Goal: Task Accomplishment & Management: Manage account settings

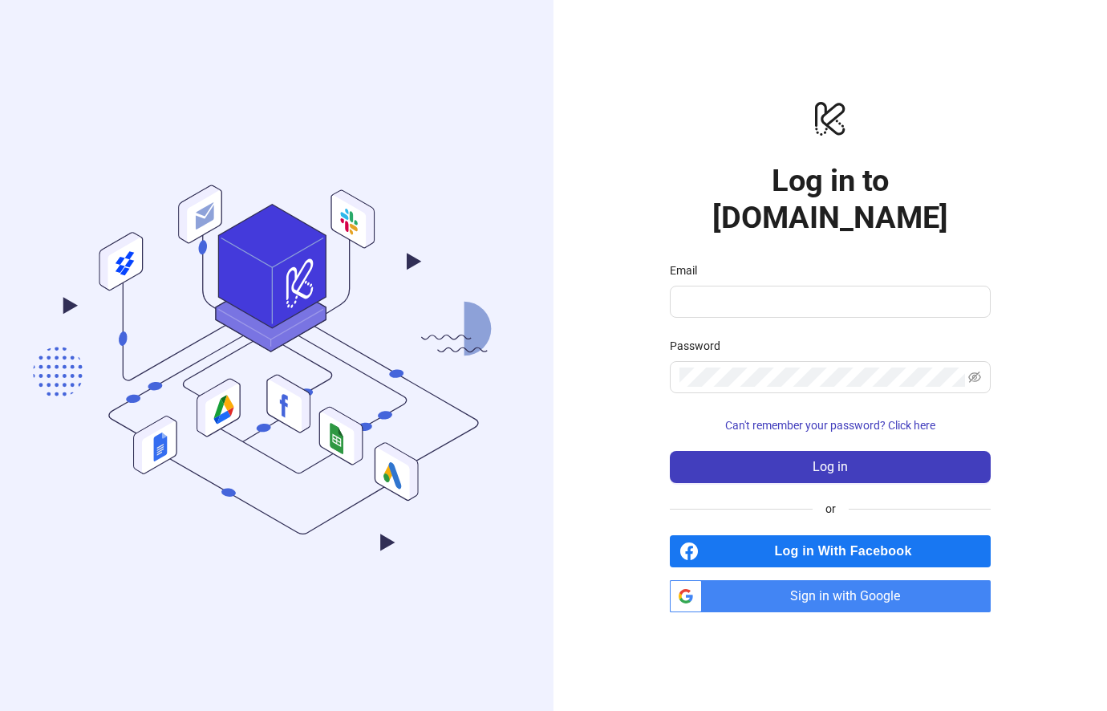
click at [886, 609] on span "Sign in with Google" at bounding box center [849, 596] width 282 height 32
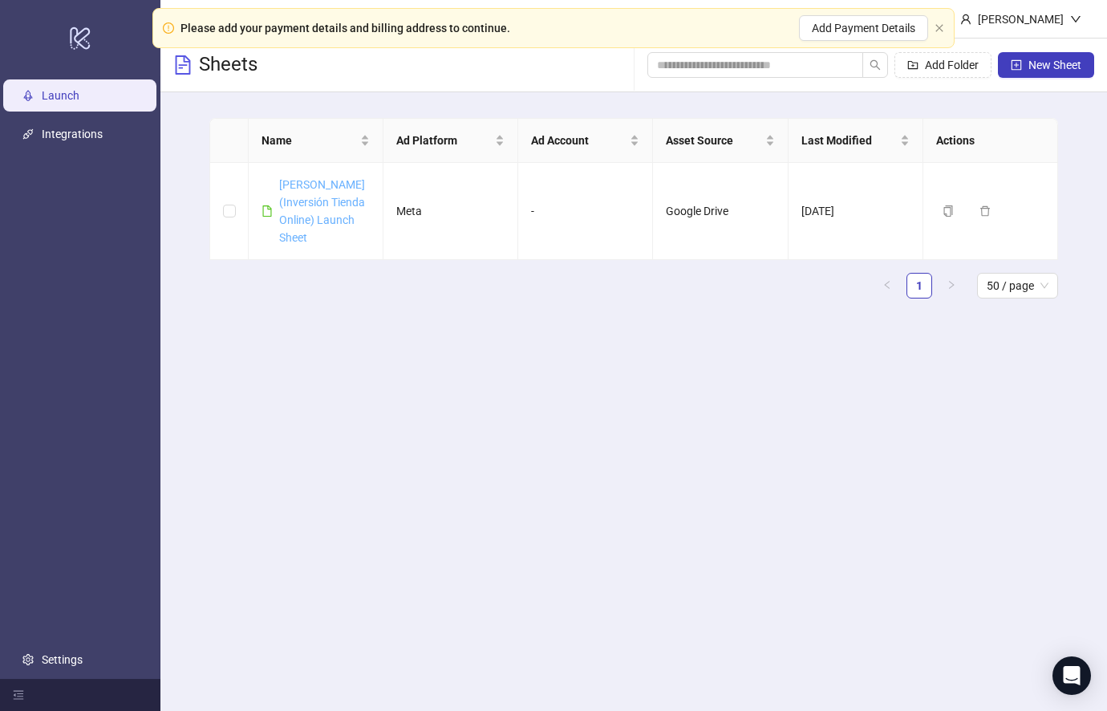
click at [318, 219] on link "[PERSON_NAME] (Inversión Tienda Online) Launch Sheet" at bounding box center [322, 211] width 86 height 66
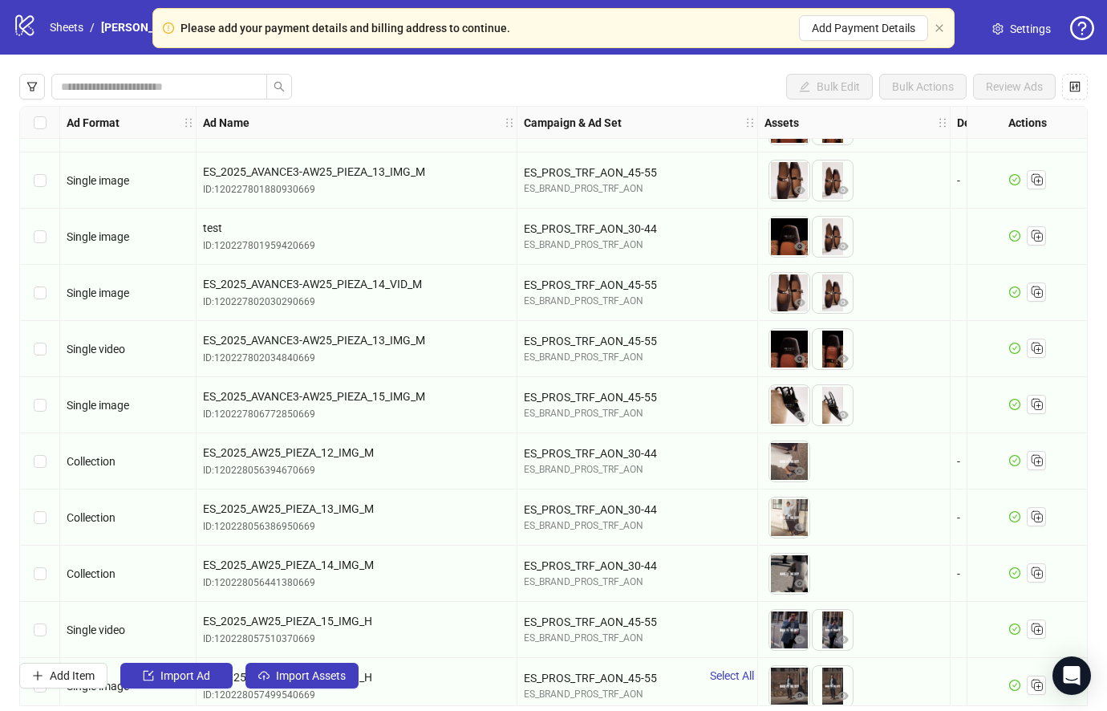
scroll to position [939, -1]
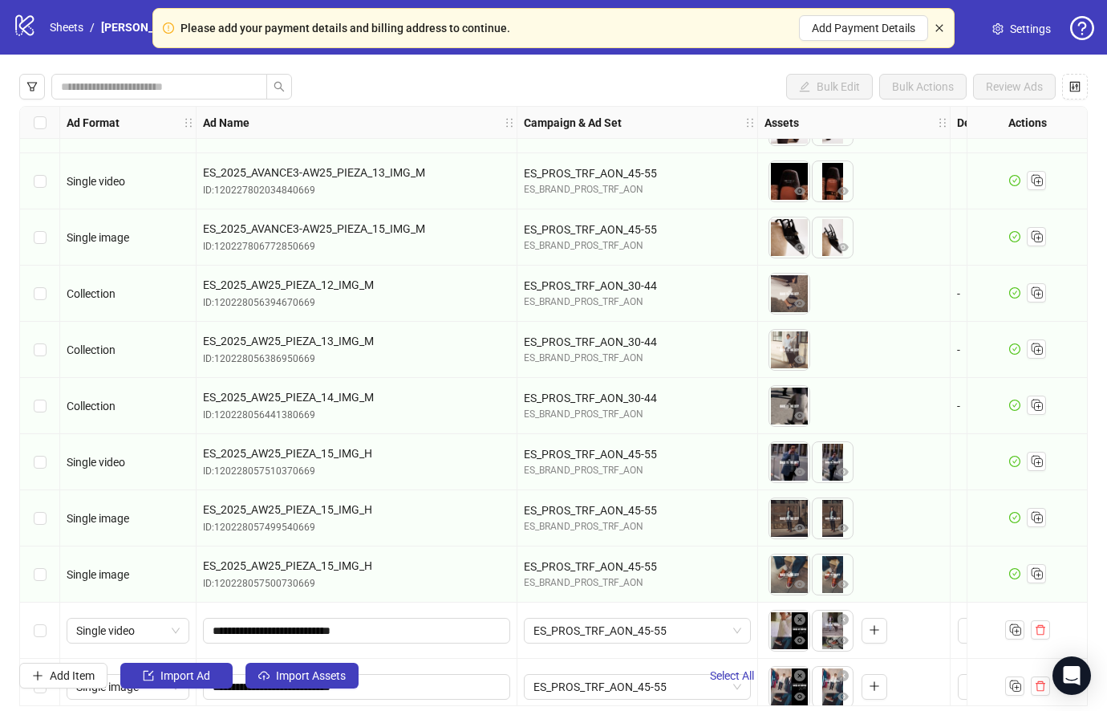
click at [941, 32] on icon "close" at bounding box center [939, 28] width 10 height 10
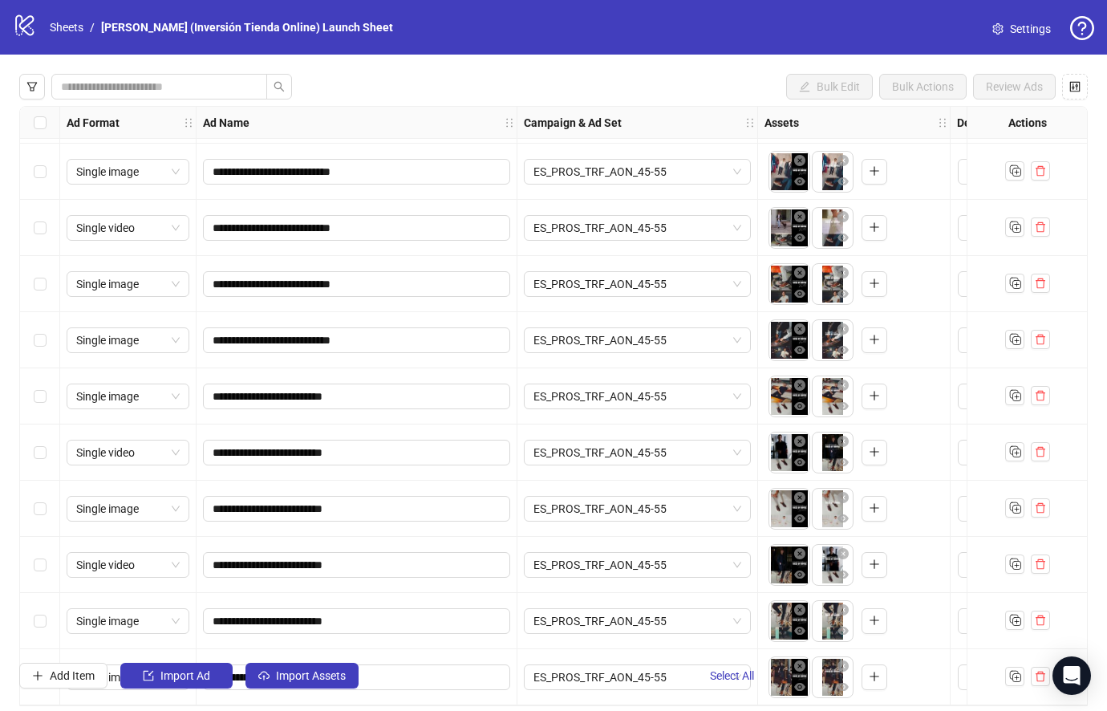
scroll to position [1511, 0]
click at [1073, 97] on button "button" at bounding box center [1075, 87] width 26 height 26
click at [1073, 97] on div "Configure Table Click the eye icons to show/hide columns and drag & drop to reo…" at bounding box center [553, 355] width 1107 height 711
click at [1074, 90] on icon "control" at bounding box center [1074, 86] width 11 height 11
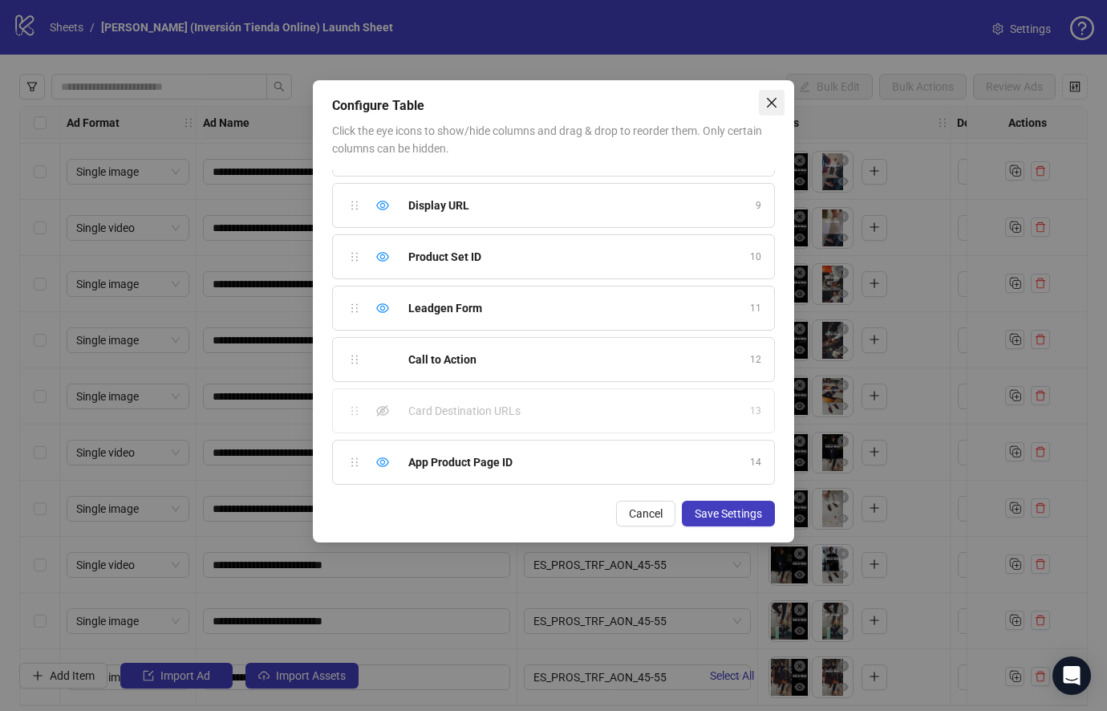
click at [773, 102] on icon "close" at bounding box center [772, 103] width 10 height 10
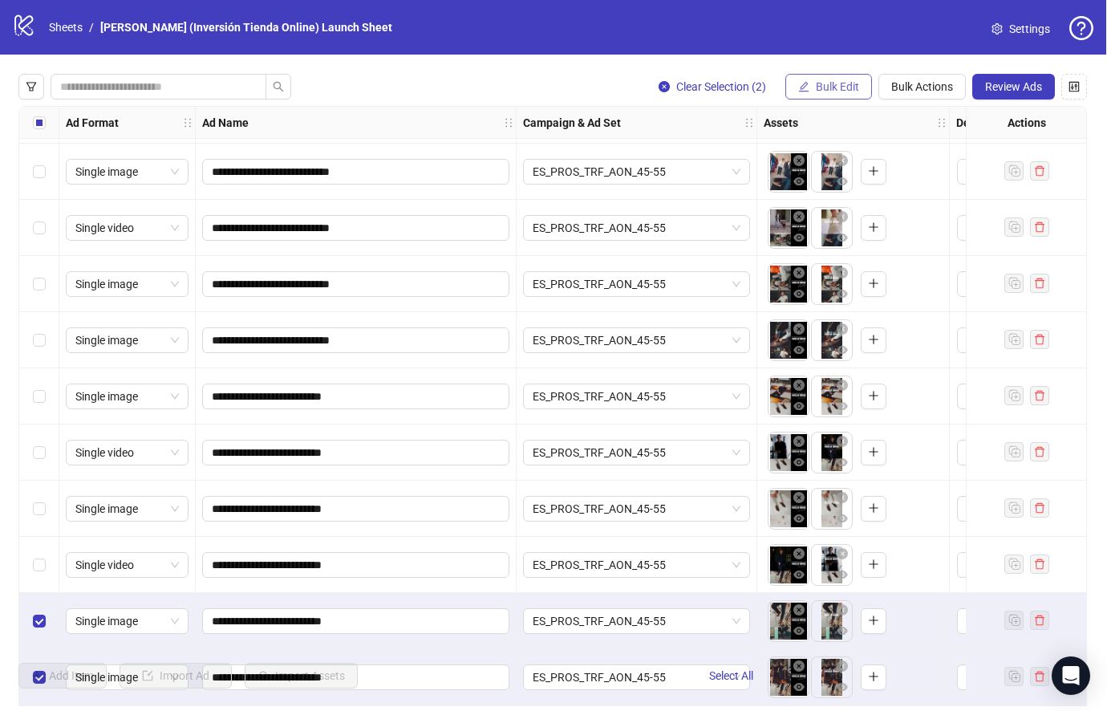
scroll to position [0, 0]
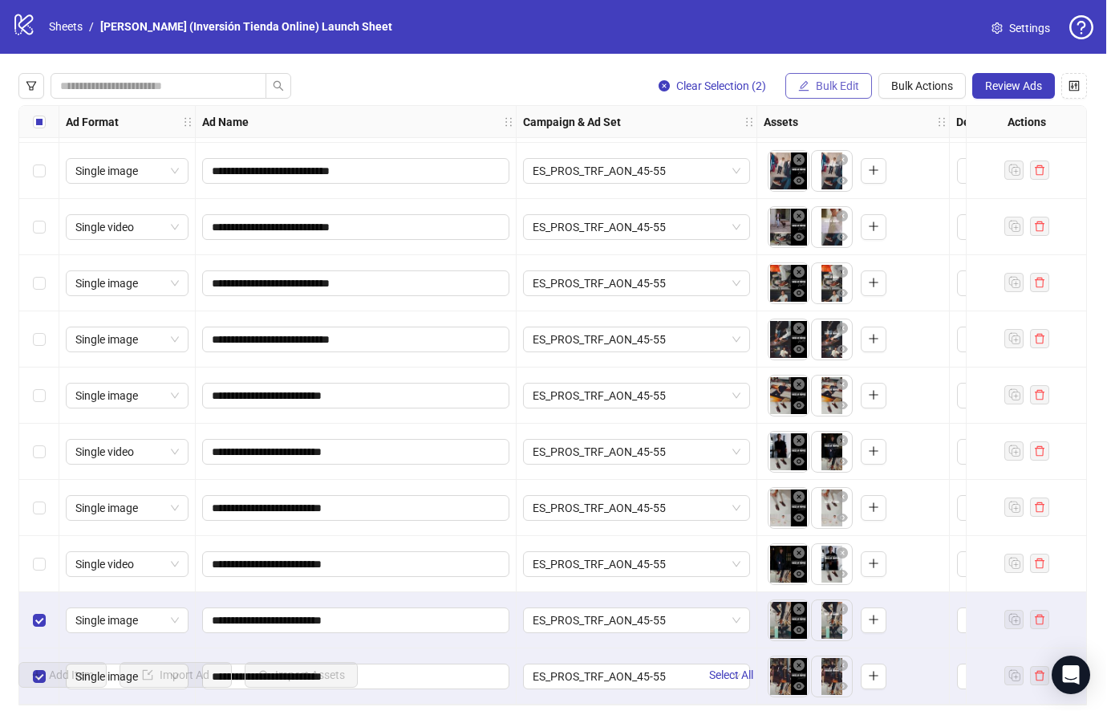
click at [847, 93] on button "Bulk Edit" at bounding box center [829, 87] width 87 height 26
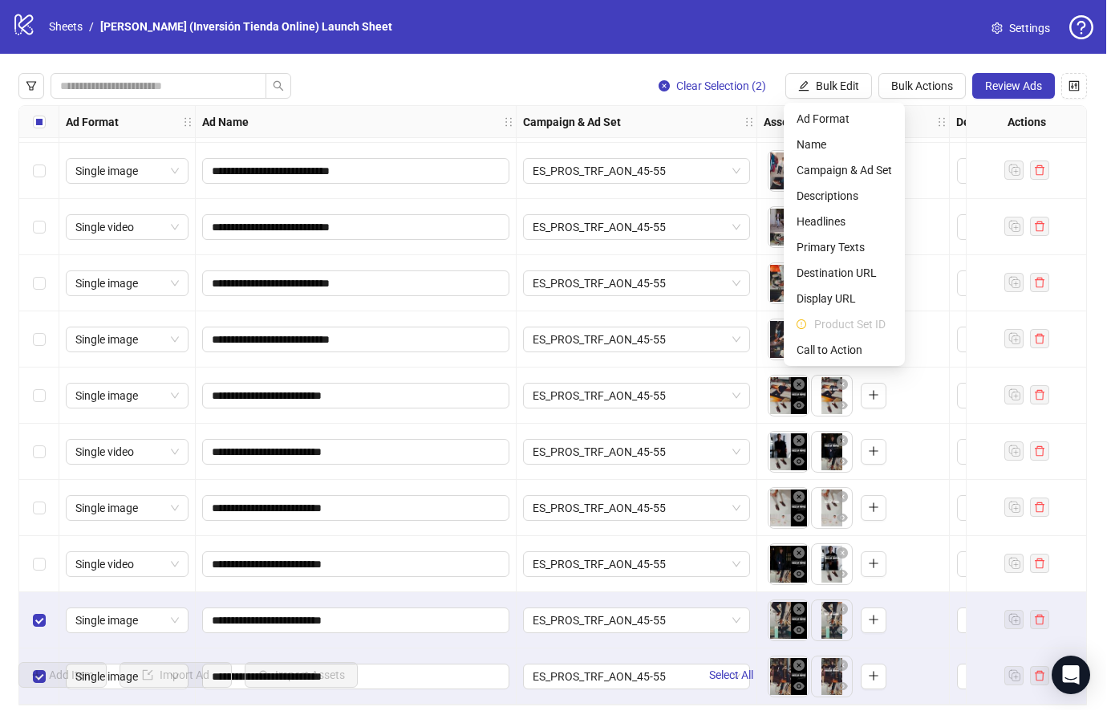
click at [852, 330] on span "Product Set ID" at bounding box center [854, 325] width 78 height 18
click at [931, 90] on span "Bulk Actions" at bounding box center [923, 86] width 62 height 13
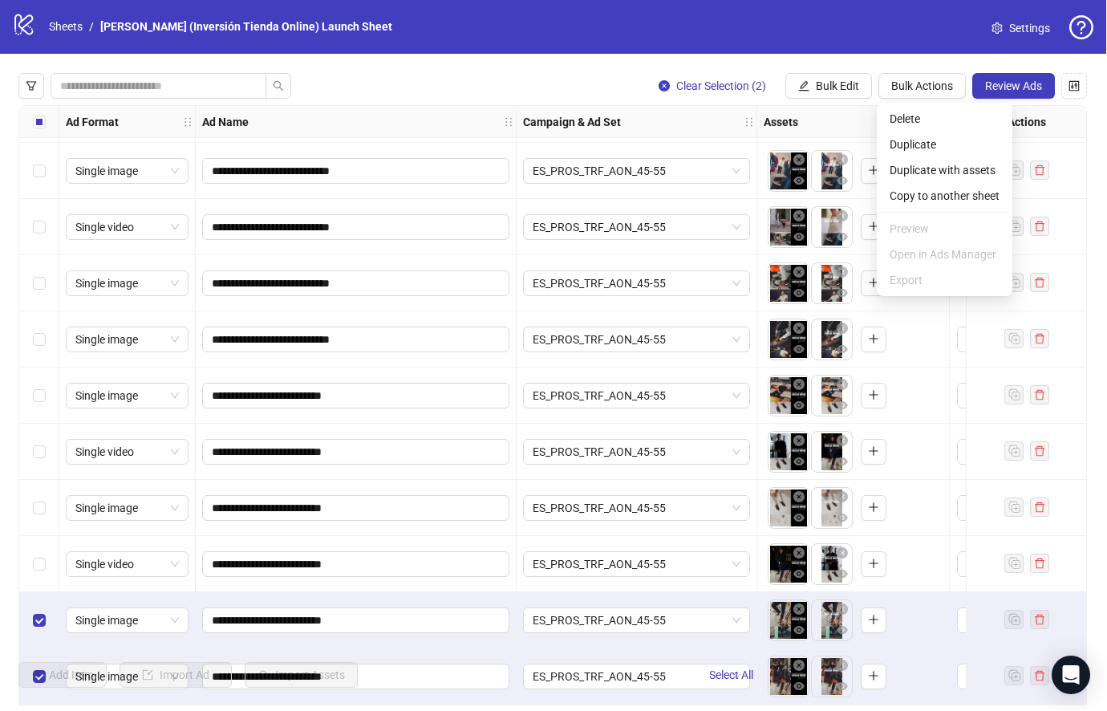
click at [988, 64] on div "**********" at bounding box center [553, 381] width 1107 height 653
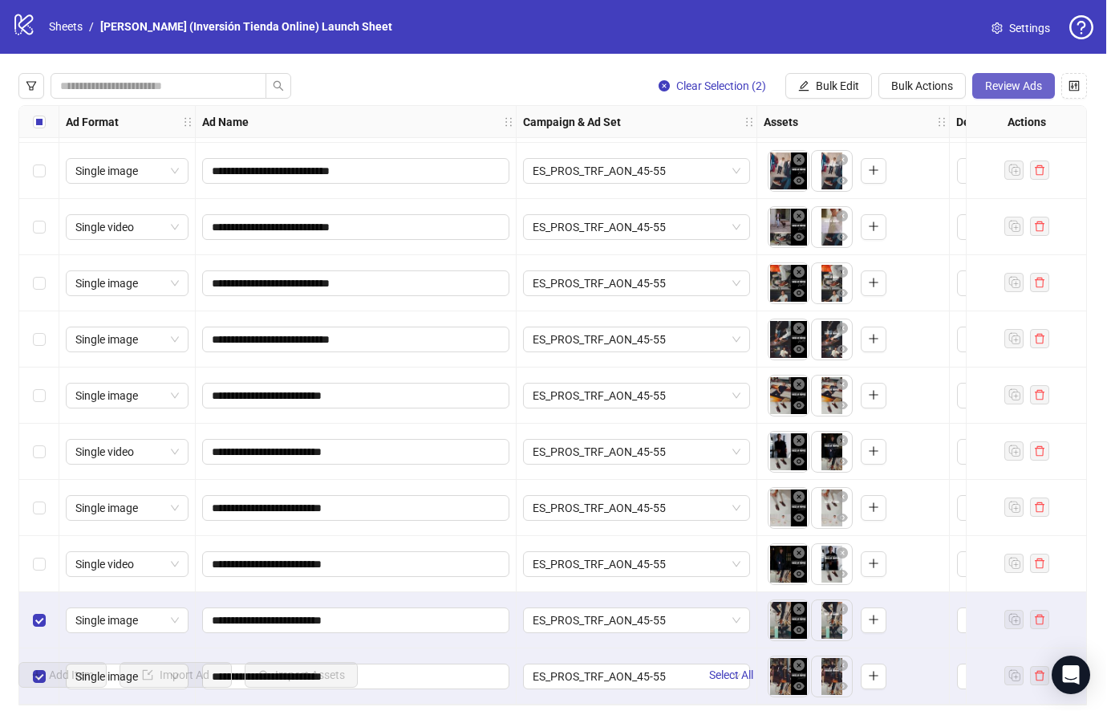
click at [1025, 94] on button "Review Ads" at bounding box center [1014, 87] width 83 height 26
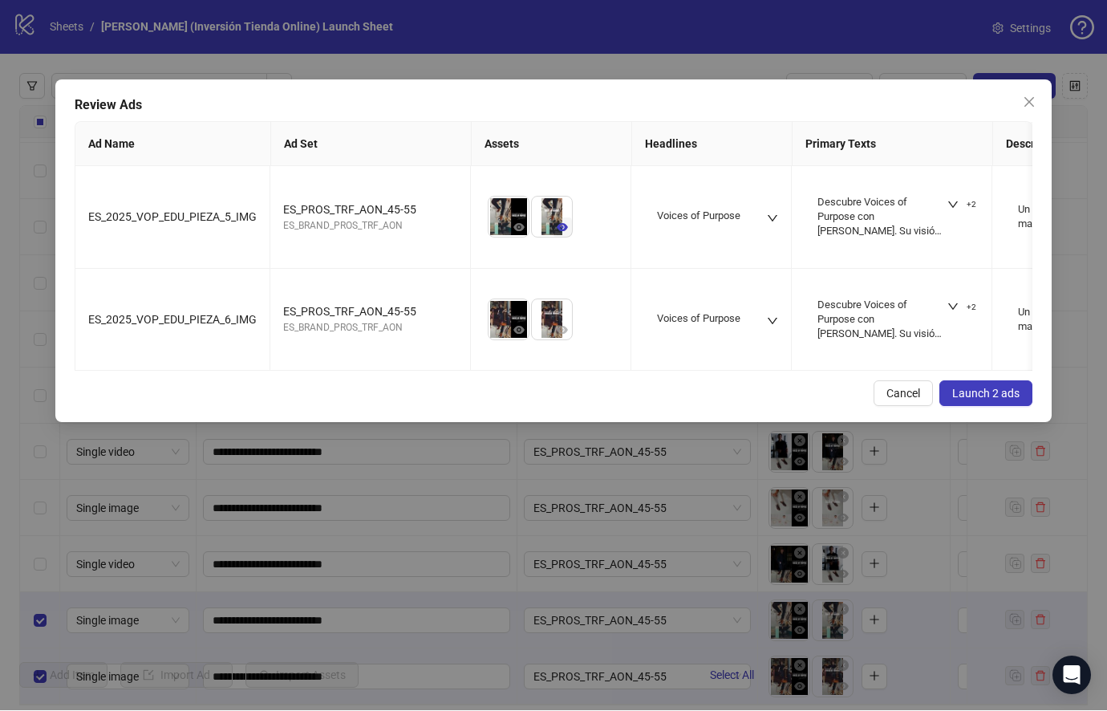
click at [567, 228] on icon "eye" at bounding box center [562, 228] width 11 height 8
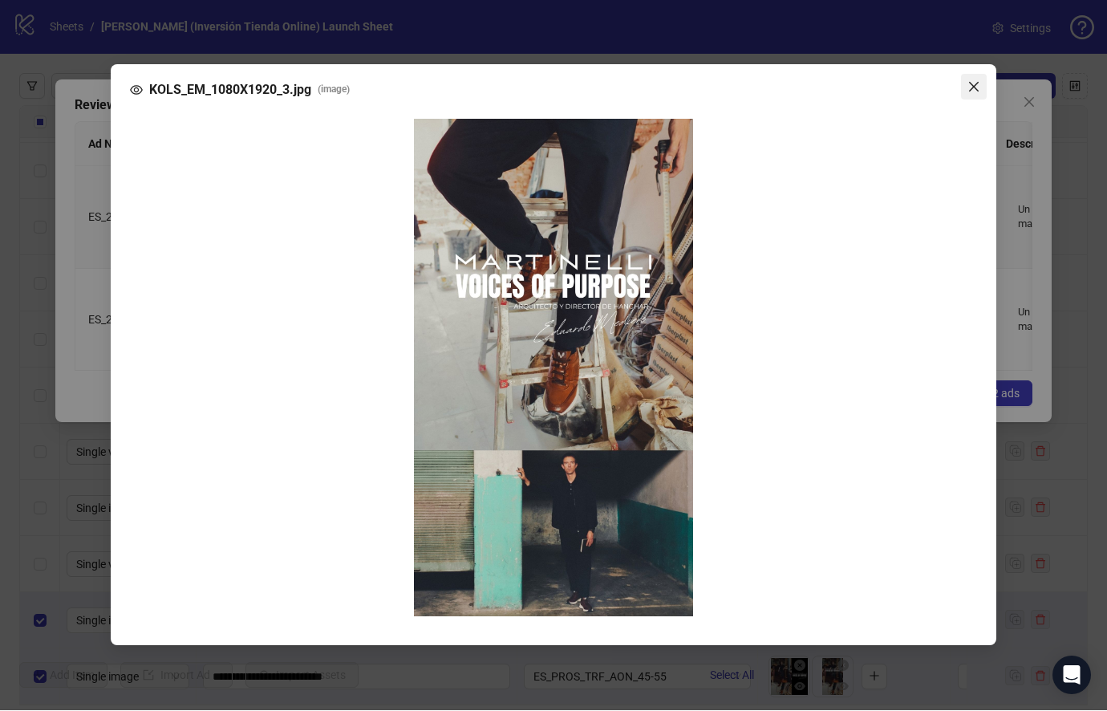
click at [971, 94] on icon "close" at bounding box center [973, 87] width 13 height 13
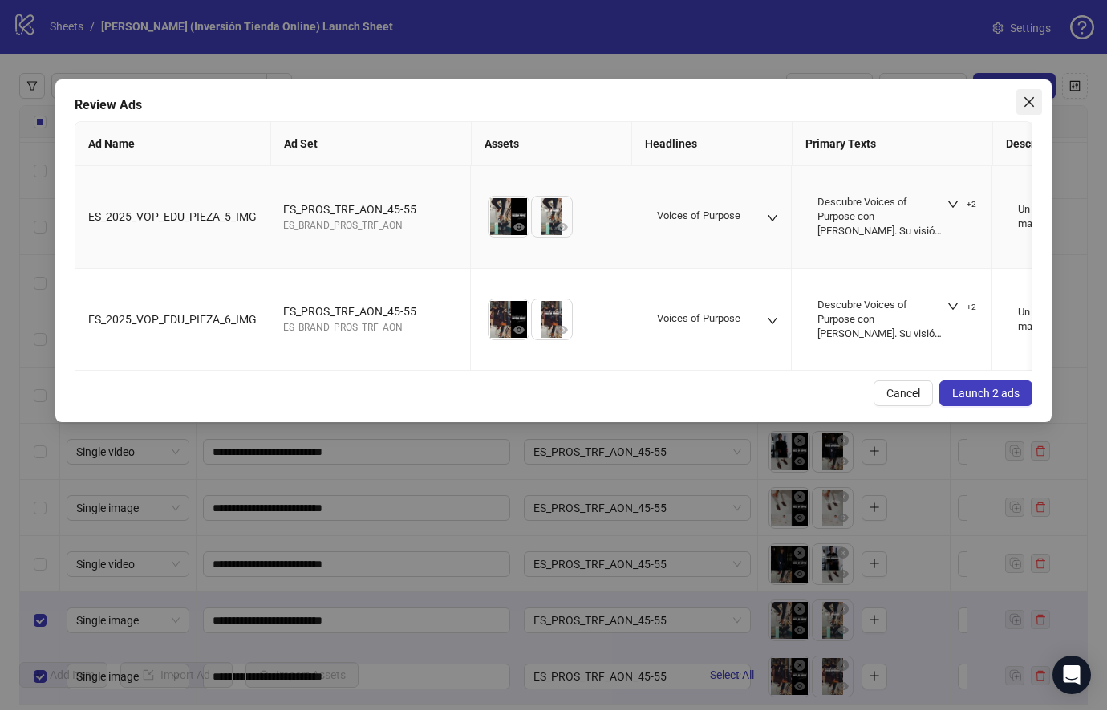
click at [1024, 109] on button "Close" at bounding box center [1029, 103] width 26 height 26
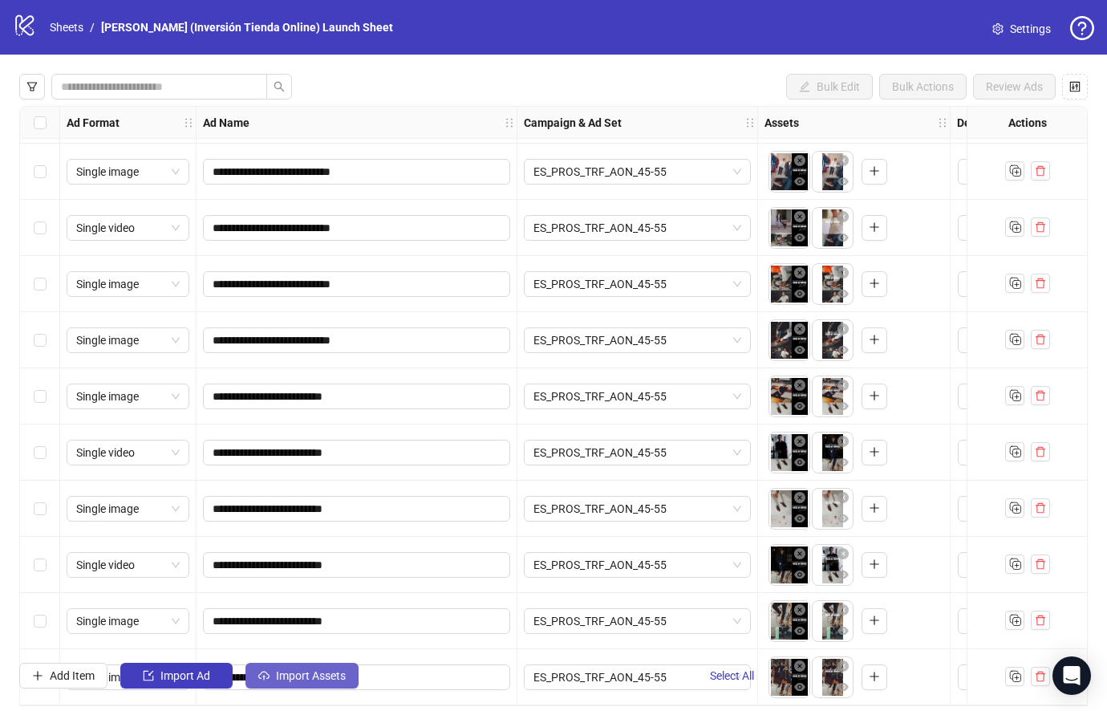
click at [311, 682] on span "Import Assets" at bounding box center [311, 675] width 70 height 13
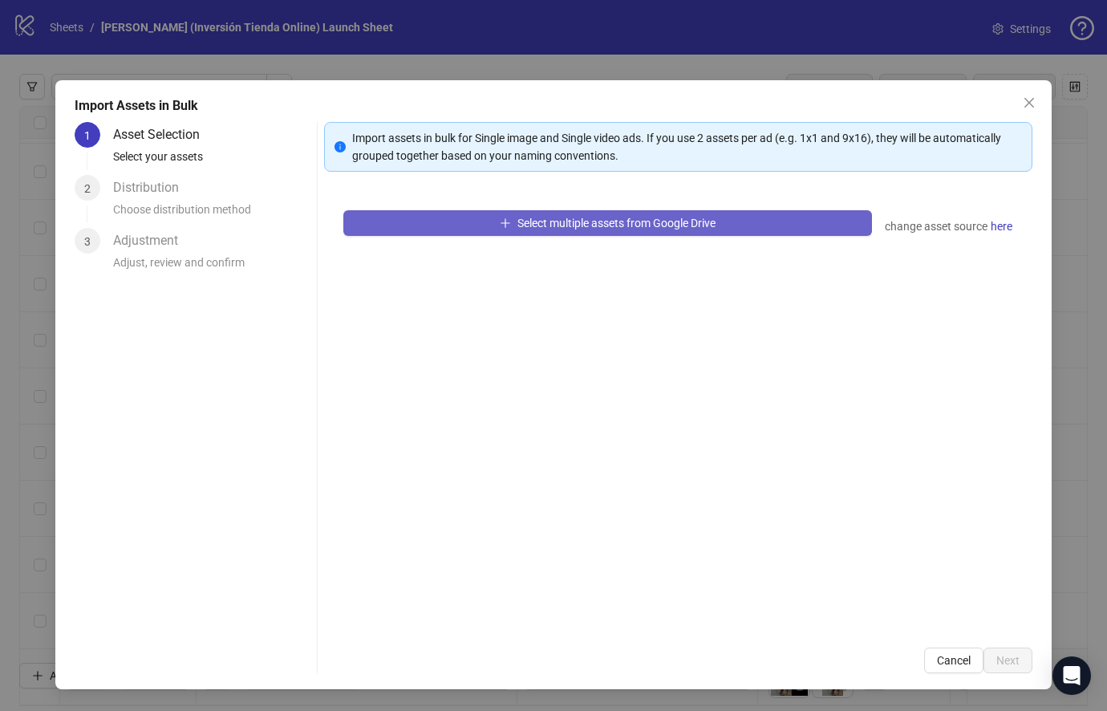
click at [649, 227] on span "Select multiple assets from Google Drive" at bounding box center [616, 223] width 198 height 13
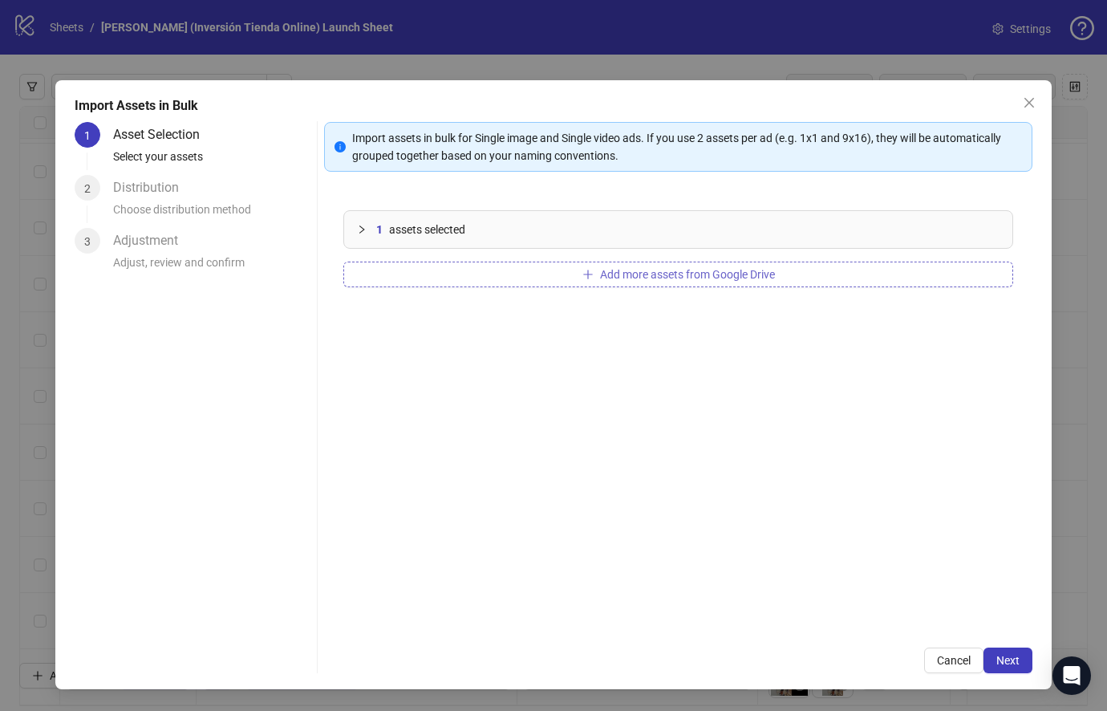
click at [667, 286] on button "Add more assets from Google Drive" at bounding box center [678, 274] width 670 height 26
click at [654, 281] on button "Add more assets from Google Drive" at bounding box center [678, 274] width 670 height 26
click at [353, 240] on div "3 assets selected" at bounding box center [678, 229] width 668 height 37
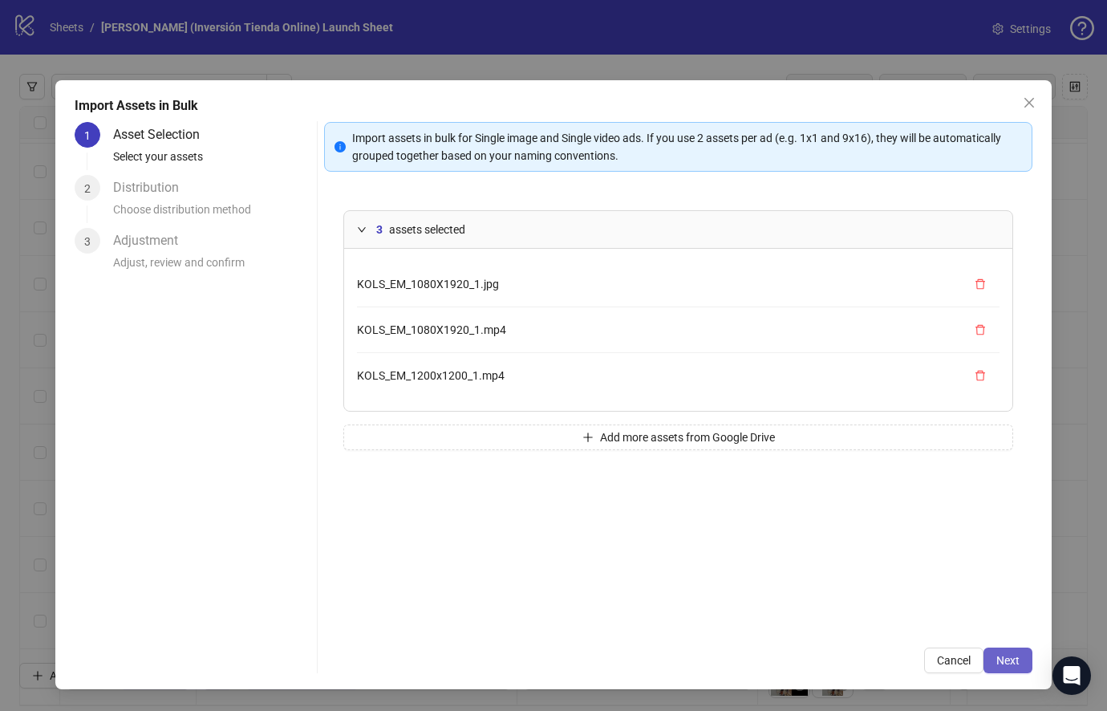
click at [1003, 666] on span "Next" at bounding box center [1007, 660] width 23 height 13
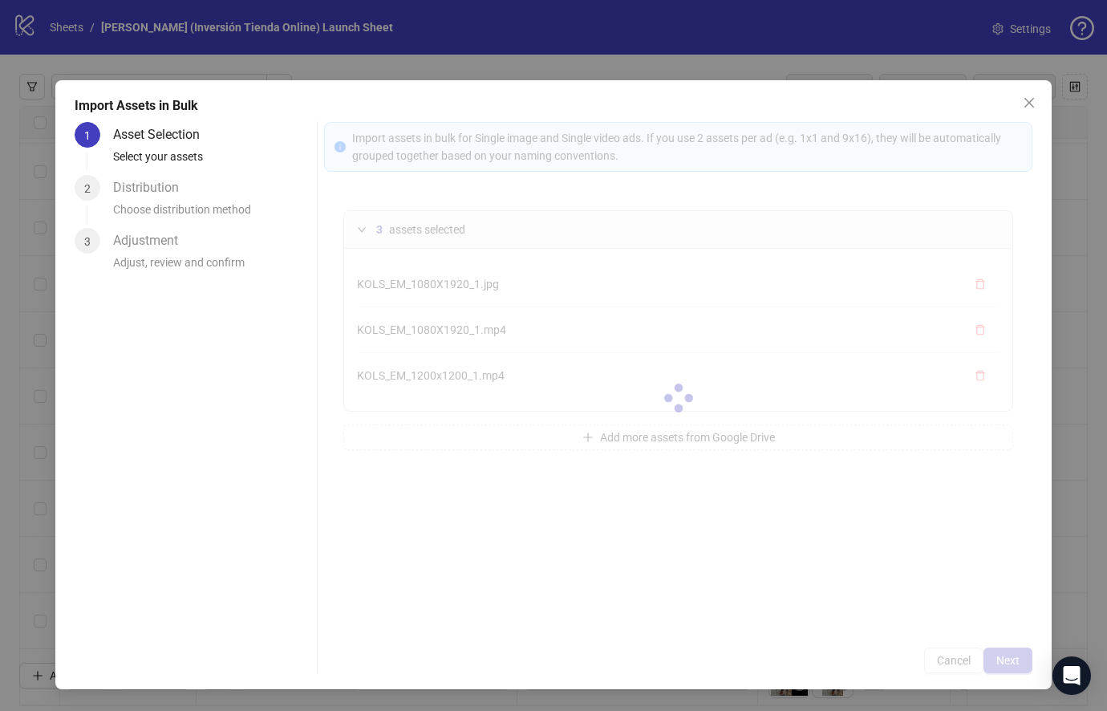
click at [1003, 673] on div at bounding box center [678, 397] width 708 height 551
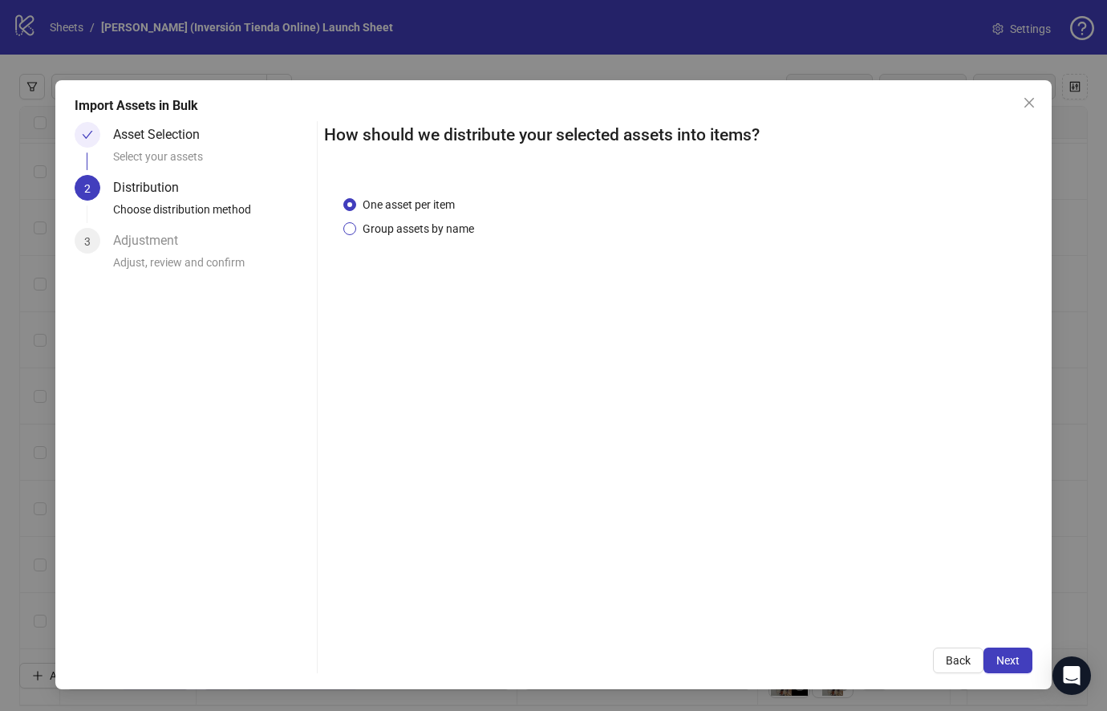
click at [456, 233] on span "Group assets by name" at bounding box center [418, 229] width 124 height 18
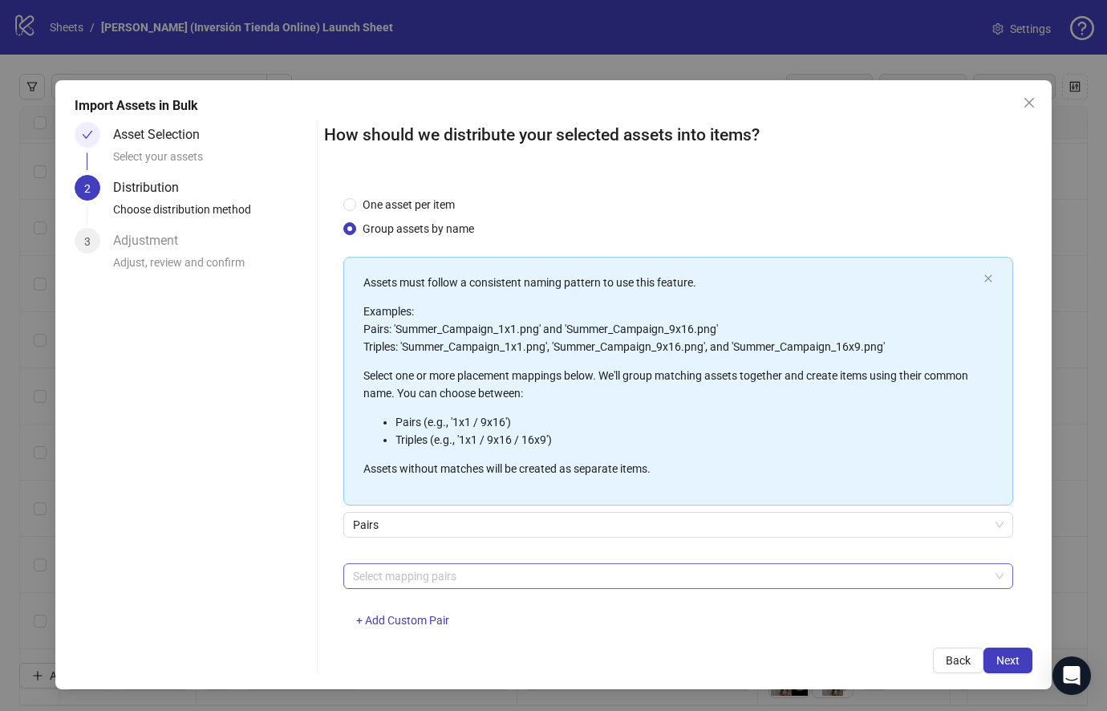
click at [727, 577] on div at bounding box center [669, 576] width 646 height 22
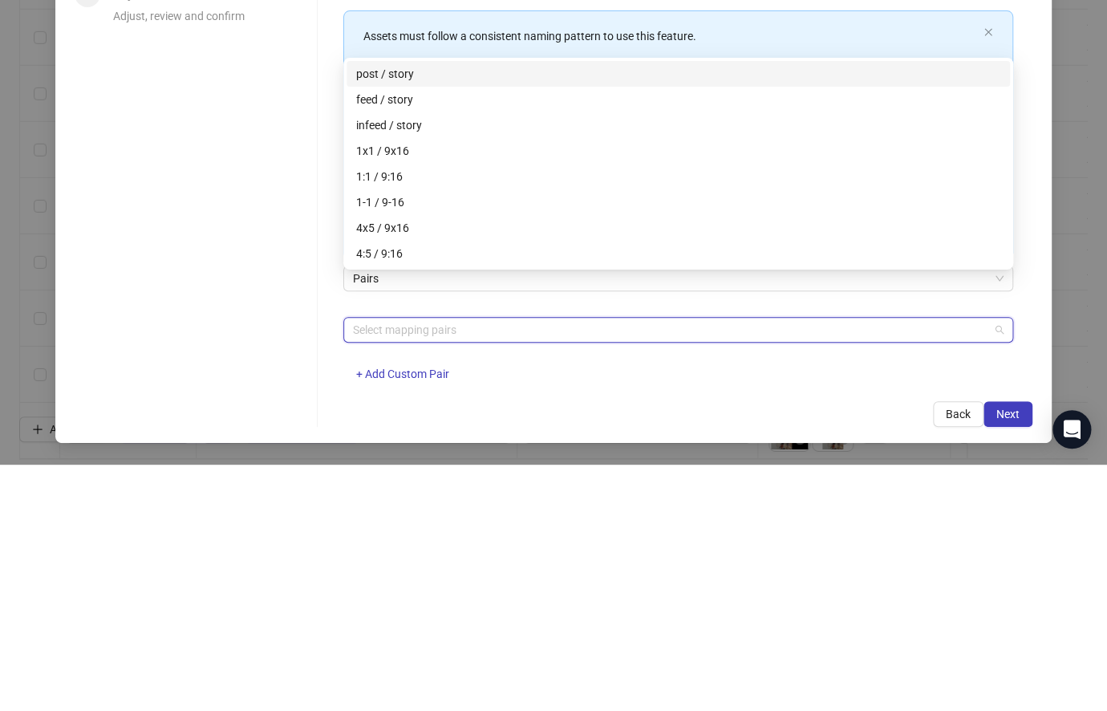
scroll to position [43, 0]
click at [544, 362] on div "One asset per item Group assets by name Assets must follow a consistent naming …" at bounding box center [678, 402] width 708 height 452
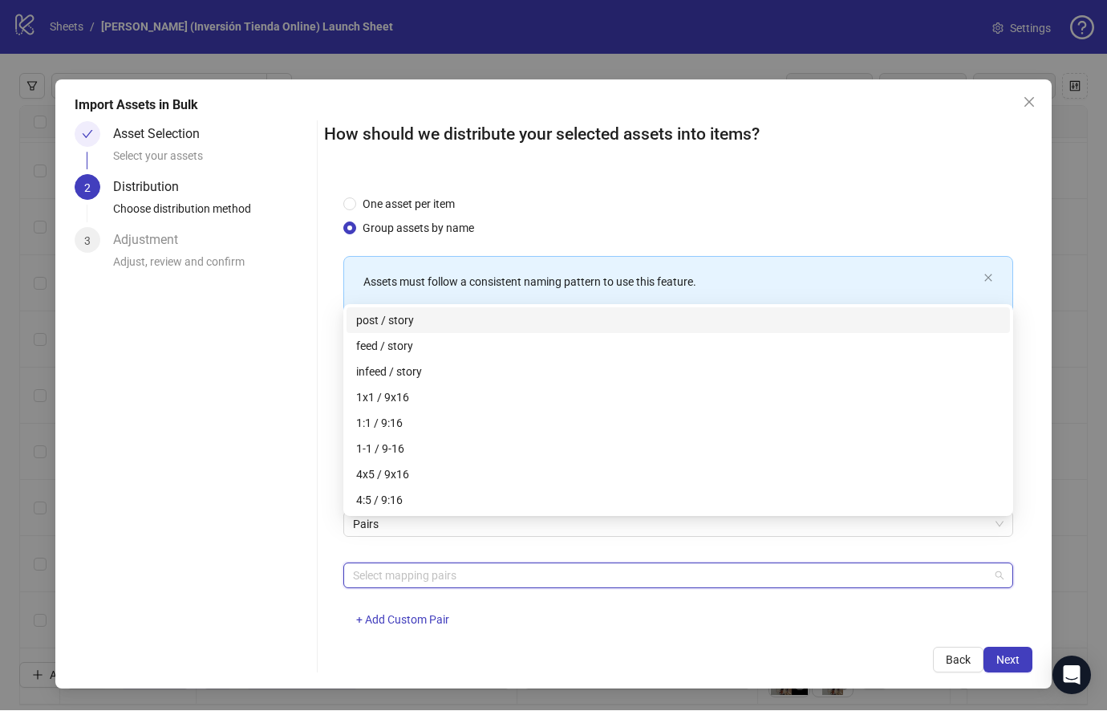
scroll to position [0, 0]
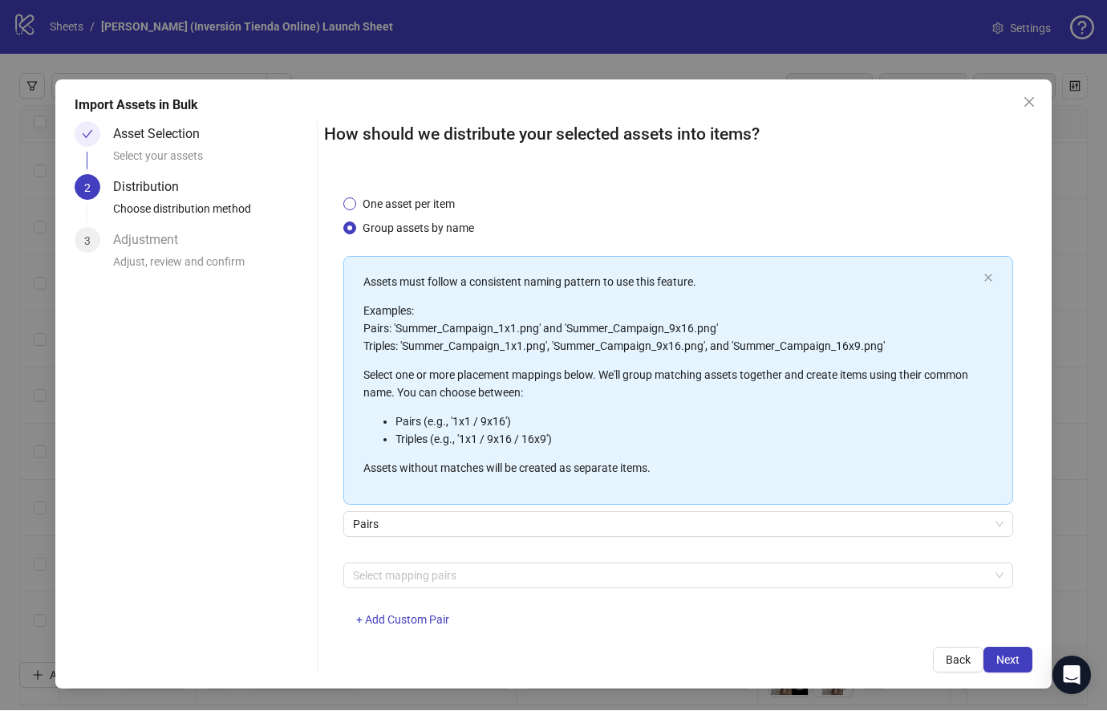
click at [440, 204] on span "One asset per item" at bounding box center [408, 205] width 105 height 18
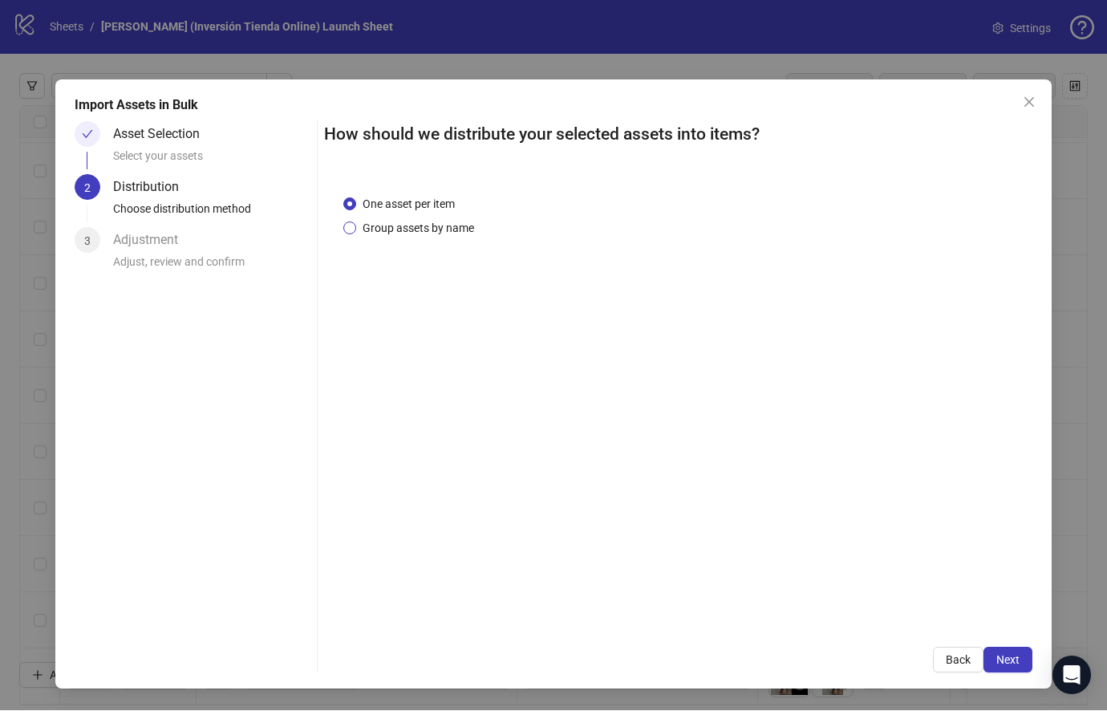
click at [462, 229] on span "Group assets by name" at bounding box center [418, 229] width 124 height 18
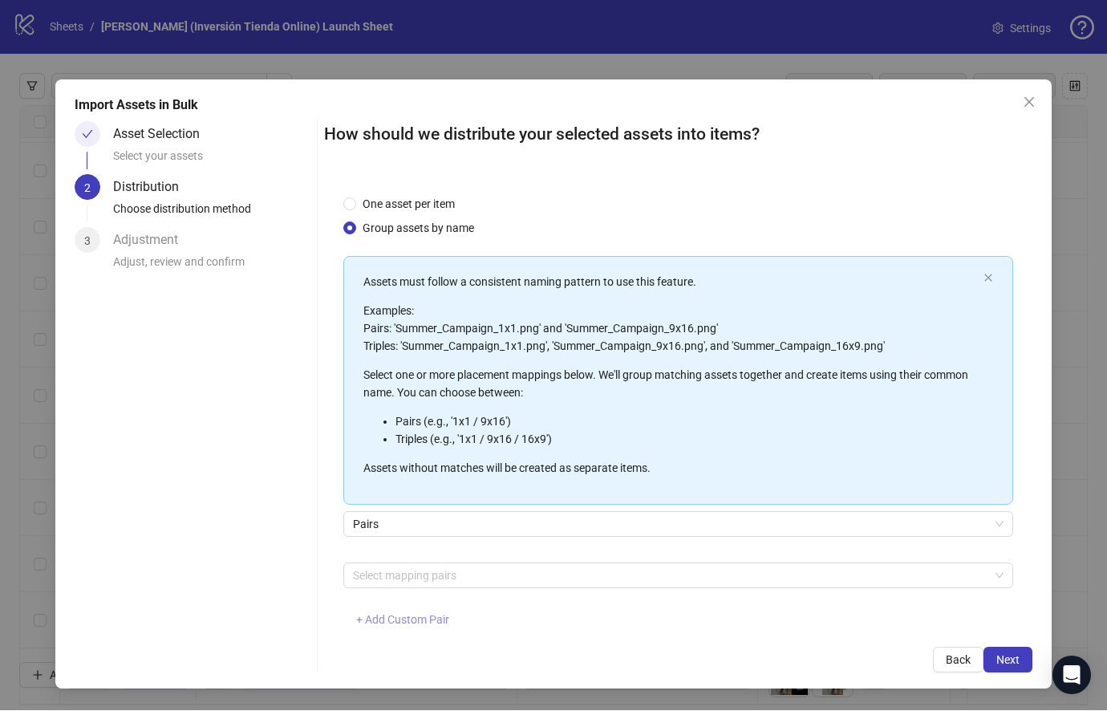
click at [424, 620] on span "+ Add Custom Pair" at bounding box center [402, 620] width 93 height 13
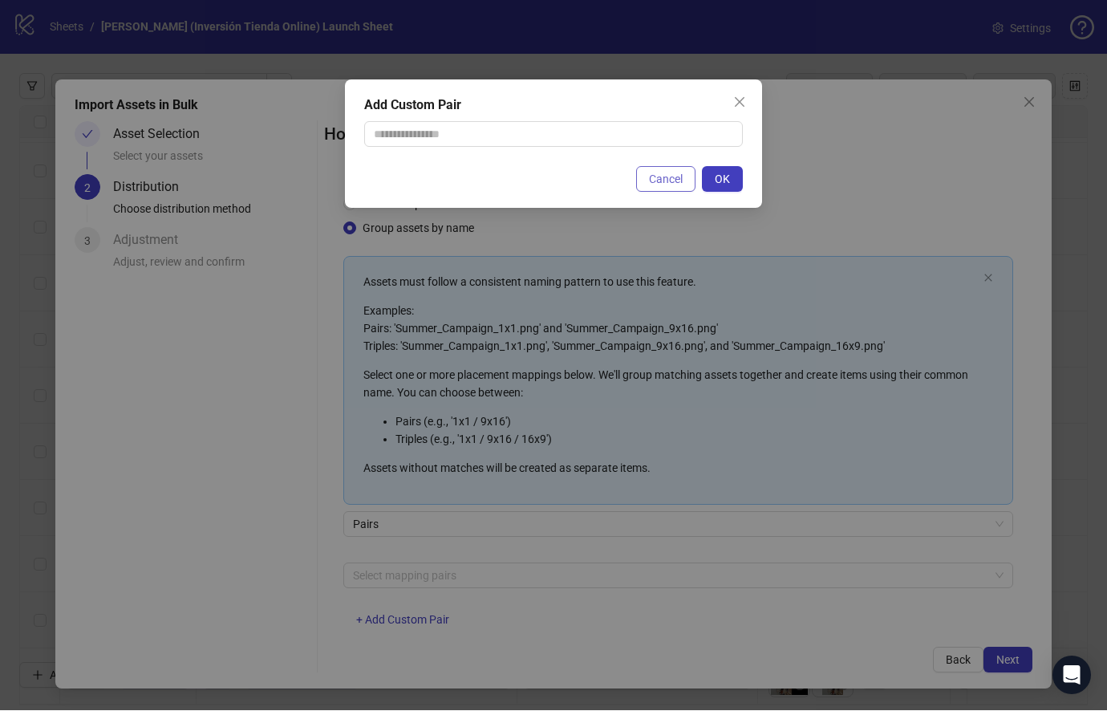
click at [672, 189] on button "Cancel" at bounding box center [665, 180] width 59 height 26
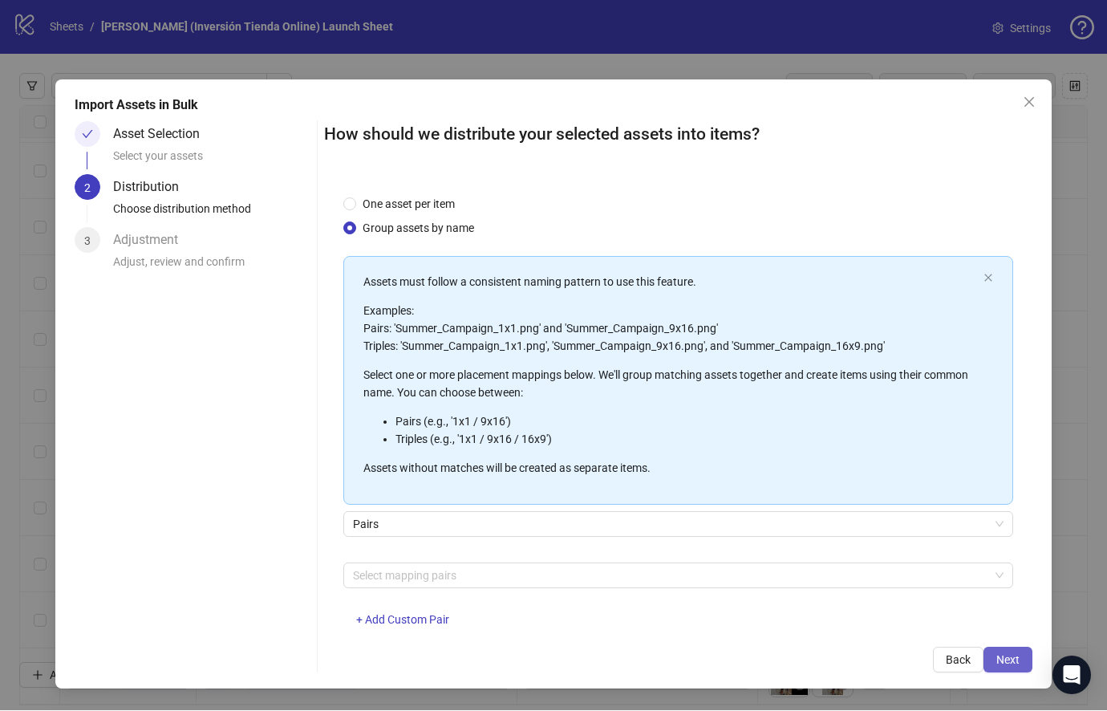
click at [1006, 673] on button "Next" at bounding box center [1007, 660] width 49 height 26
click at [572, 525] on span "Pairs" at bounding box center [678, 524] width 650 height 24
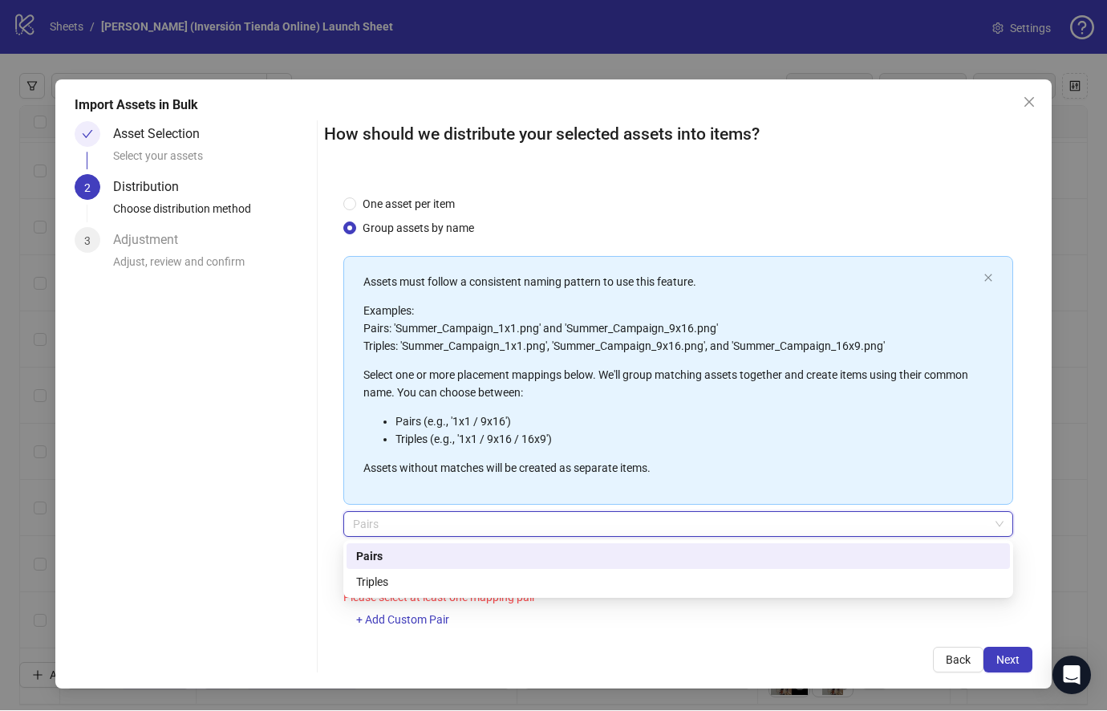
click at [294, 611] on div "Asset Selection Select your assets 2 Distribution Choose distribution method 3 …" at bounding box center [193, 397] width 236 height 551
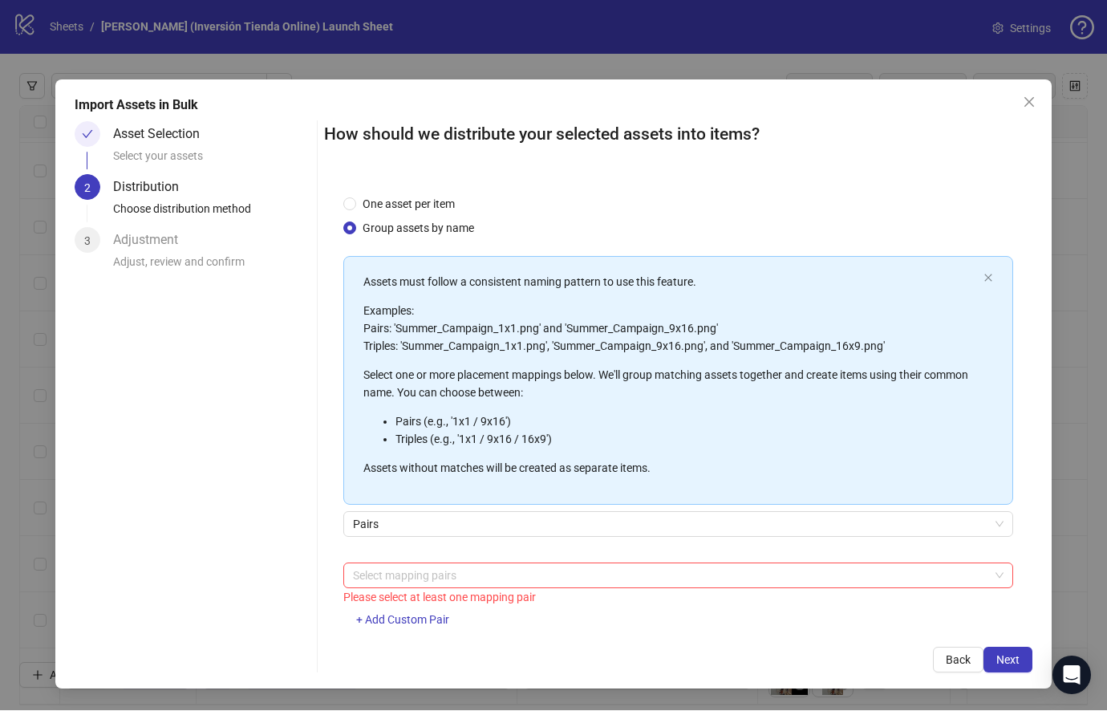
scroll to position [27, 0]
click at [150, 245] on div "Adjustment" at bounding box center [152, 241] width 78 height 26
click at [555, 581] on div at bounding box center [669, 576] width 646 height 22
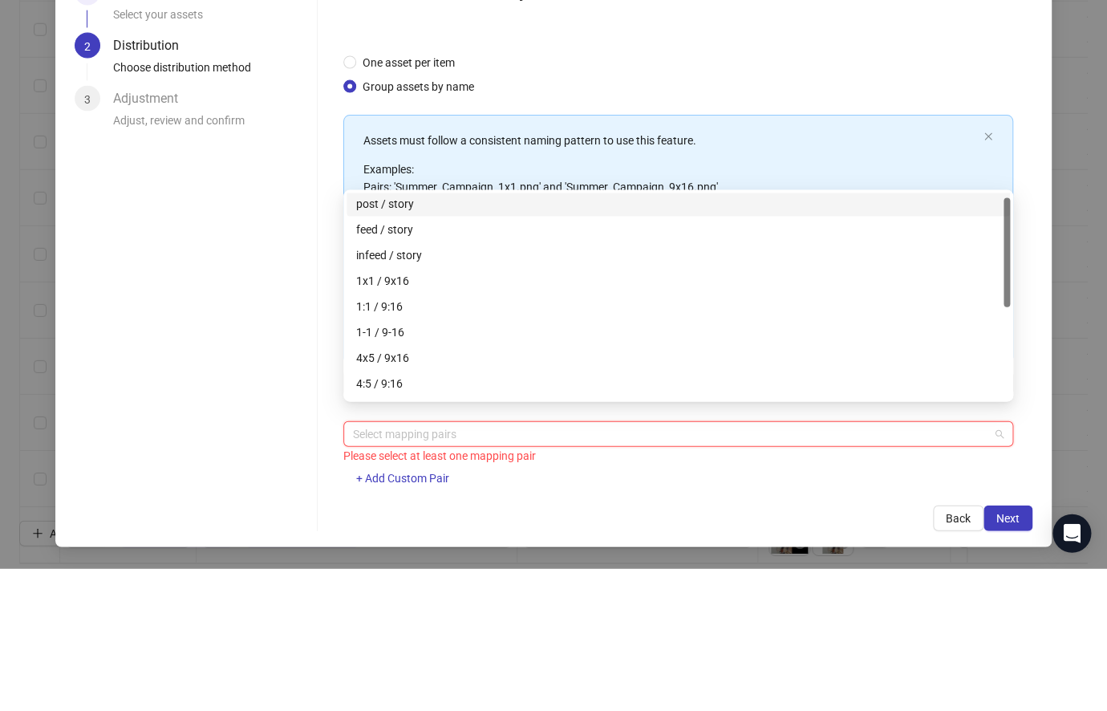
scroll to position [2, 0]
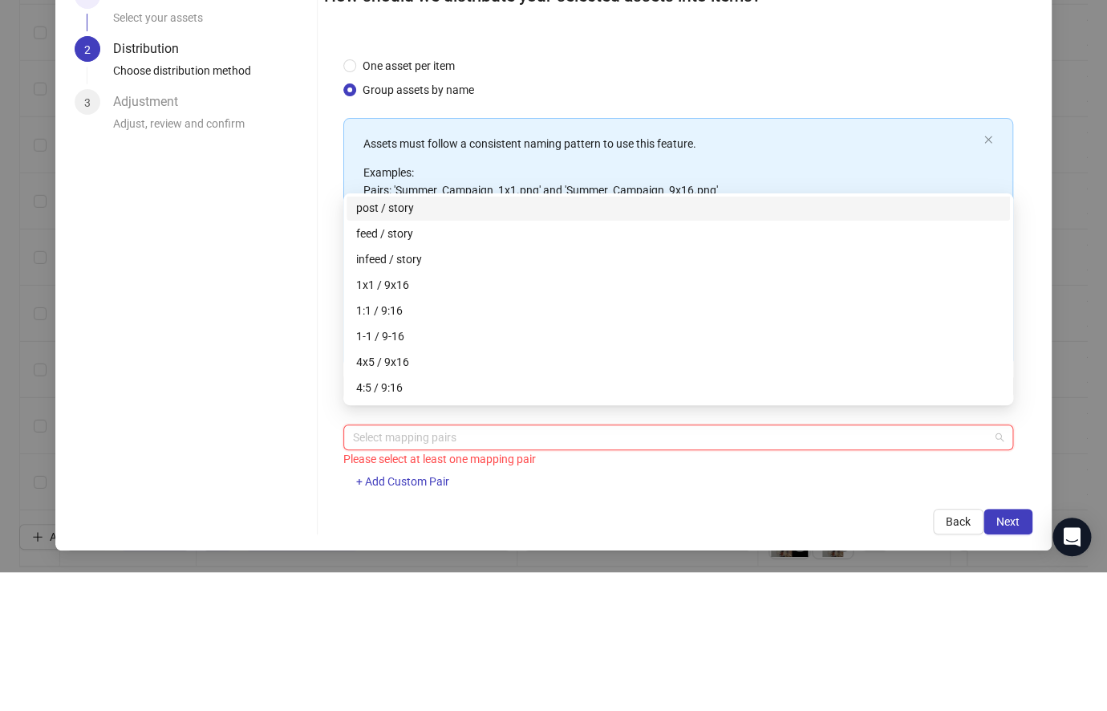
click at [411, 415] on div "1x1 / 9x16" at bounding box center [678, 424] width 644 height 18
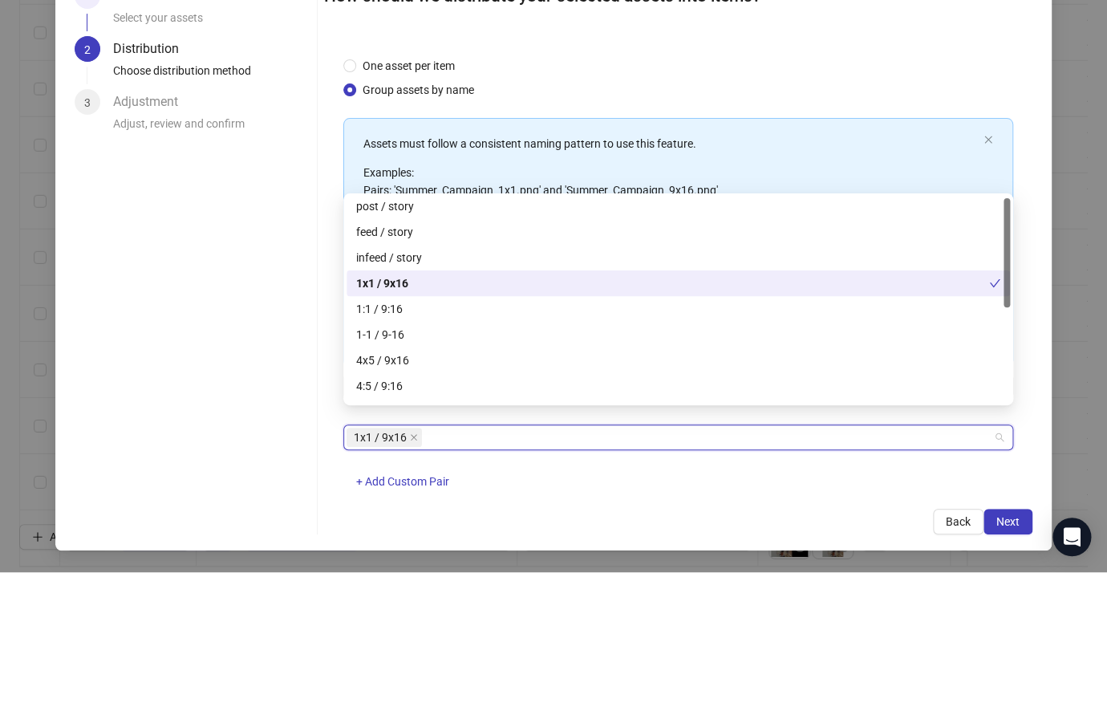
click at [394, 413] on div "1x1 / 9x16" at bounding box center [672, 422] width 633 height 18
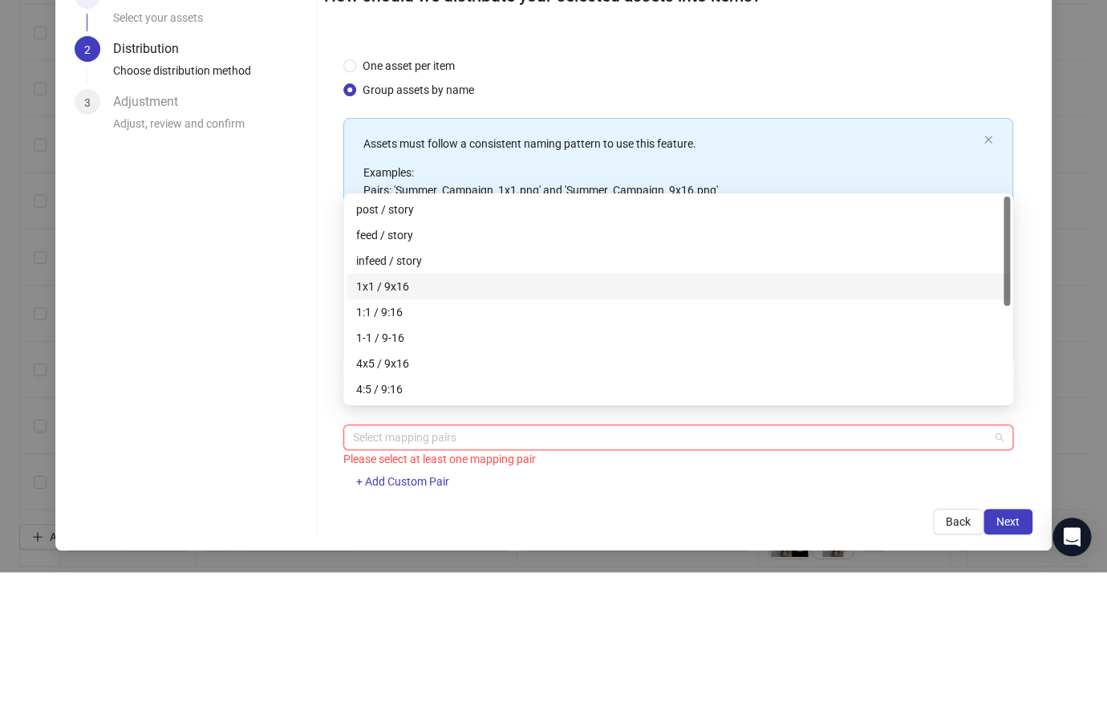
scroll to position [0, 0]
click at [273, 317] on div "Asset Selection Select your assets 2 Distribution Choose distribution method 3 …" at bounding box center [193, 397] width 236 height 551
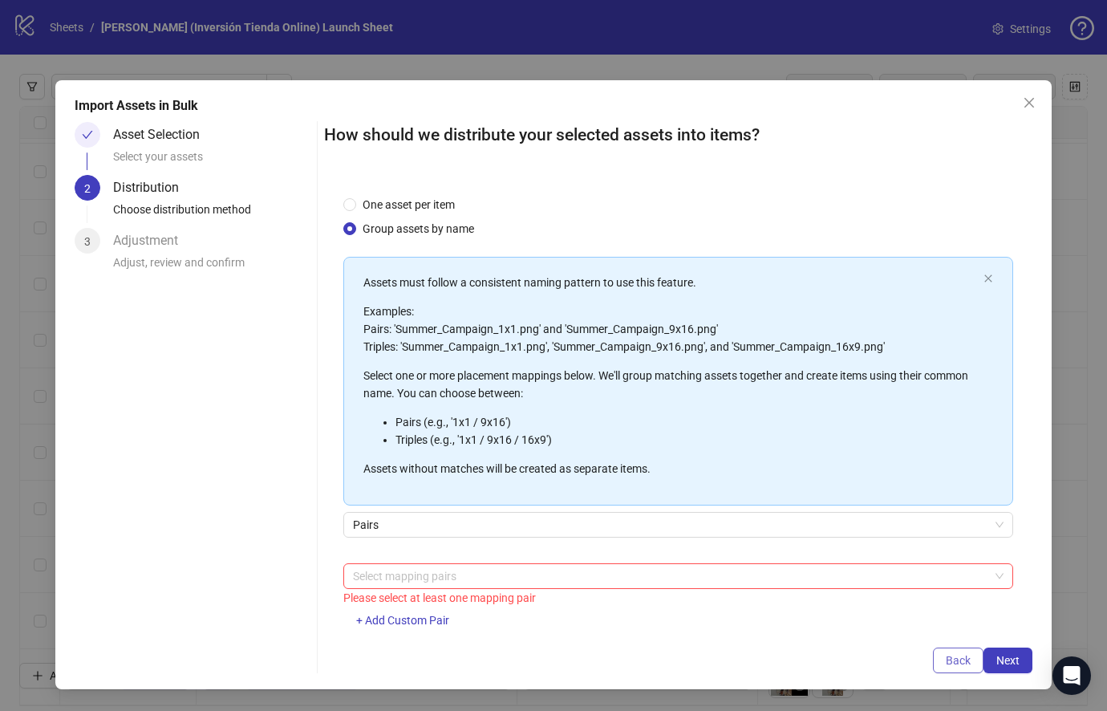
click at [947, 666] on span "Back" at bounding box center [958, 660] width 25 height 13
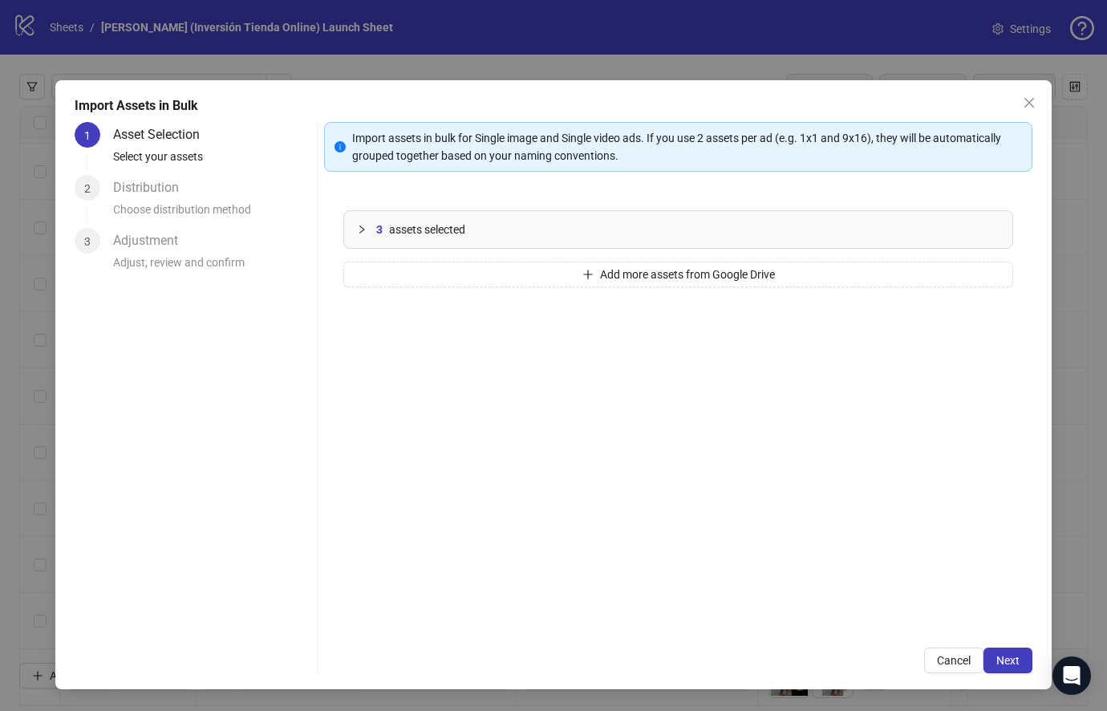
click at [673, 221] on div "3 assets selected" at bounding box center [687, 230] width 623 height 18
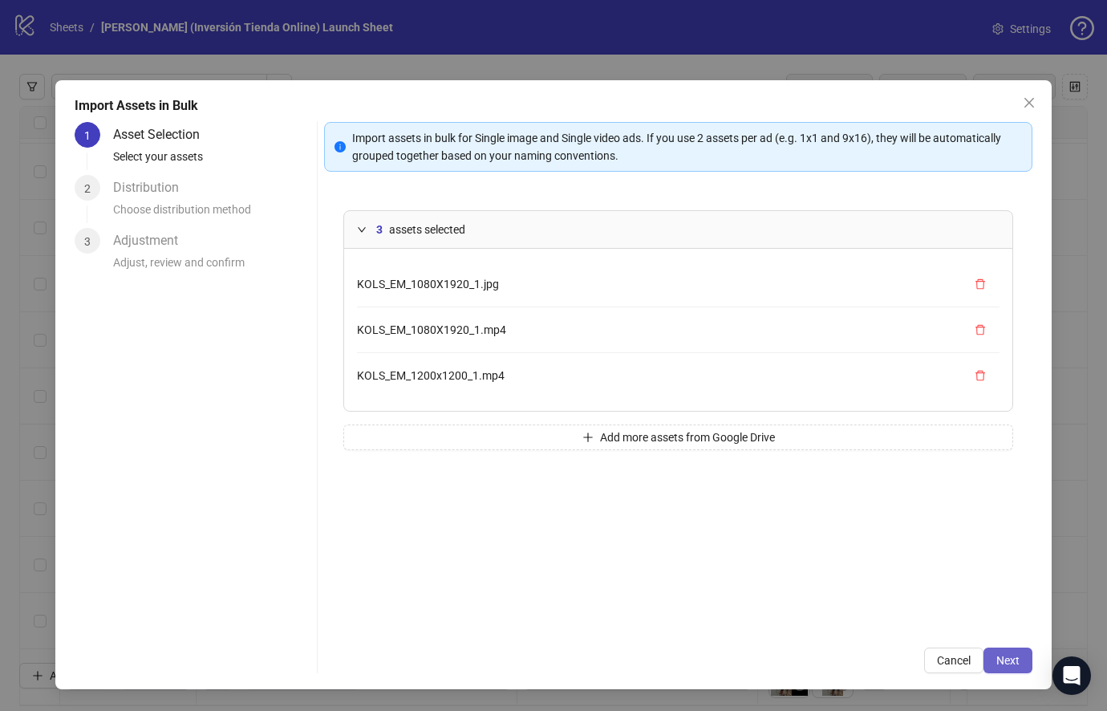
click at [1003, 660] on span "Next" at bounding box center [1007, 660] width 23 height 13
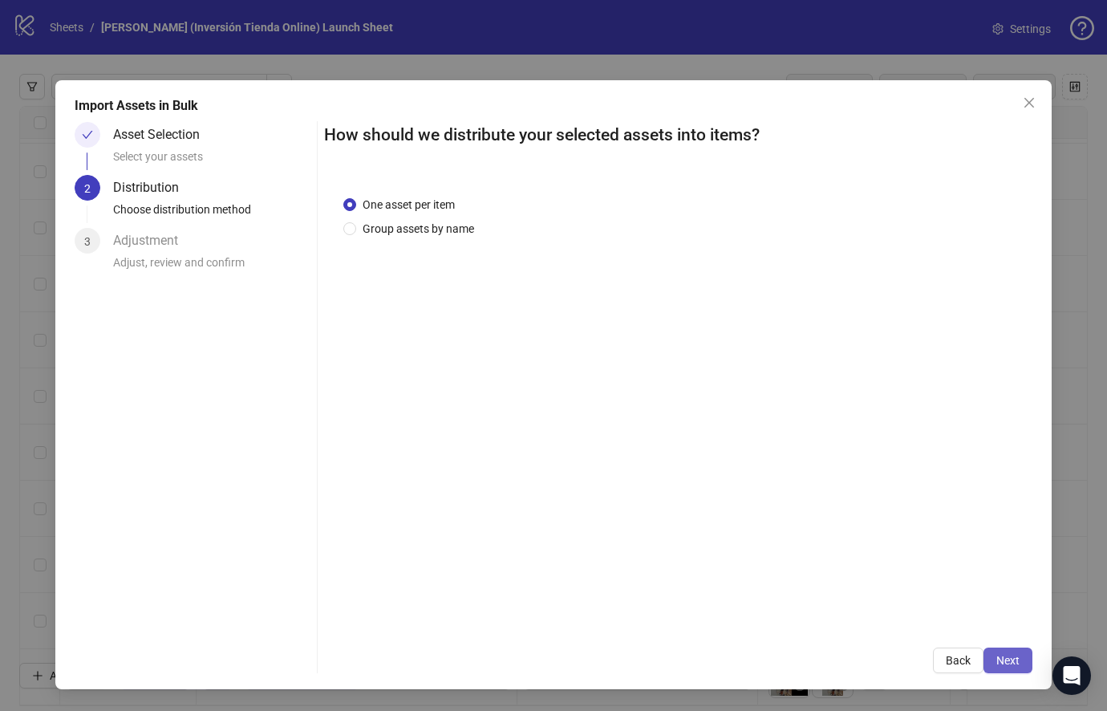
click at [1003, 662] on span "Next" at bounding box center [1007, 660] width 23 height 13
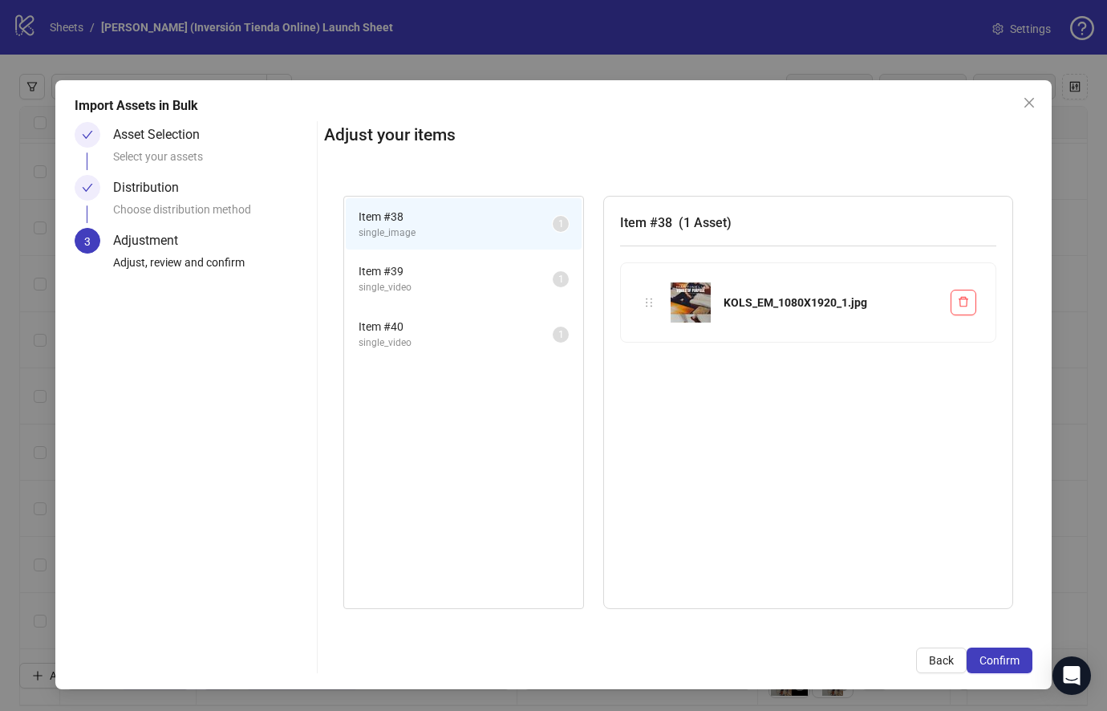
click at [436, 280] on span "single_video" at bounding box center [456, 287] width 194 height 15
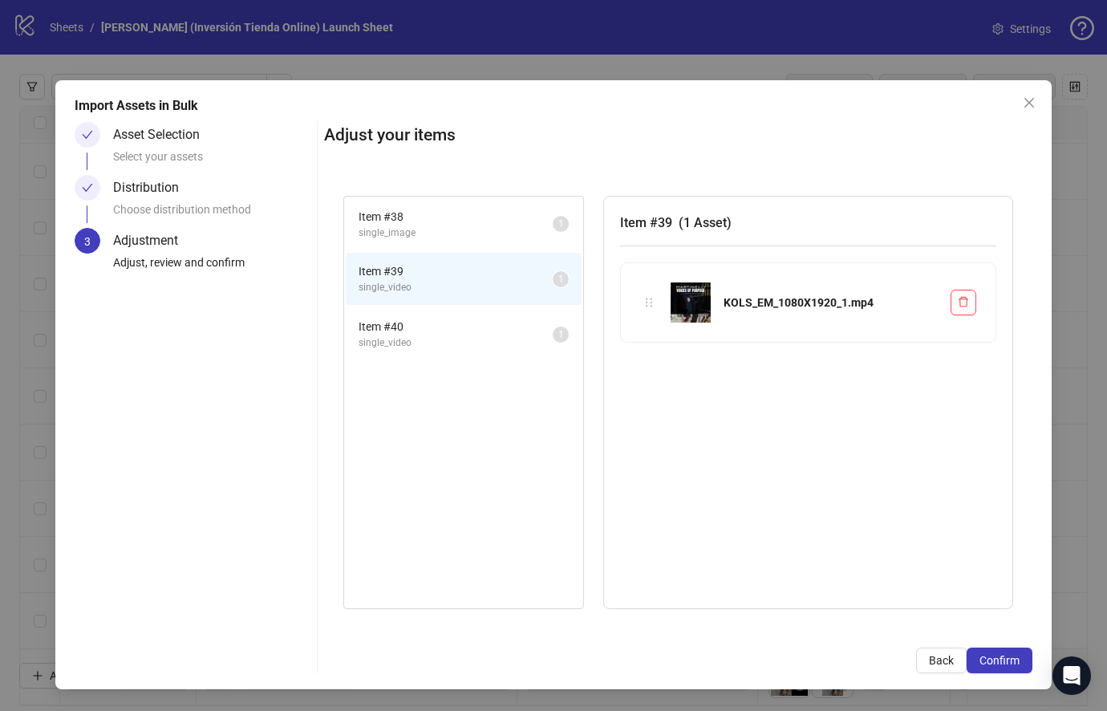
click at [472, 335] on span "single_video" at bounding box center [456, 342] width 194 height 15
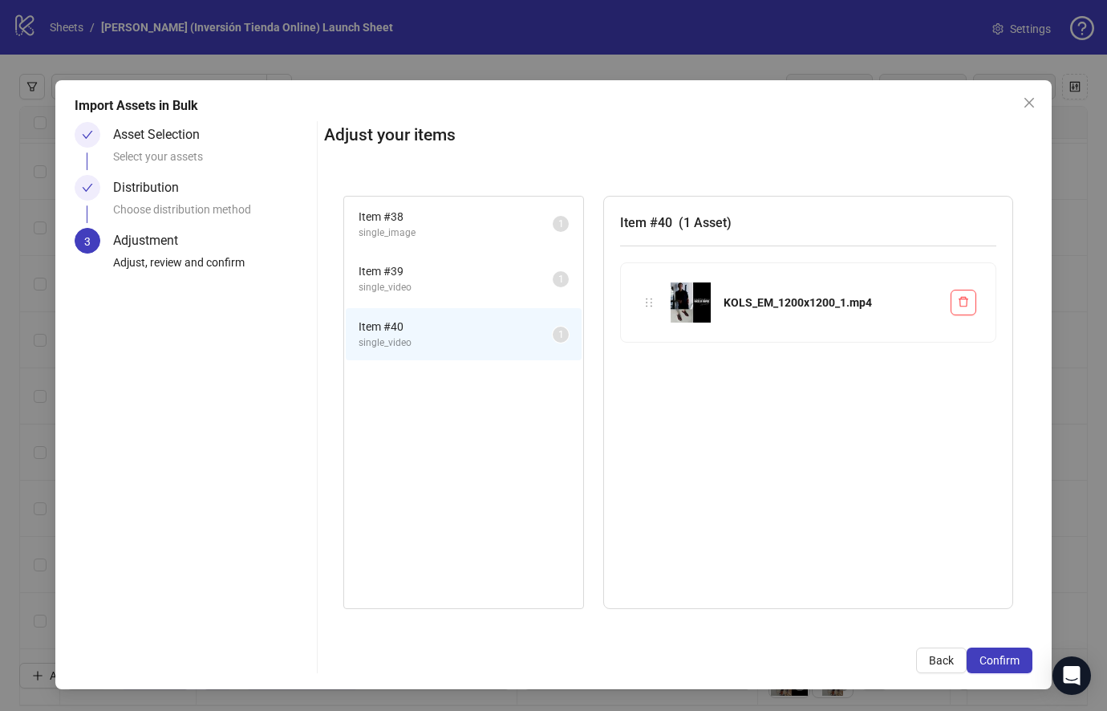
click at [472, 255] on li "Item # 39 single_video 1" at bounding box center [464, 279] width 236 height 52
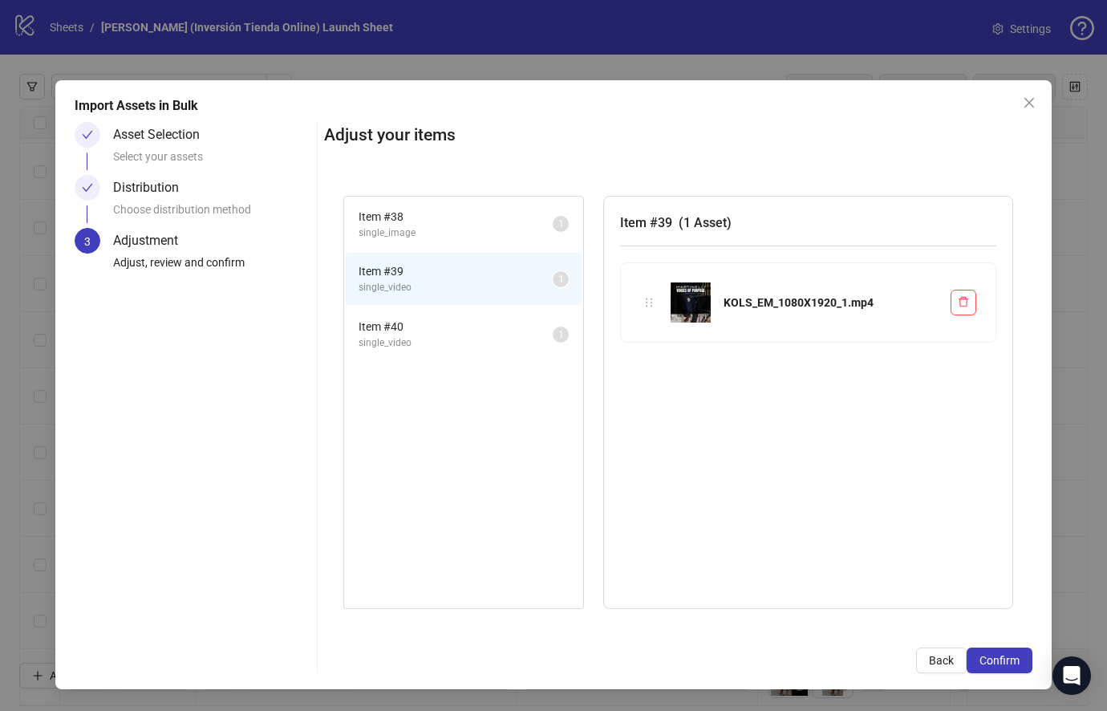
click at [472, 318] on span "Item # 40" at bounding box center [456, 327] width 194 height 18
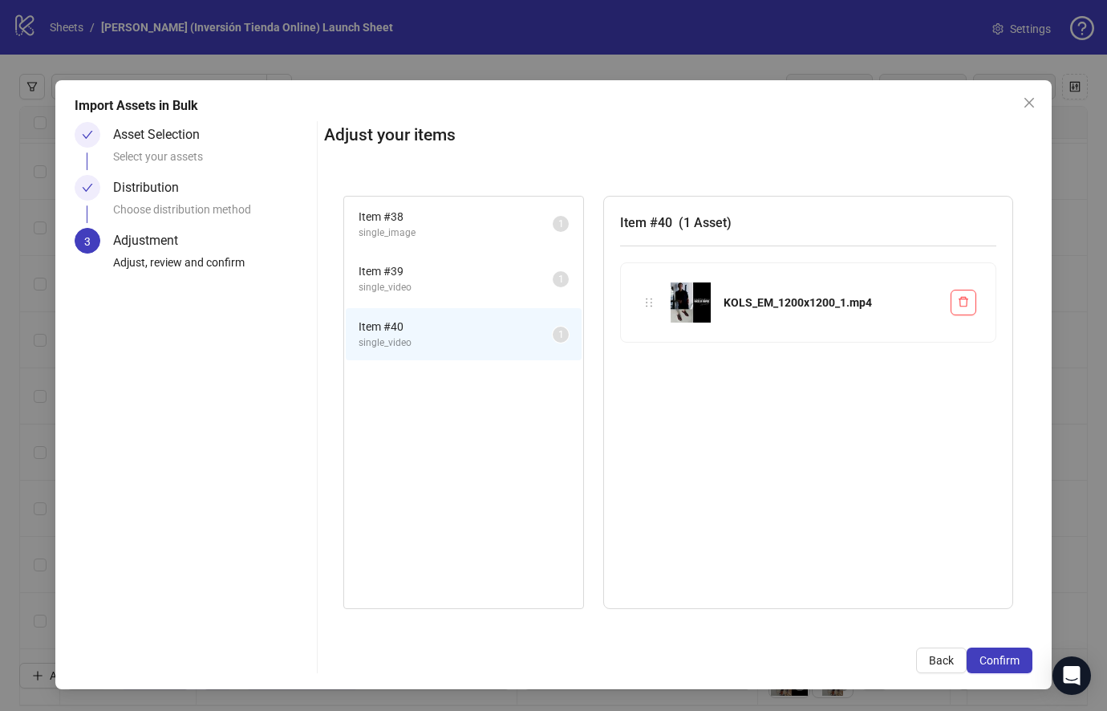
click at [485, 225] on span "single_image" at bounding box center [456, 232] width 194 height 15
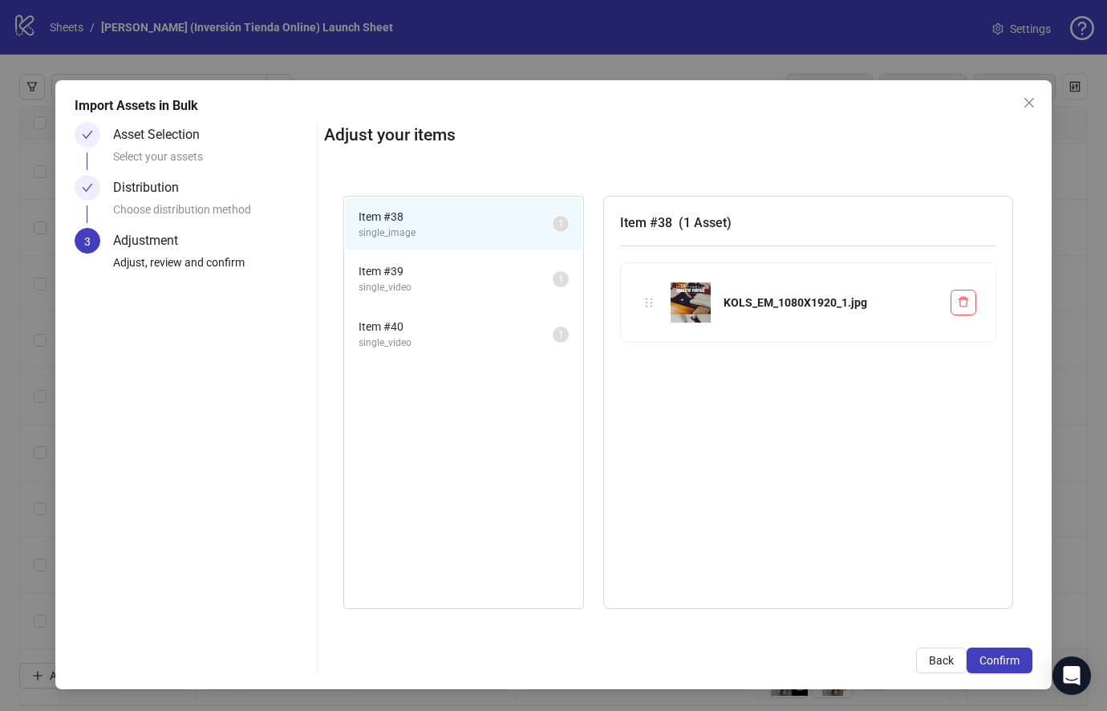
click at [480, 280] on span "single_video" at bounding box center [456, 287] width 194 height 15
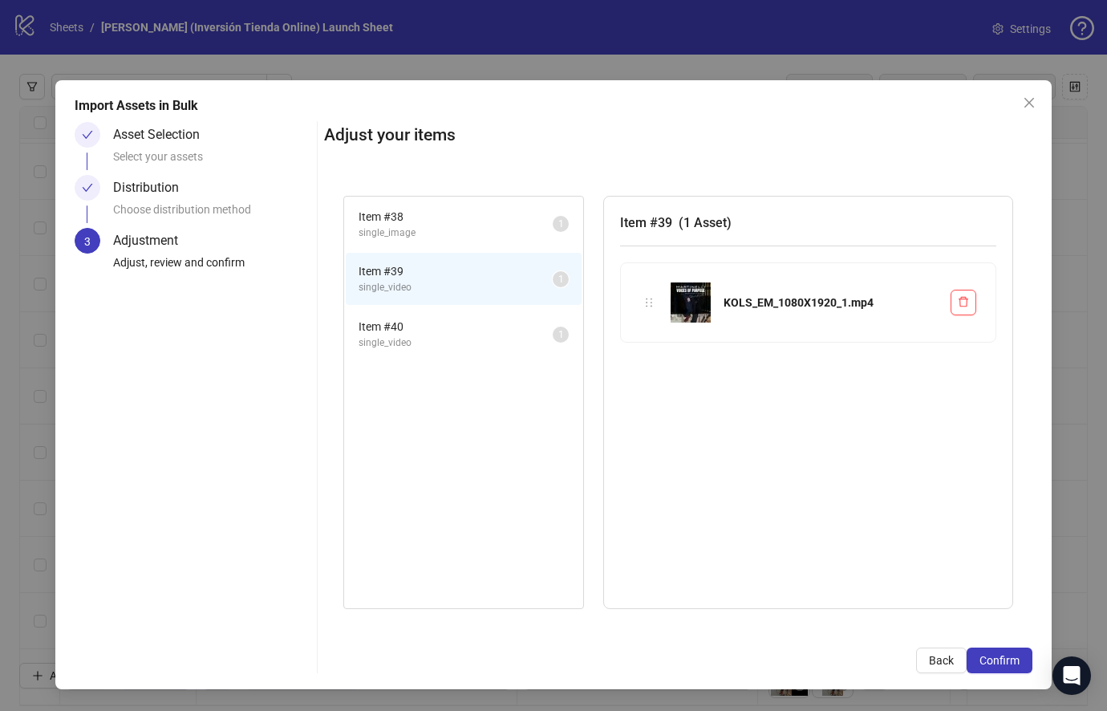
click at [479, 280] on span "single_video" at bounding box center [456, 287] width 194 height 15
click at [128, 175] on div "Distribution" at bounding box center [152, 188] width 79 height 26
click at [218, 201] on div "Choose distribution method" at bounding box center [211, 214] width 197 height 27
click at [95, 175] on div at bounding box center [88, 188] width 26 height 26
click at [156, 175] on div "Distribution" at bounding box center [152, 188] width 79 height 26
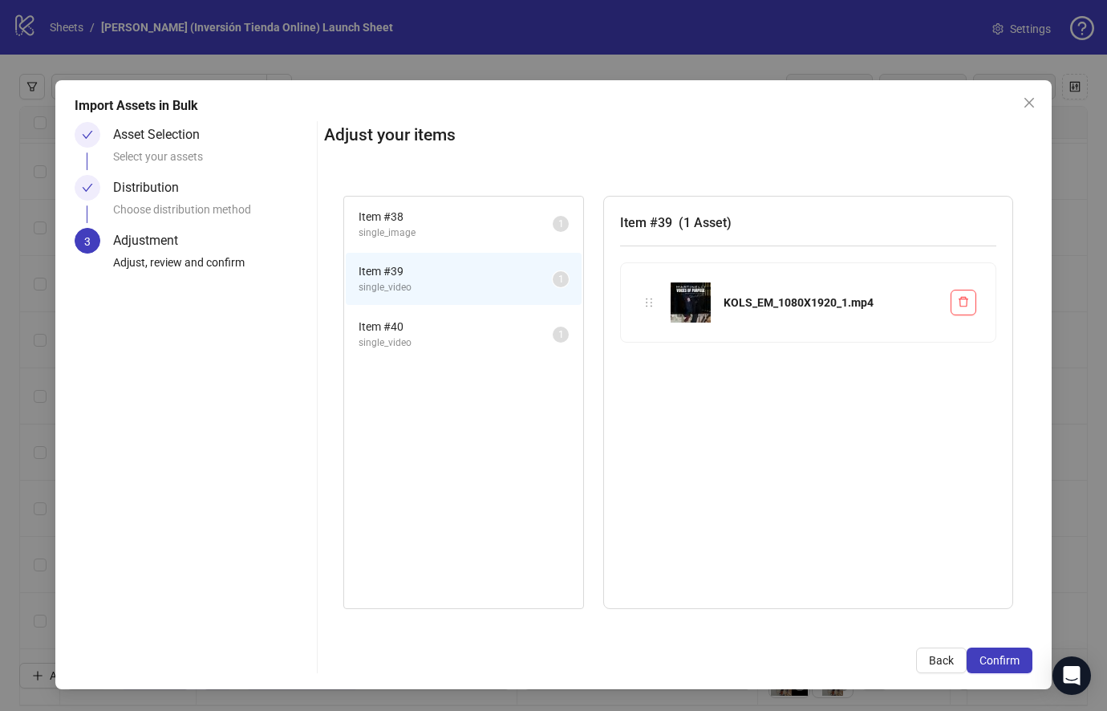
click at [160, 175] on div "Distribution" at bounding box center [152, 188] width 79 height 26
click at [164, 201] on div "Choose distribution method" at bounding box center [211, 214] width 197 height 27
click at [108, 175] on div "Distribution Choose distribution method" at bounding box center [193, 201] width 236 height 53
click at [938, 666] on span "Back" at bounding box center [941, 660] width 25 height 13
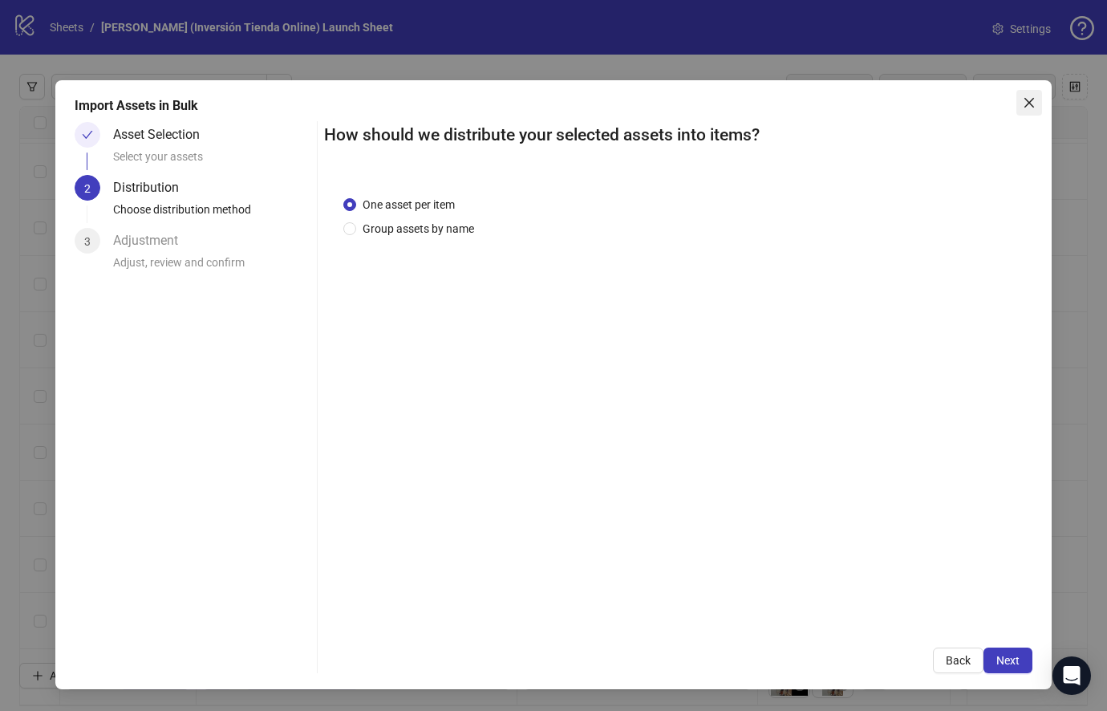
click at [1029, 96] on icon "close" at bounding box center [1029, 102] width 13 height 13
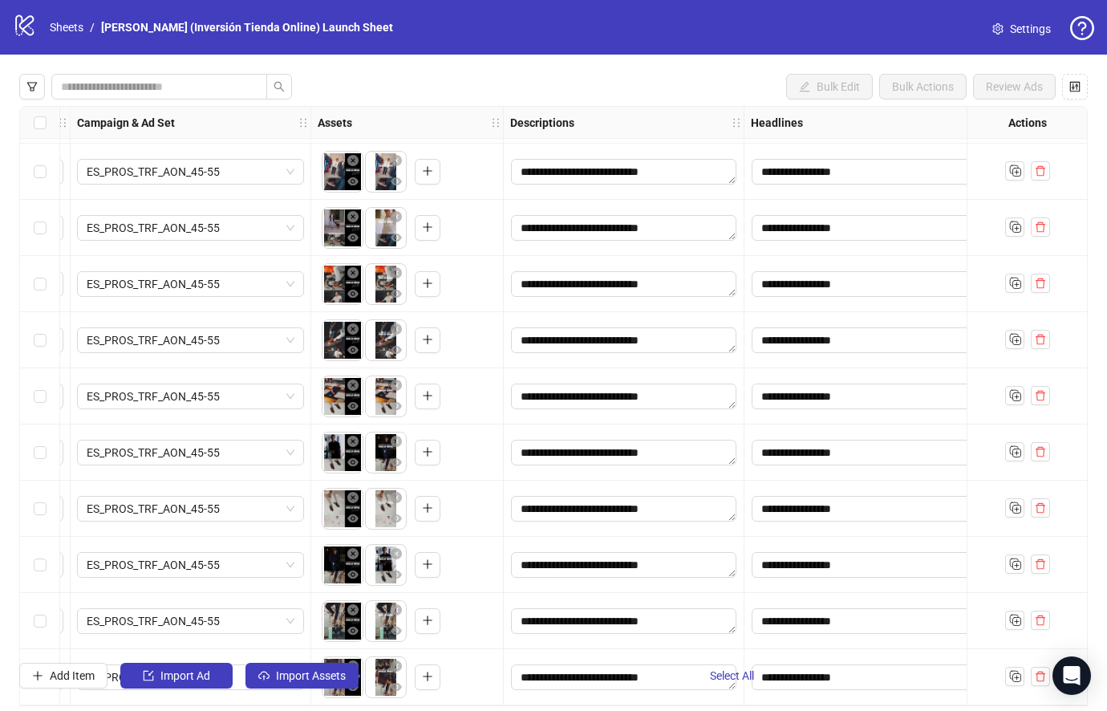
scroll to position [1511, 455]
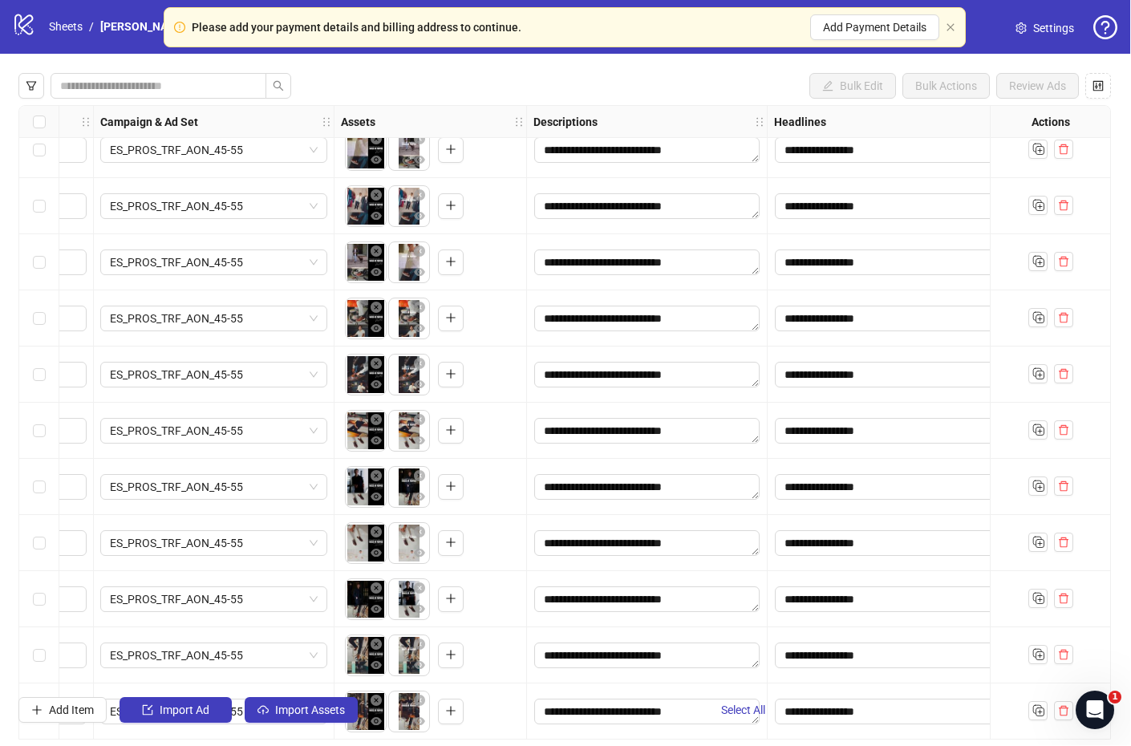
scroll to position [1469, 449]
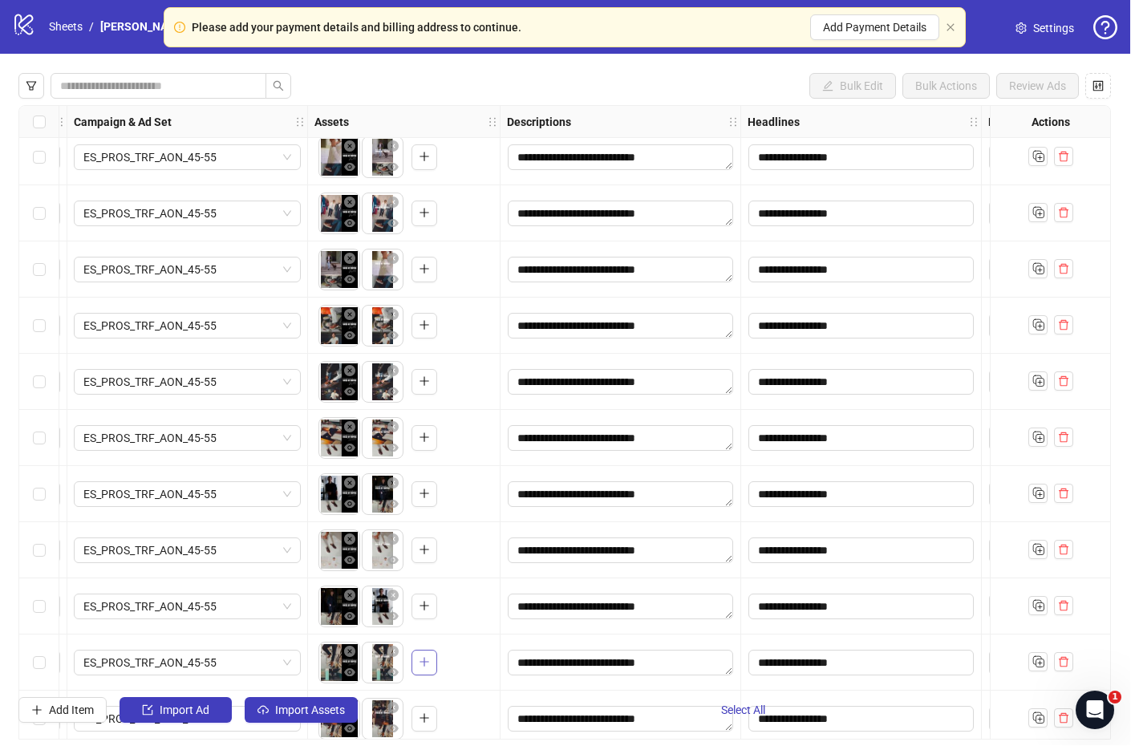
click at [418, 650] on button "button" at bounding box center [425, 663] width 26 height 26
click at [300, 717] on button "Import Assets" at bounding box center [301, 711] width 113 height 26
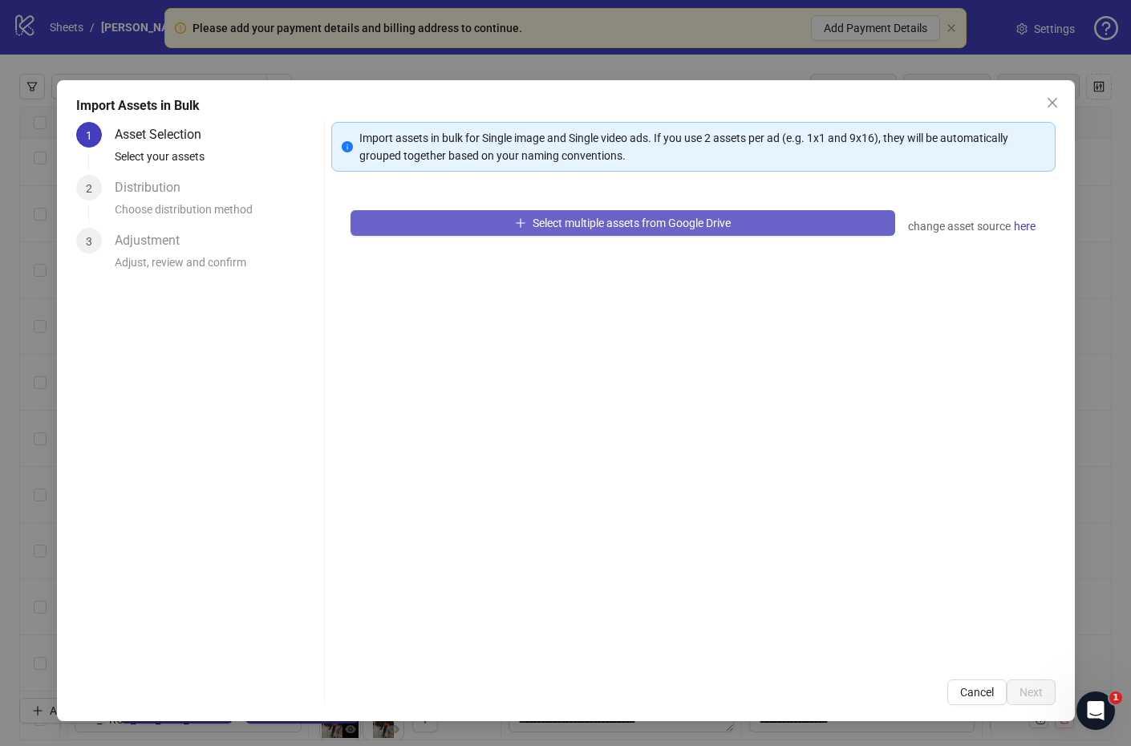
click at [670, 226] on span "Select multiple assets from Google Drive" at bounding box center [632, 223] width 198 height 13
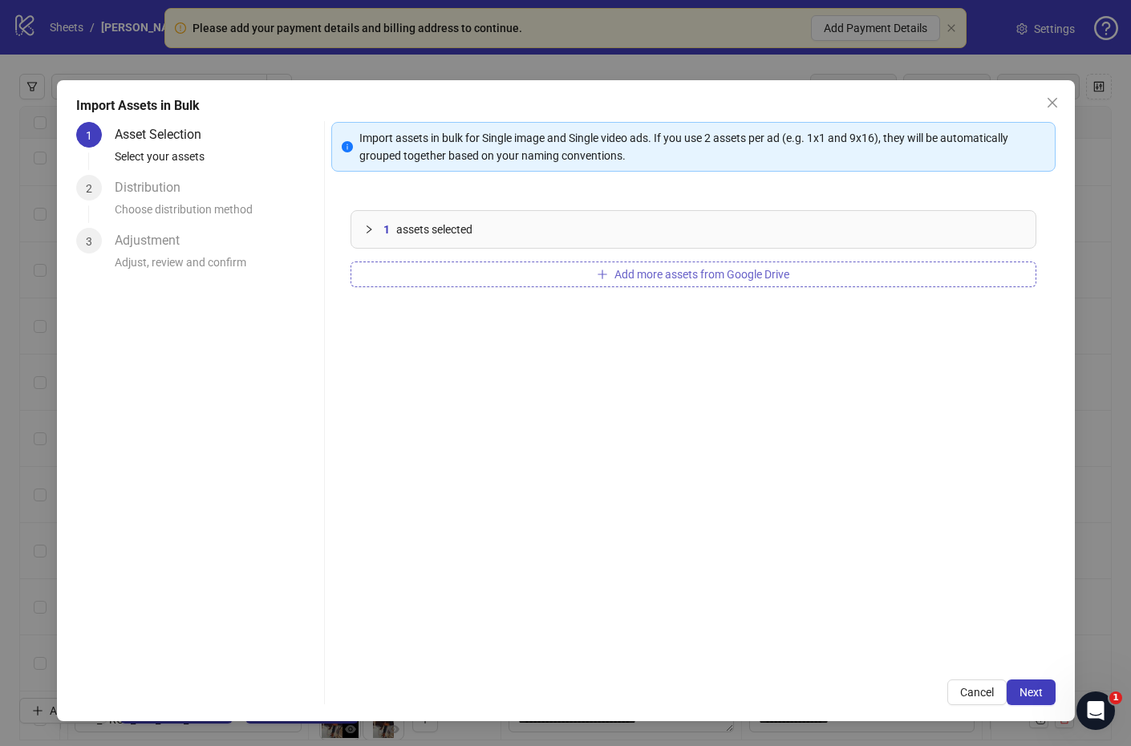
scroll to position [19, 0]
click at [599, 221] on div "1 assets selected" at bounding box center [693, 229] width 684 height 37
click at [598, 221] on div "1 assets selected" at bounding box center [693, 229] width 684 height 37
click at [608, 225] on div "1 assets selected" at bounding box center [693, 229] width 684 height 37
click at [614, 339] on span "Add more assets from Google Drive" at bounding box center [701, 345] width 175 height 13
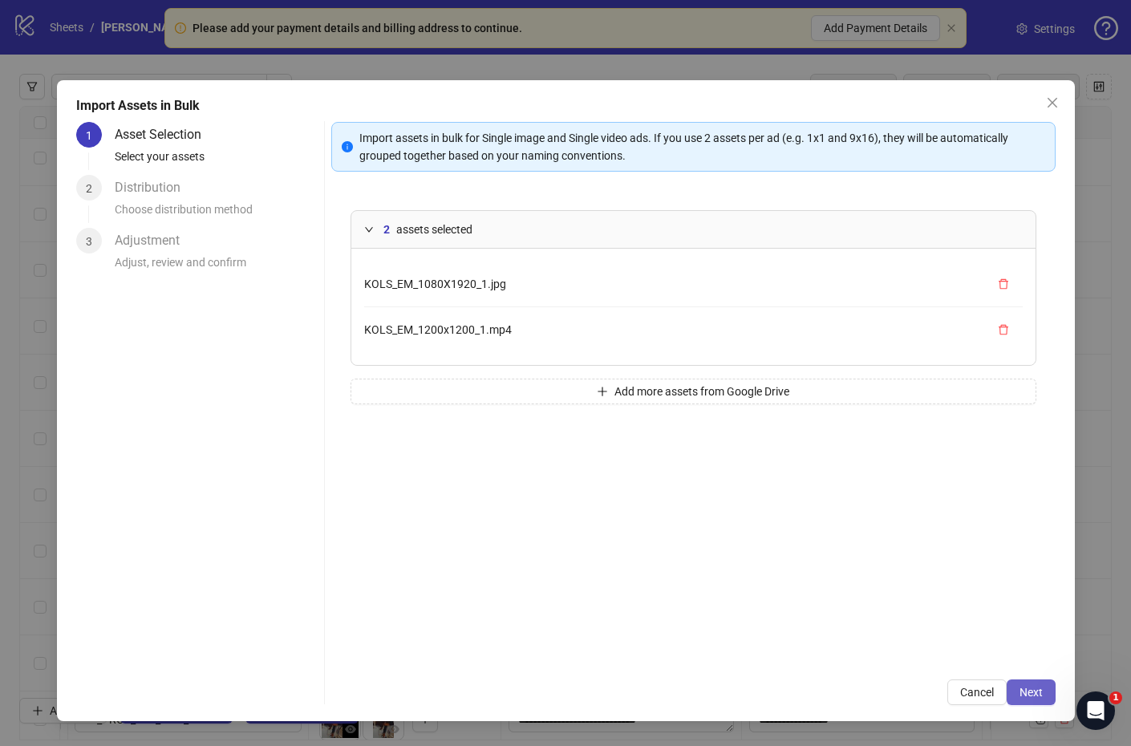
click at [1027, 699] on span "Next" at bounding box center [1030, 692] width 23 height 13
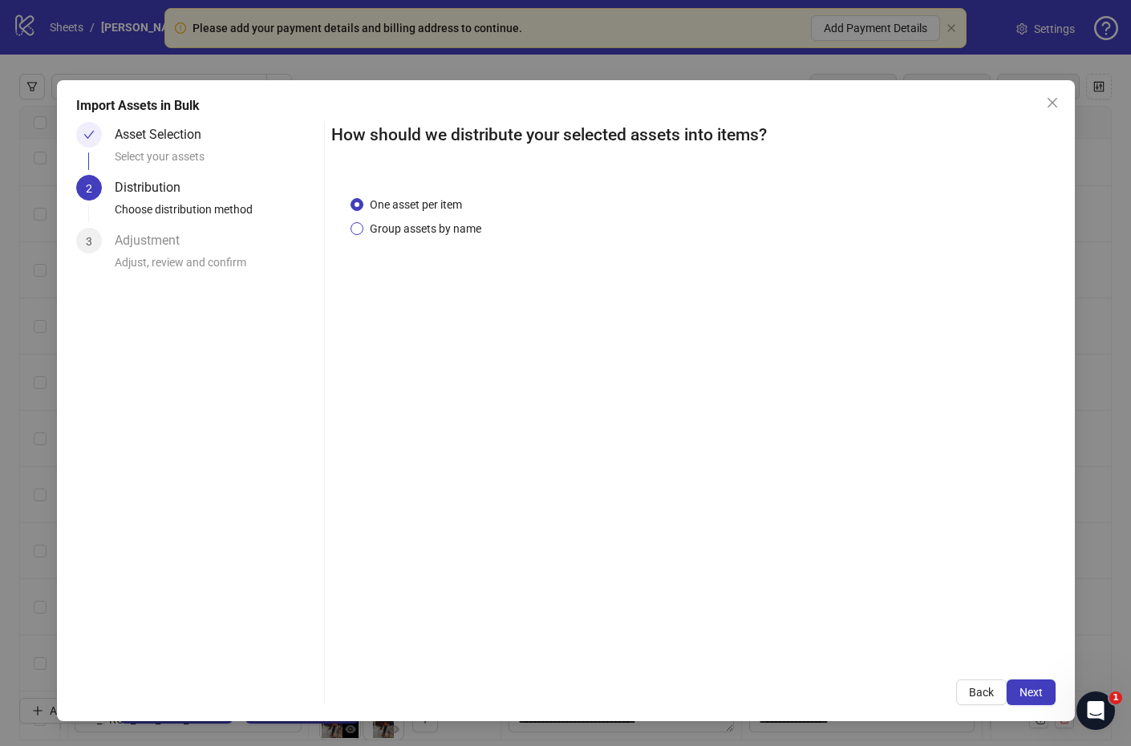
click at [448, 220] on span "Group assets by name" at bounding box center [425, 229] width 124 height 18
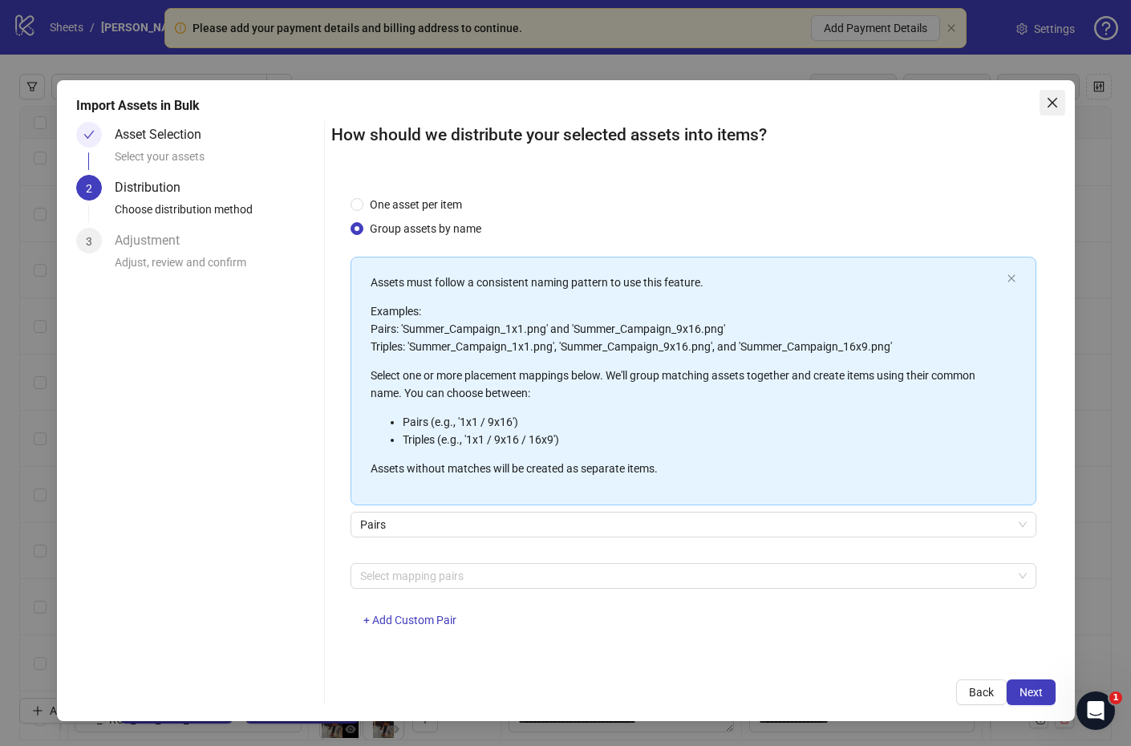
click at [1055, 91] on button "Close" at bounding box center [1052, 103] width 26 height 26
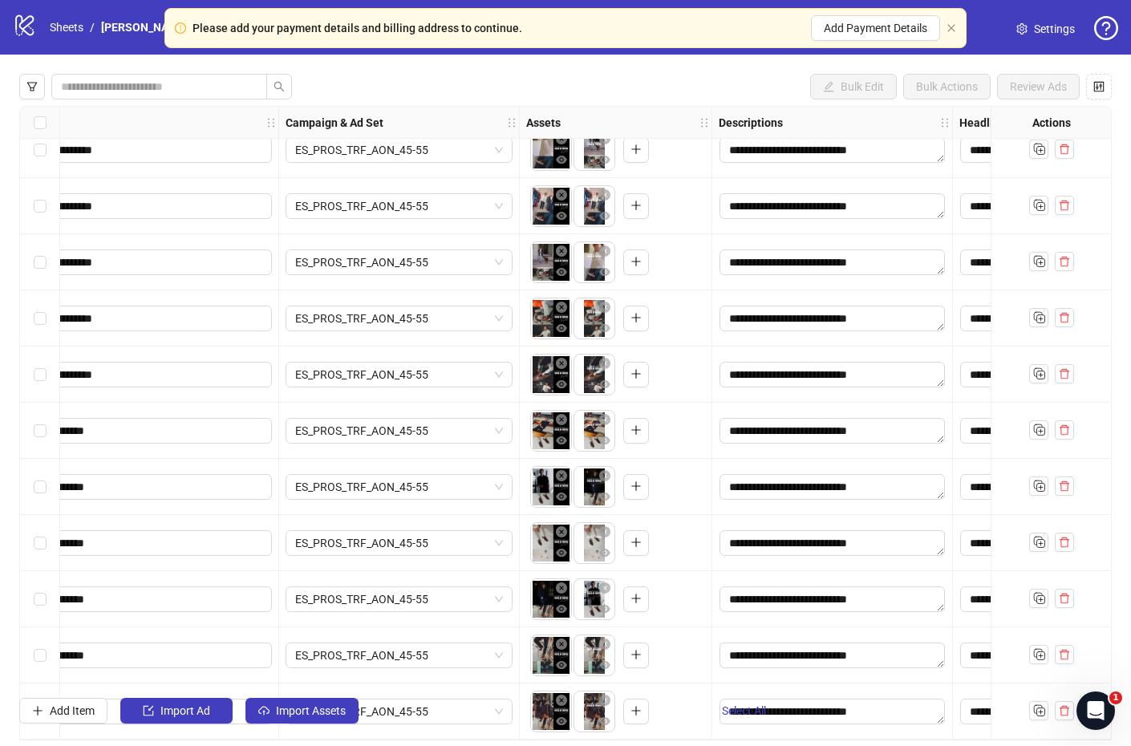
scroll to position [1477, 244]
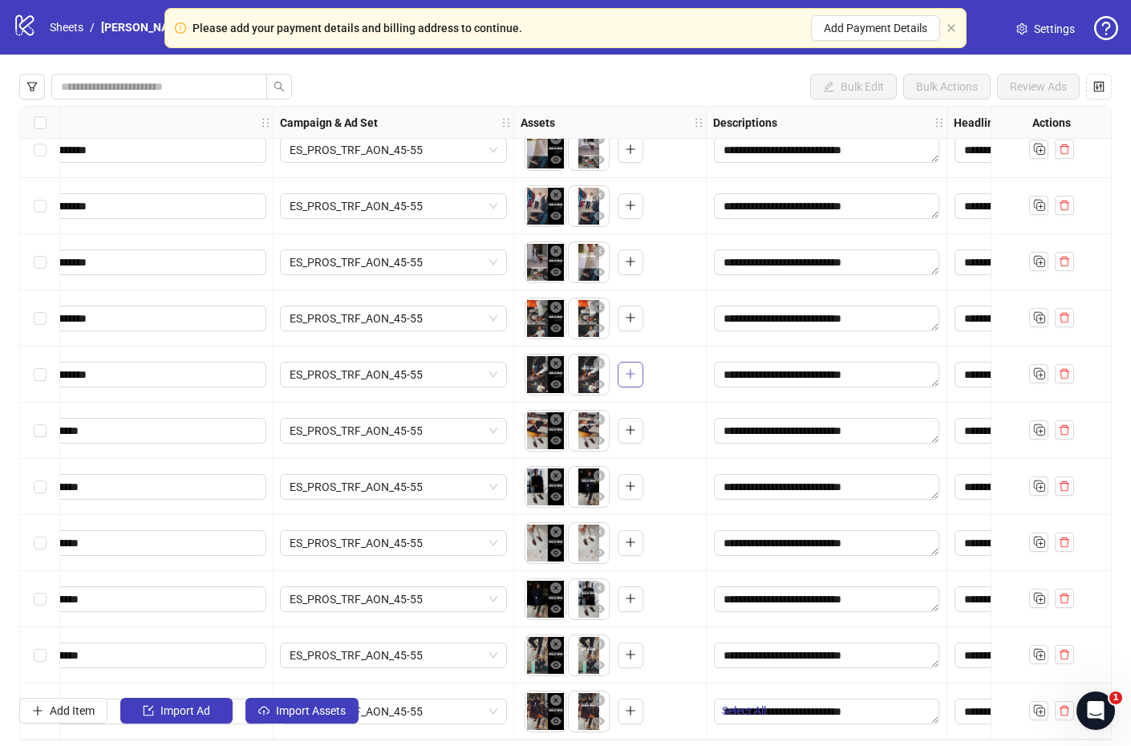
click at [630, 370] on icon "plus" at bounding box center [630, 374] width 1 height 9
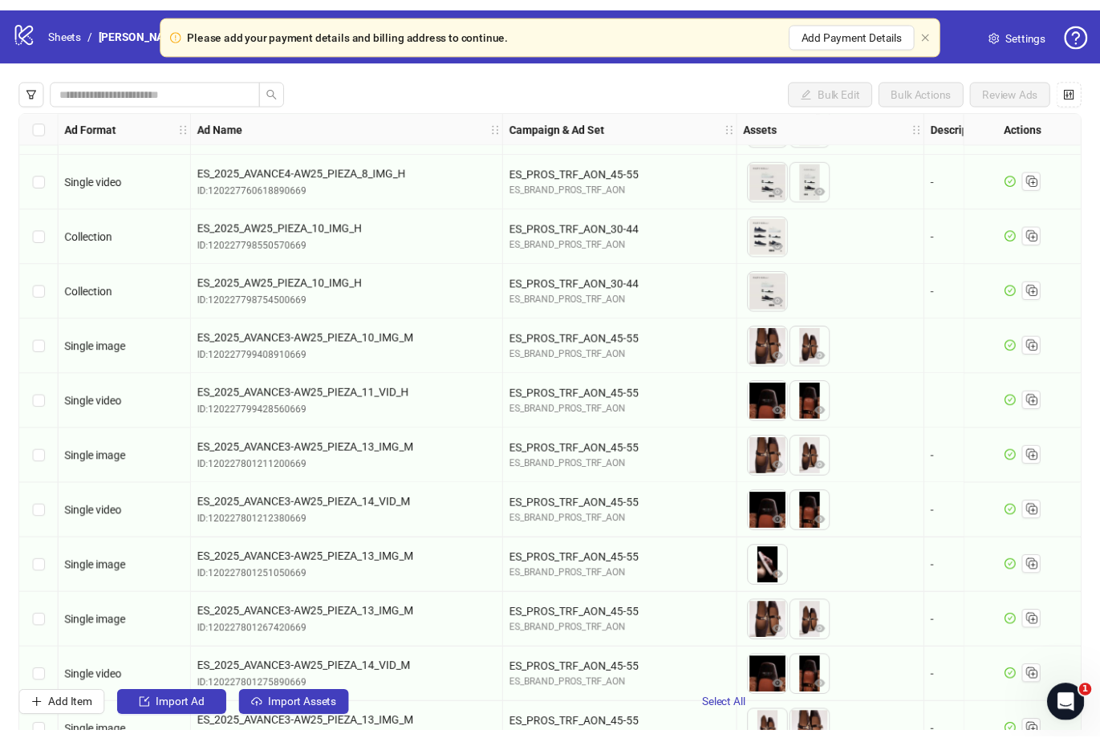
scroll to position [159, 0]
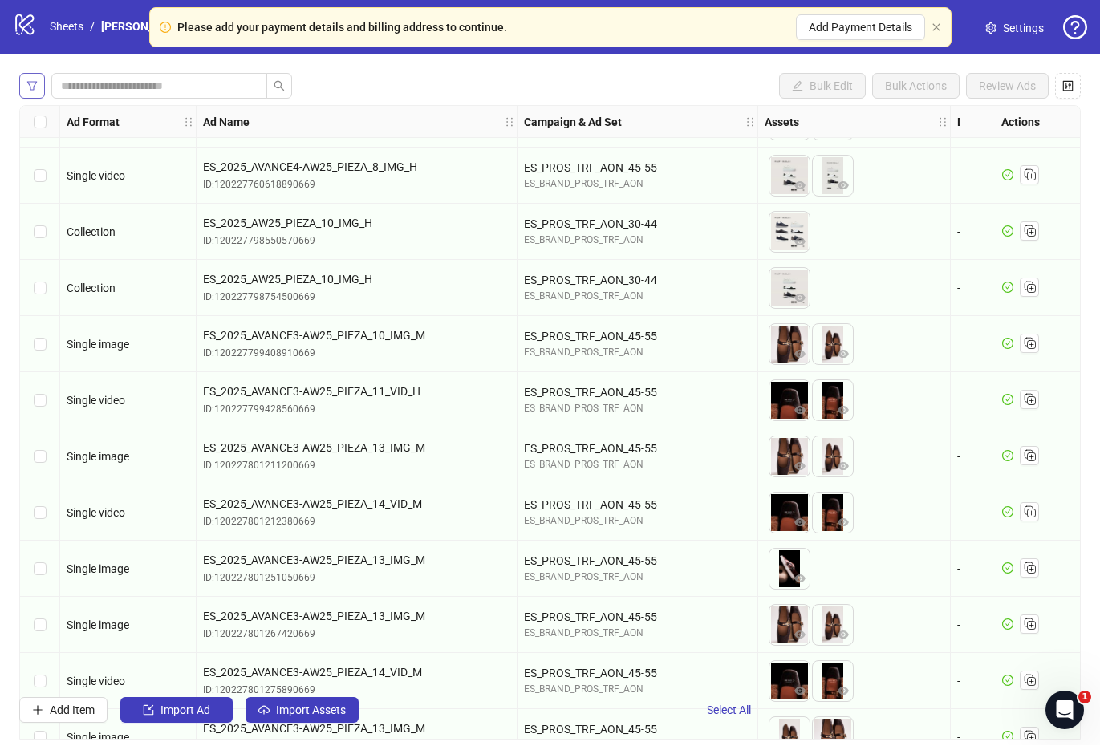
click at [27, 81] on icon "filter" at bounding box center [31, 86] width 11 height 11
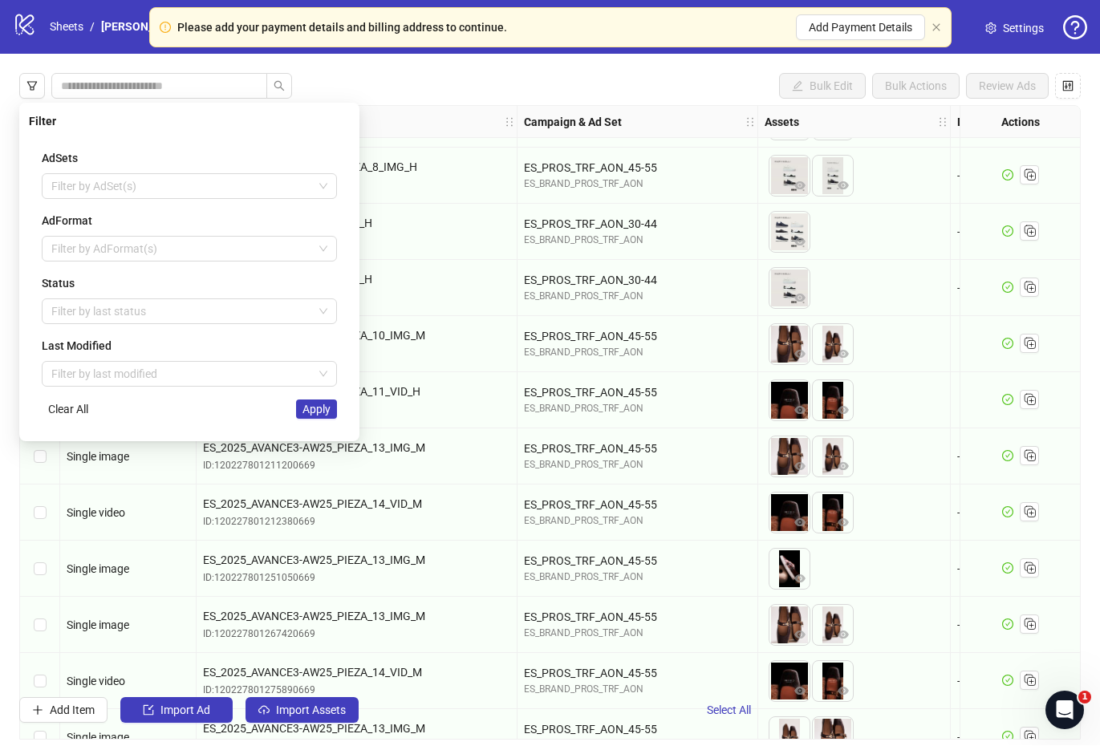
click at [565, 55] on div "Bulk Edit Bulk Actions Review Ads Ad Format Ad Name Campaign & Ad Set Assets De…" at bounding box center [550, 399] width 1100 height 688
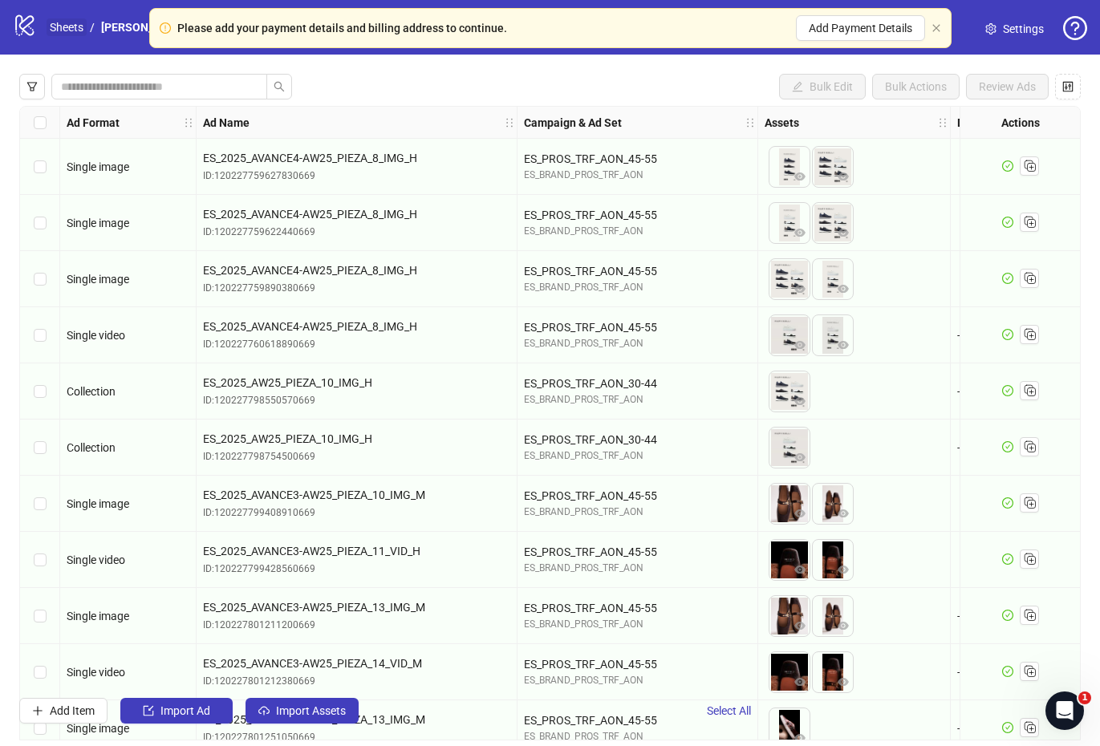
click at [58, 27] on link "Sheets" at bounding box center [67, 27] width 40 height 18
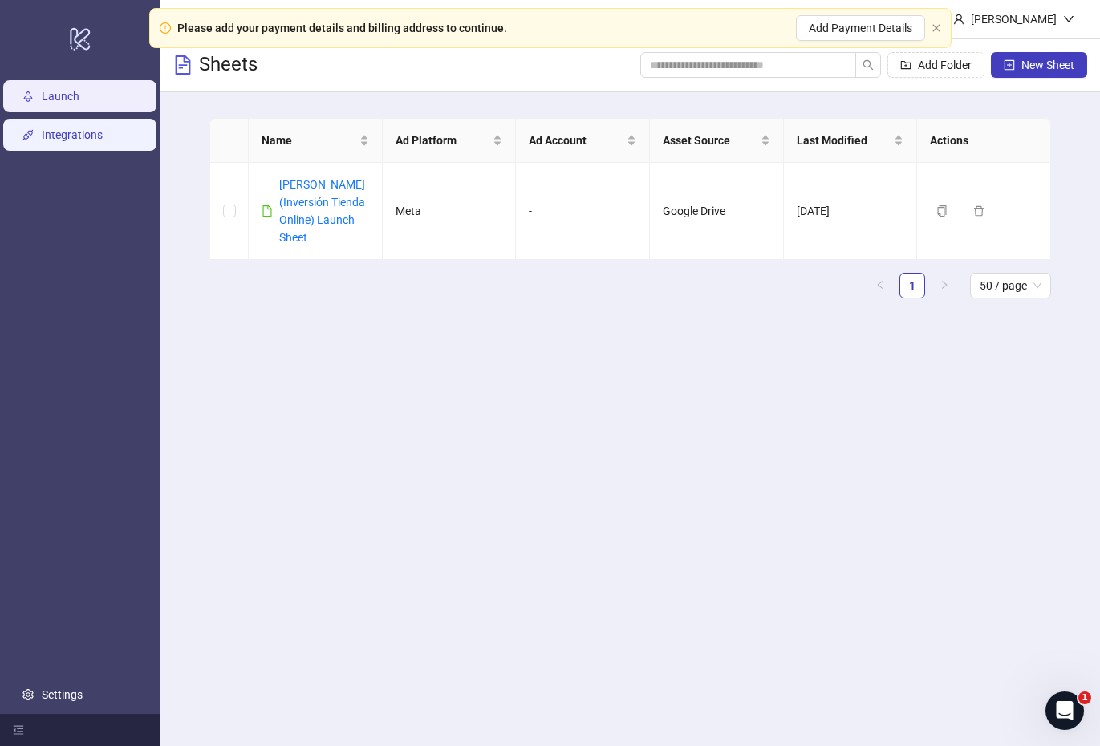
click at [80, 141] on link "Integrations" at bounding box center [72, 134] width 61 height 13
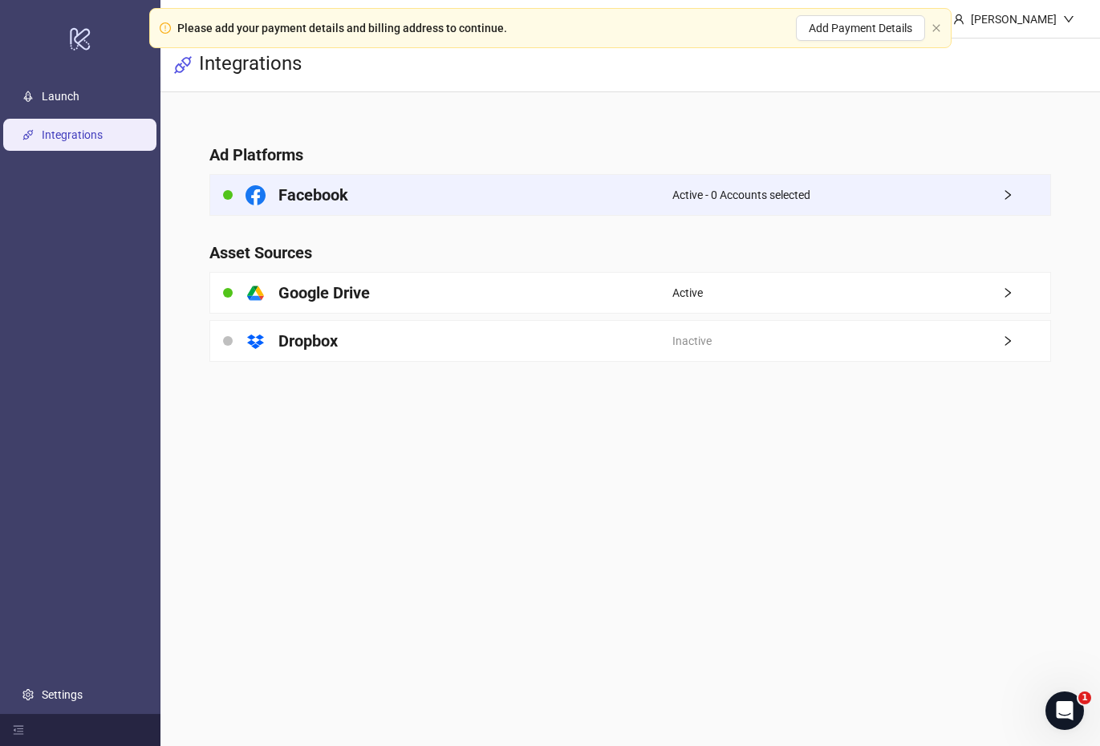
click at [1002, 197] on icon "right" at bounding box center [1007, 194] width 11 height 11
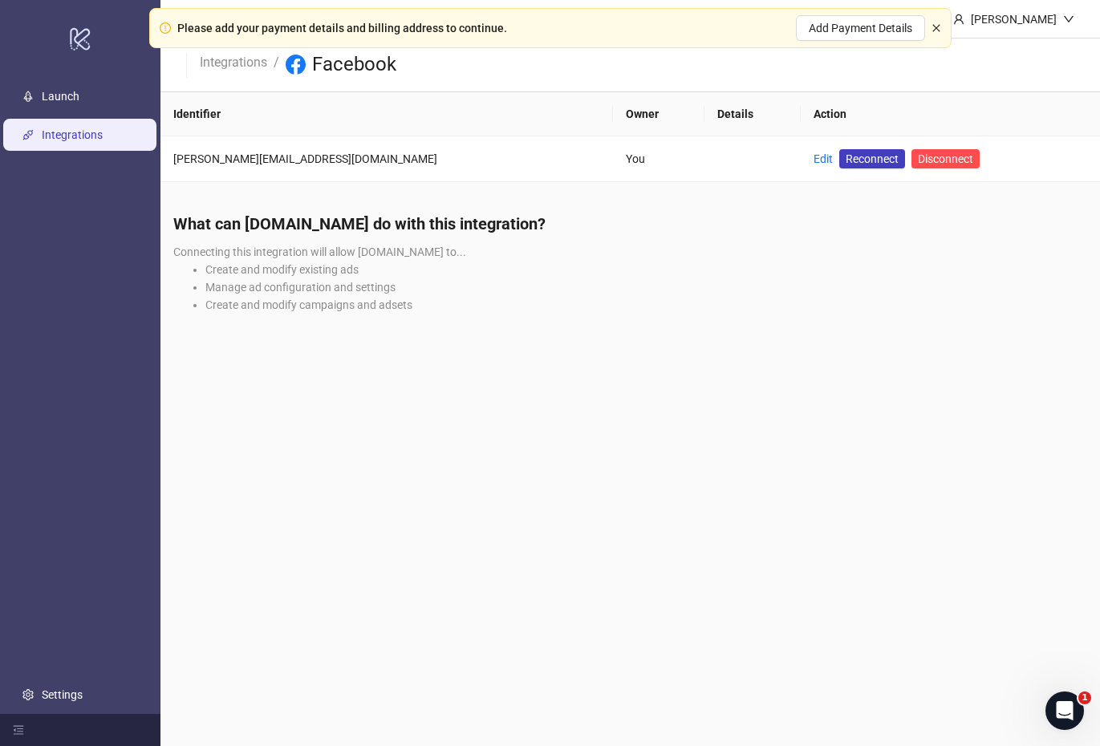
click at [939, 31] on icon "close" at bounding box center [936, 28] width 10 height 10
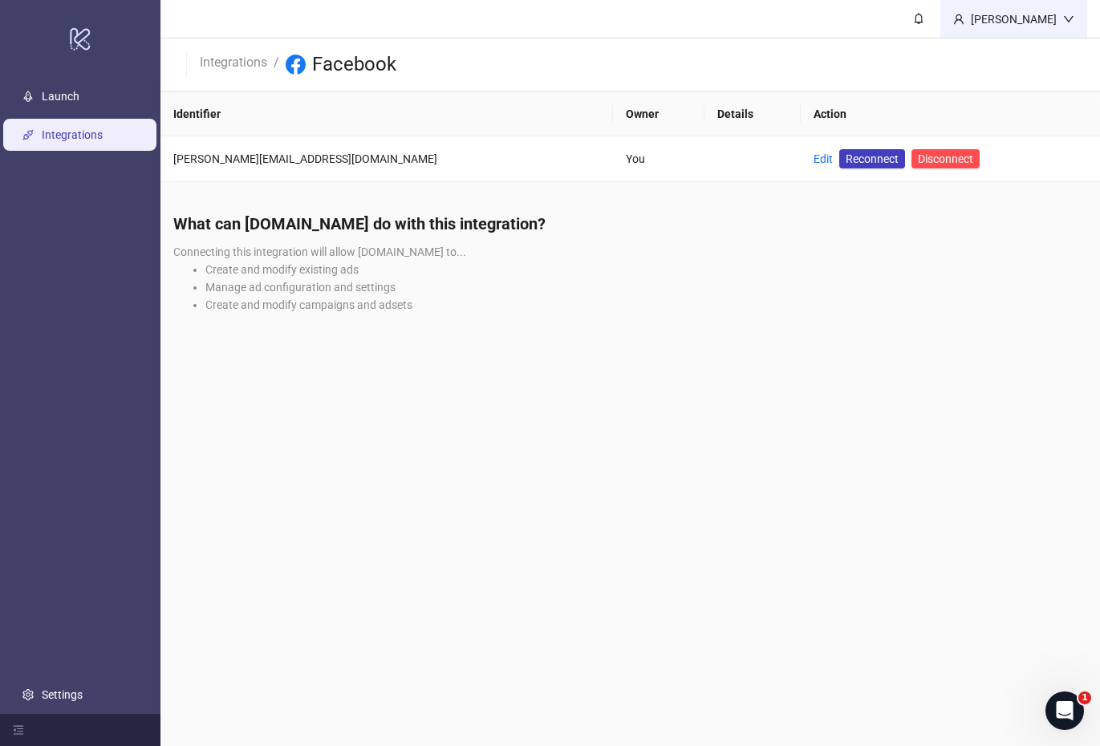
click at [1026, 26] on div "[PERSON_NAME]" at bounding box center [1013, 19] width 99 height 18
click at [868, 306] on li "Create and modify campaigns and adsets" at bounding box center [645, 305] width 881 height 18
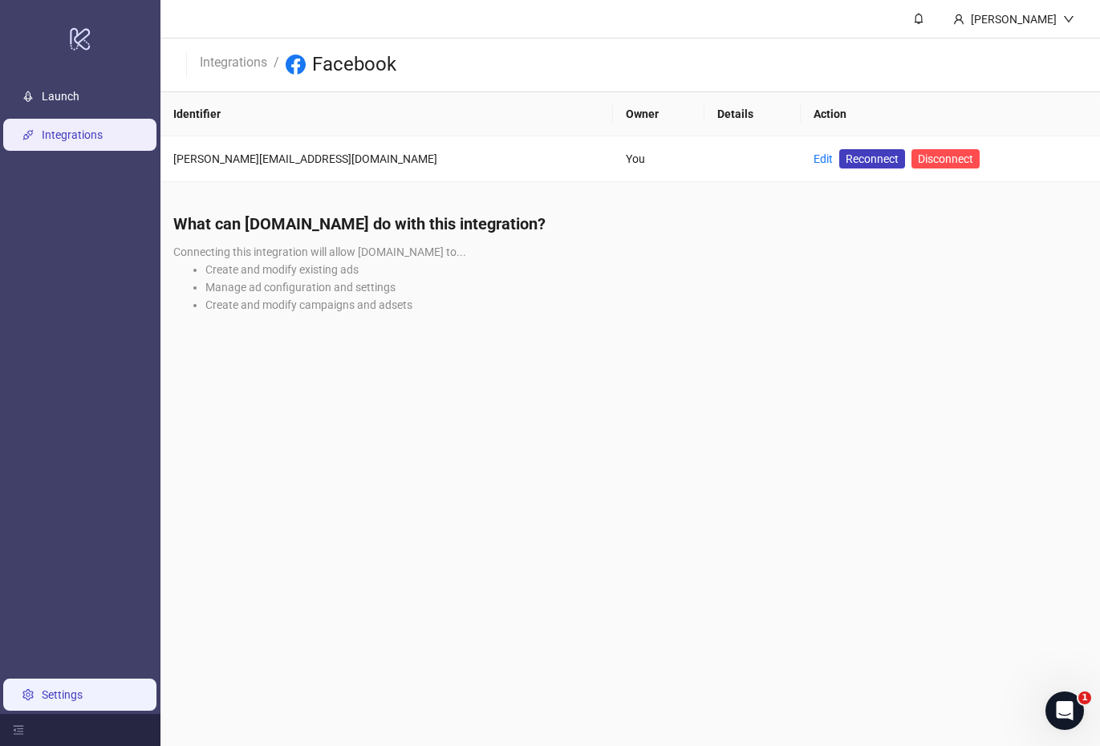
click at [64, 696] on link "Settings" at bounding box center [62, 694] width 41 height 13
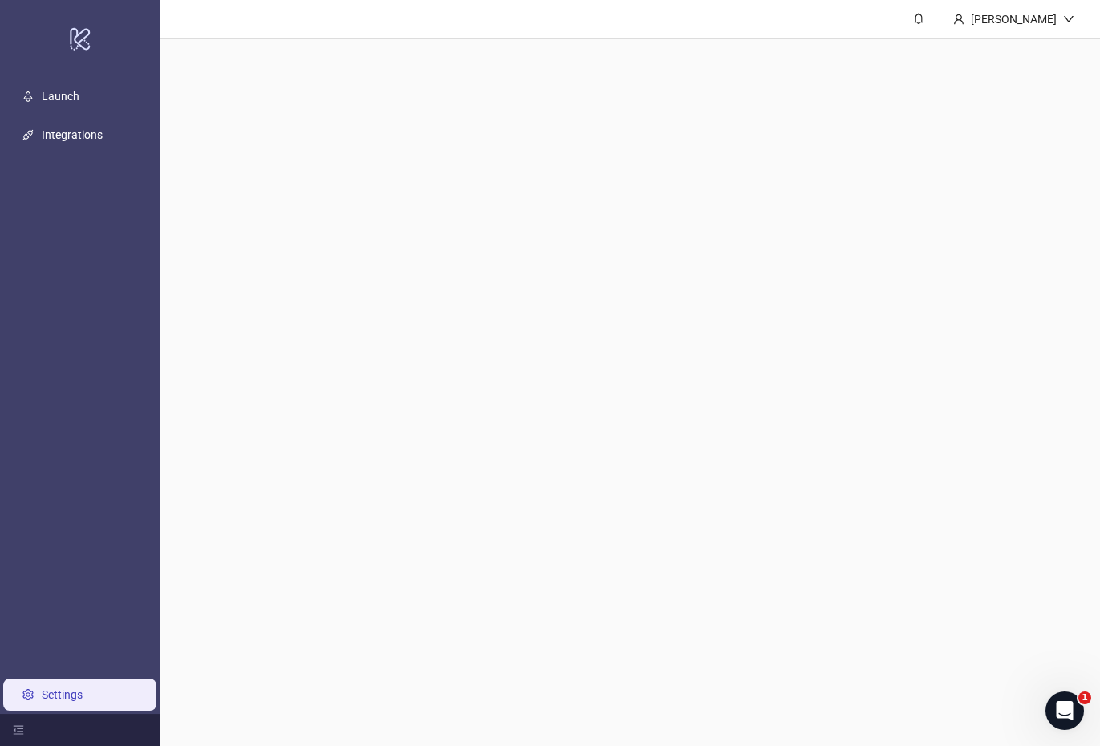
scroll to position [49, 0]
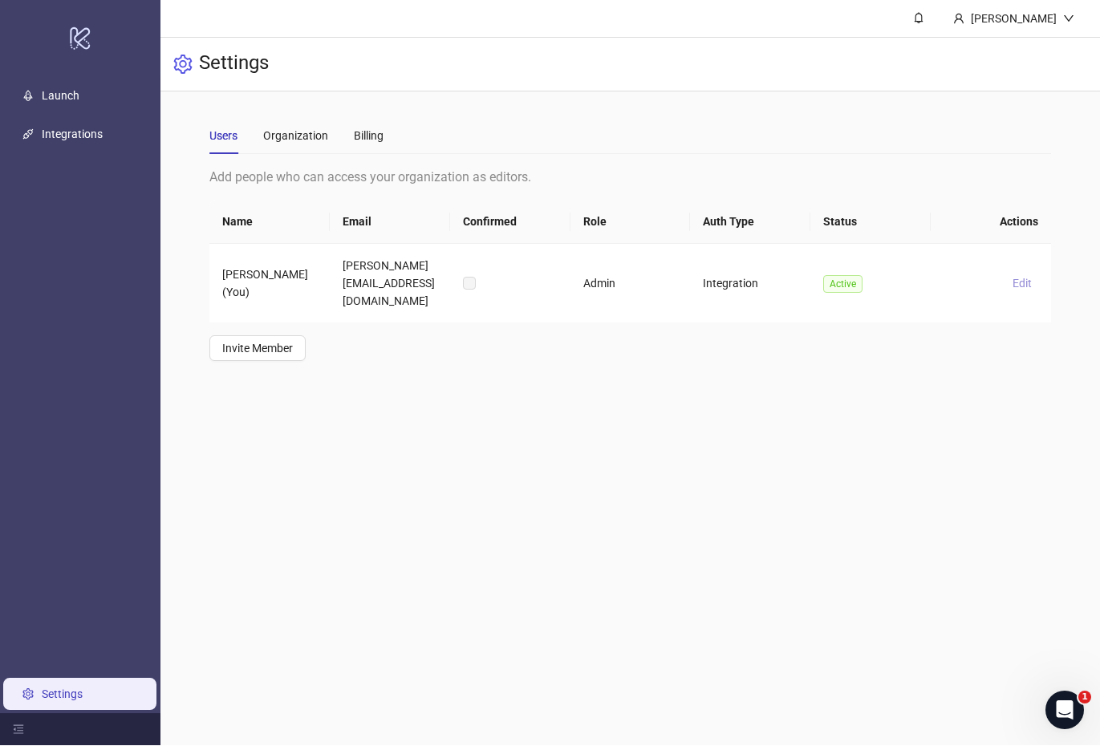
click at [1024, 278] on span "Edit" at bounding box center [1021, 284] width 19 height 13
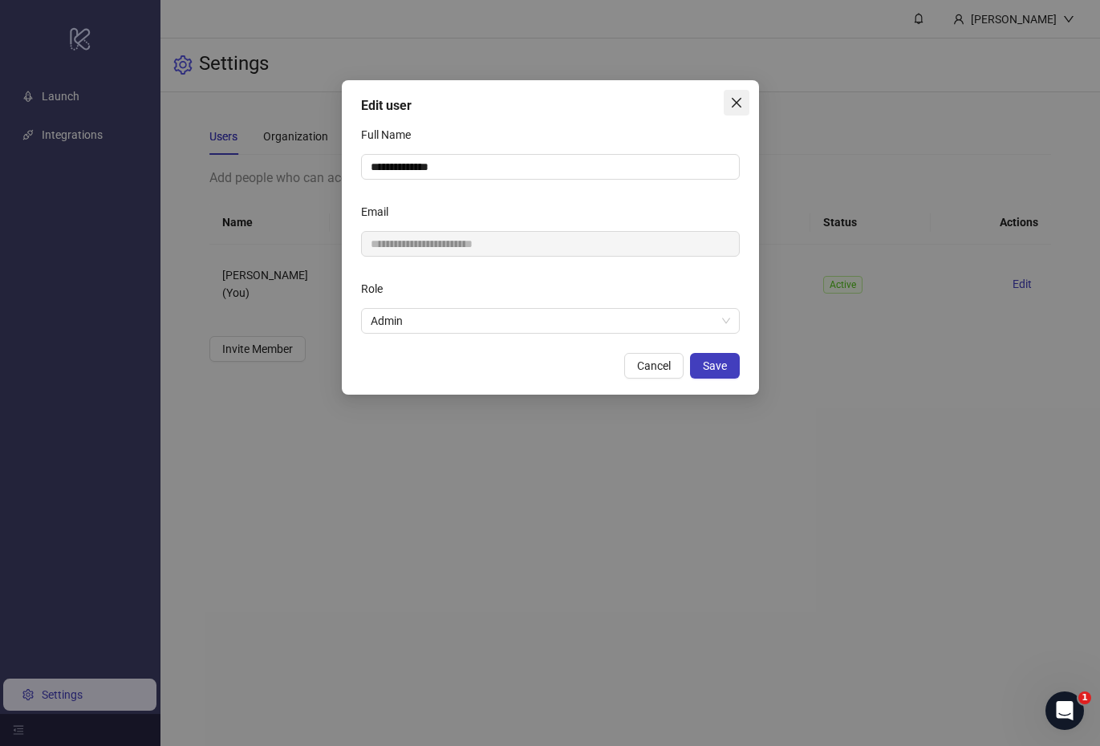
click at [739, 103] on icon "close" at bounding box center [736, 102] width 13 height 13
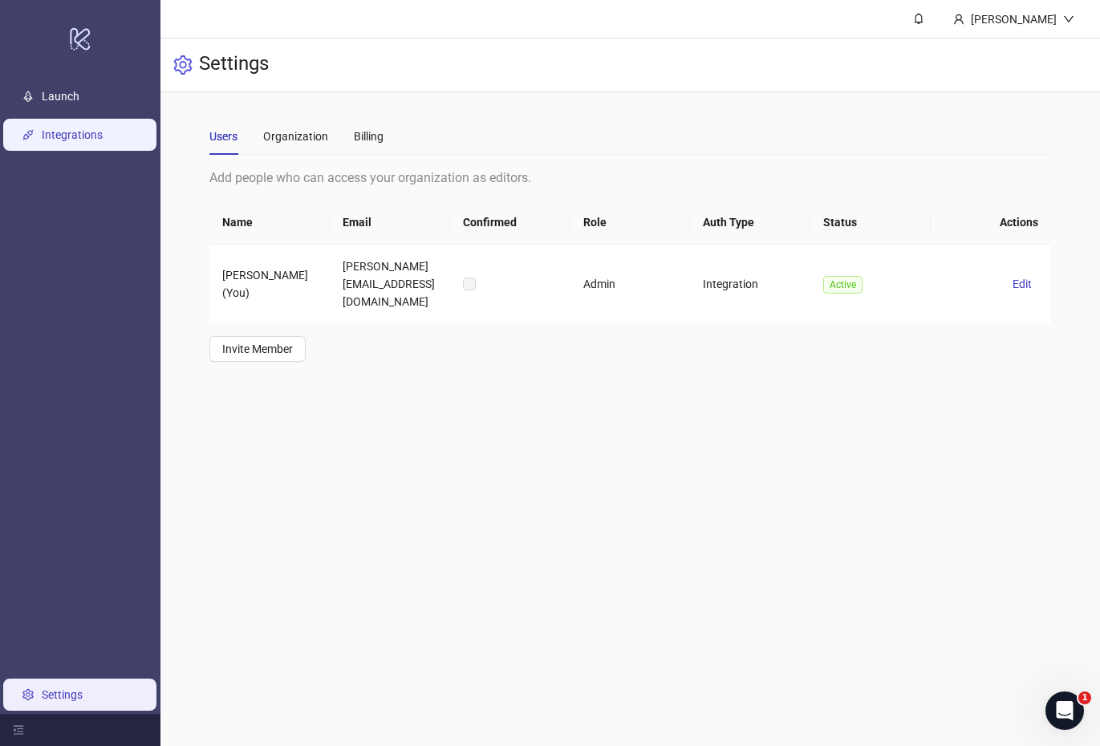
click at [55, 128] on link "Integrations" at bounding box center [72, 134] width 61 height 13
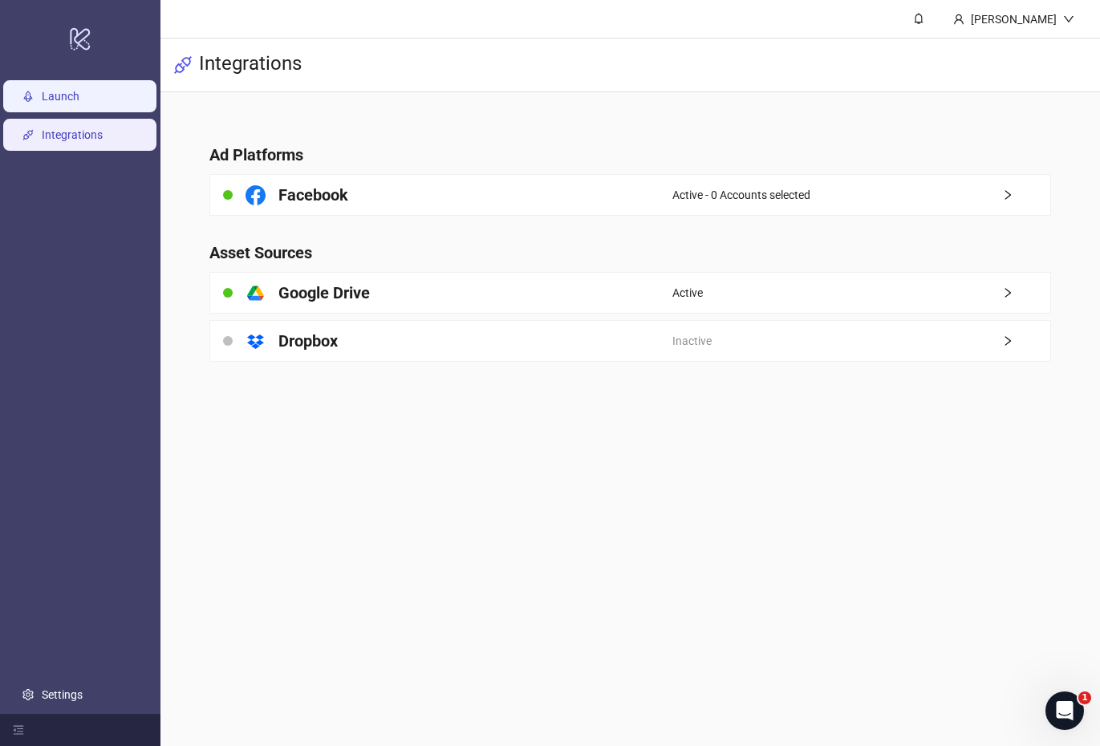
click at [50, 103] on link "Launch" at bounding box center [61, 96] width 38 height 13
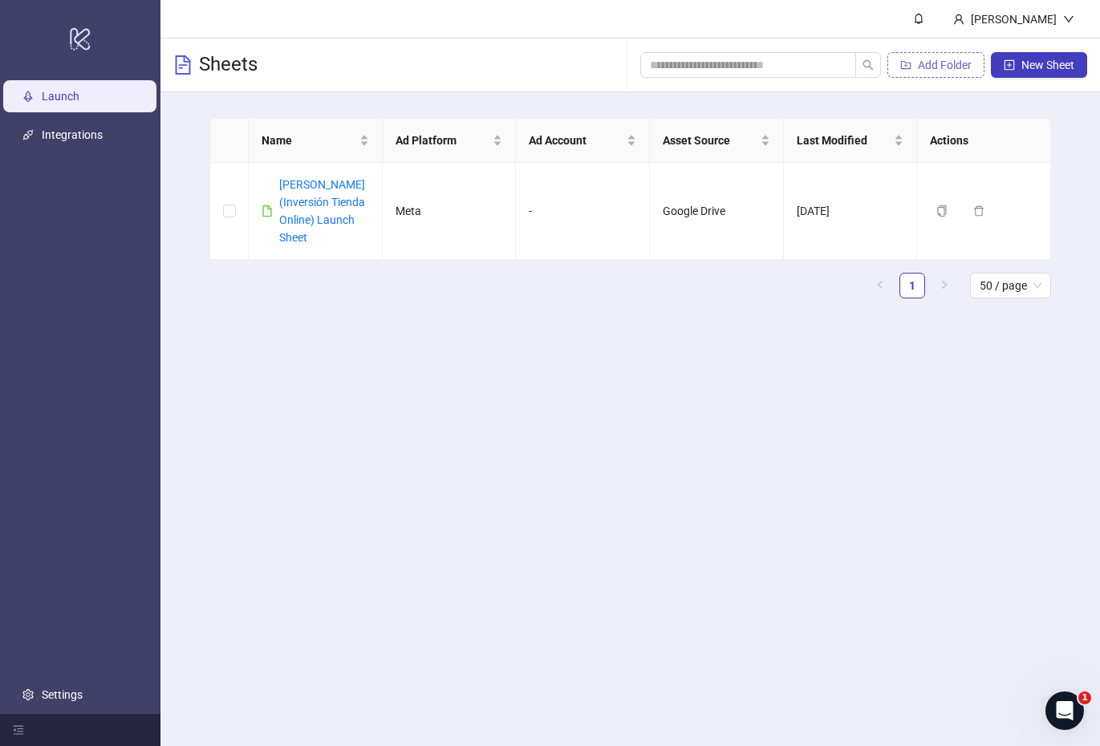
click at [940, 71] on span "Add Folder" at bounding box center [945, 65] width 54 height 13
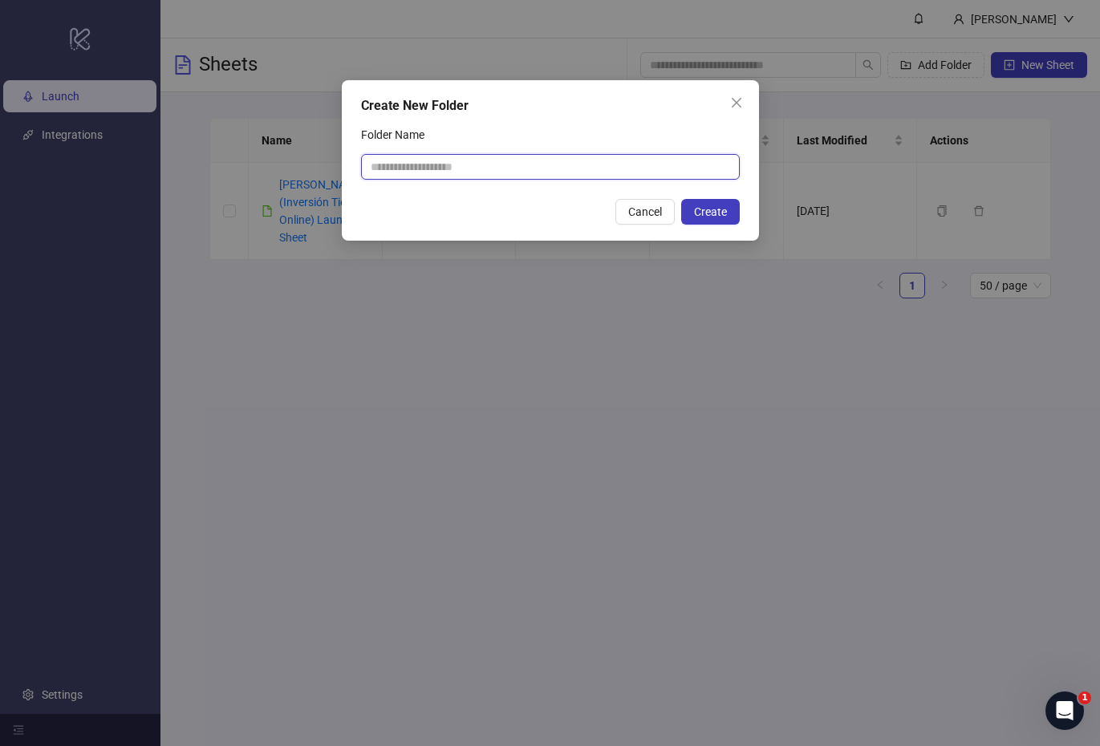
click at [582, 172] on input "Folder Name" at bounding box center [550, 167] width 379 height 26
type input "****"
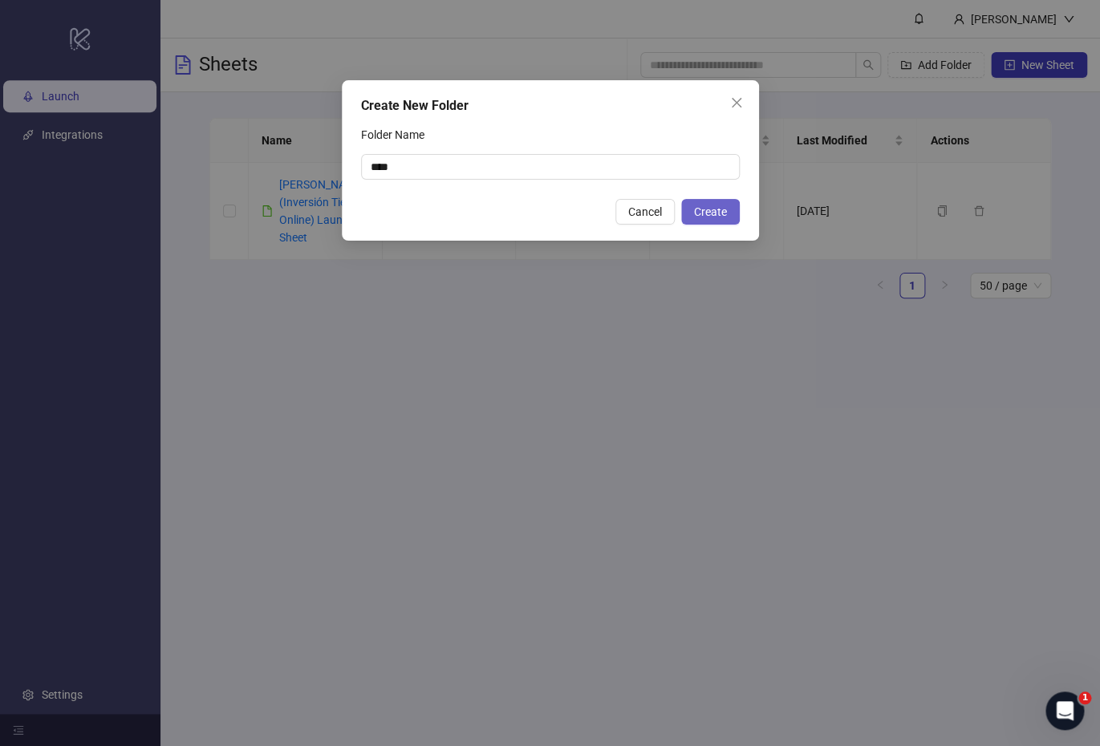
click at [713, 217] on span "Create" at bounding box center [710, 211] width 33 height 13
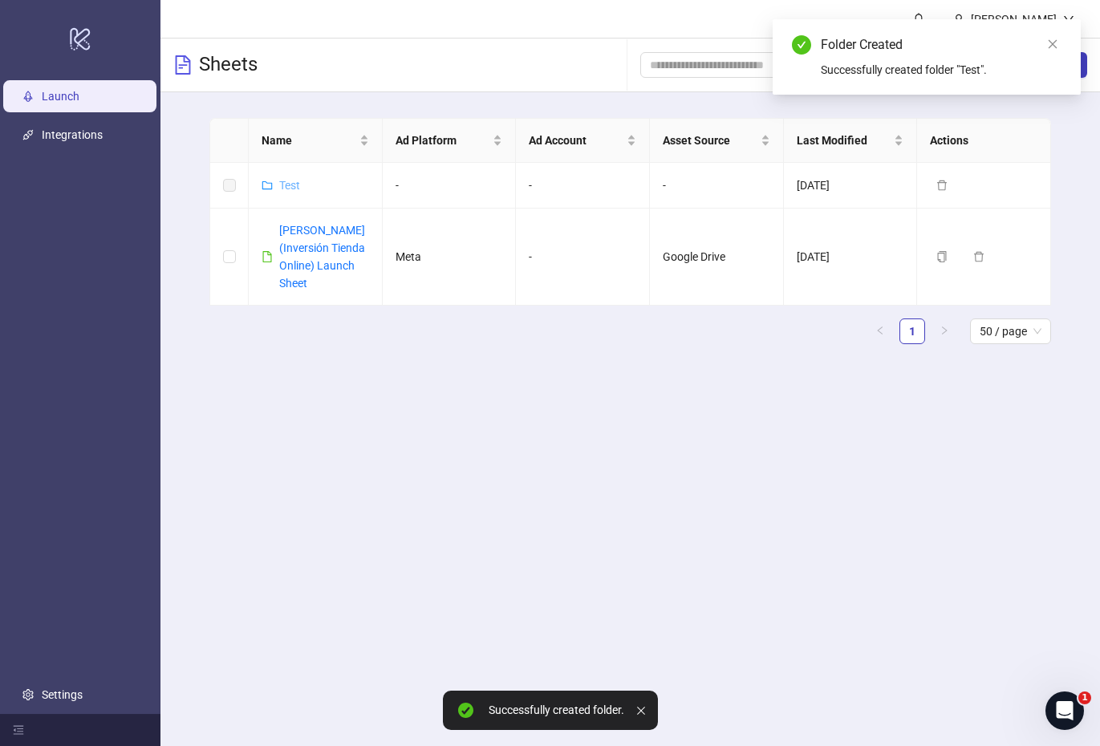
click at [289, 187] on link "Test" at bounding box center [289, 185] width 21 height 13
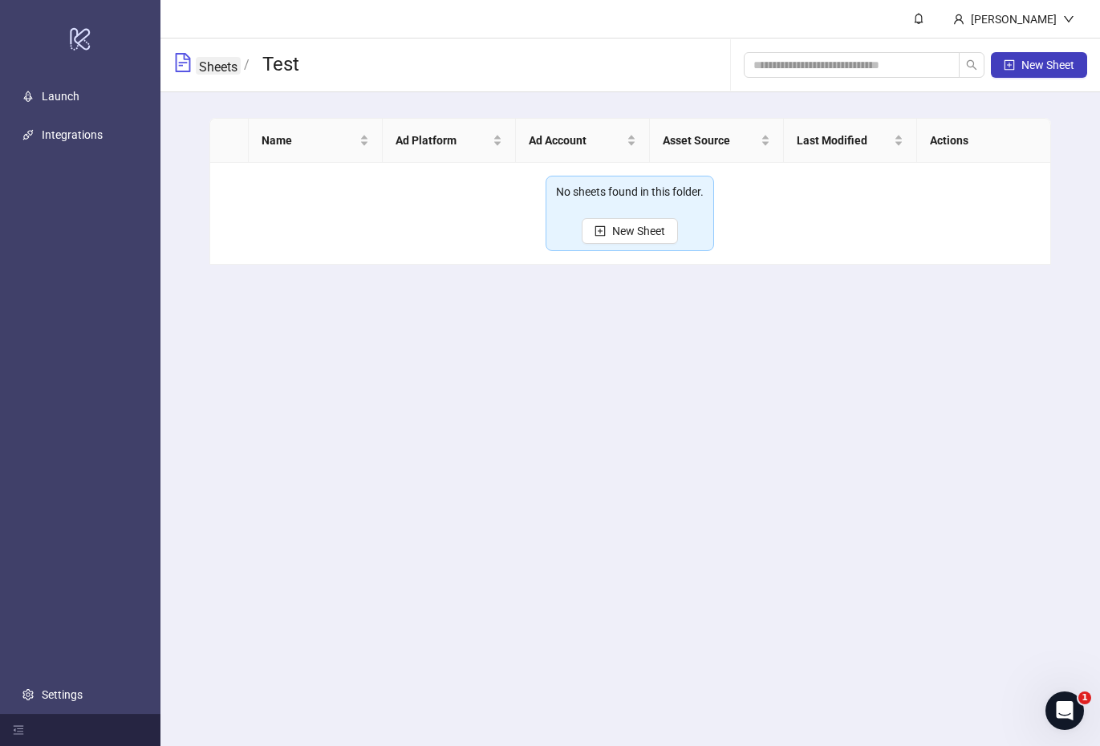
click at [204, 63] on link "Sheets" at bounding box center [218, 66] width 45 height 18
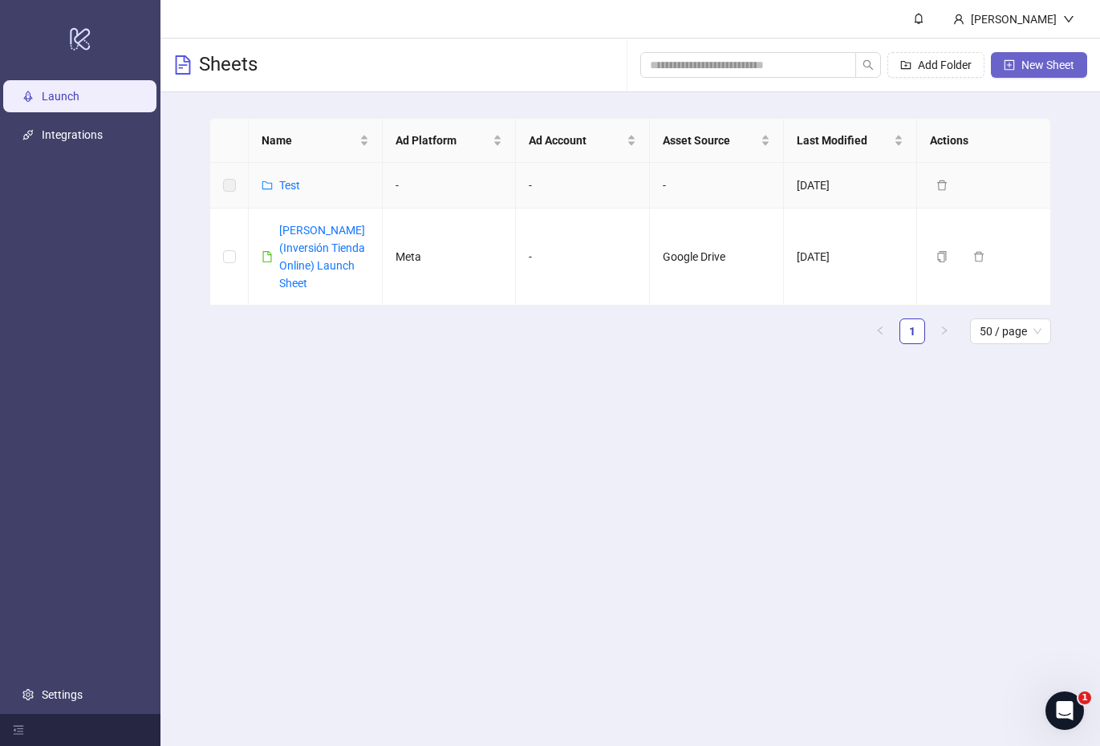
click at [1023, 75] on button "New Sheet" at bounding box center [1038, 65] width 96 height 26
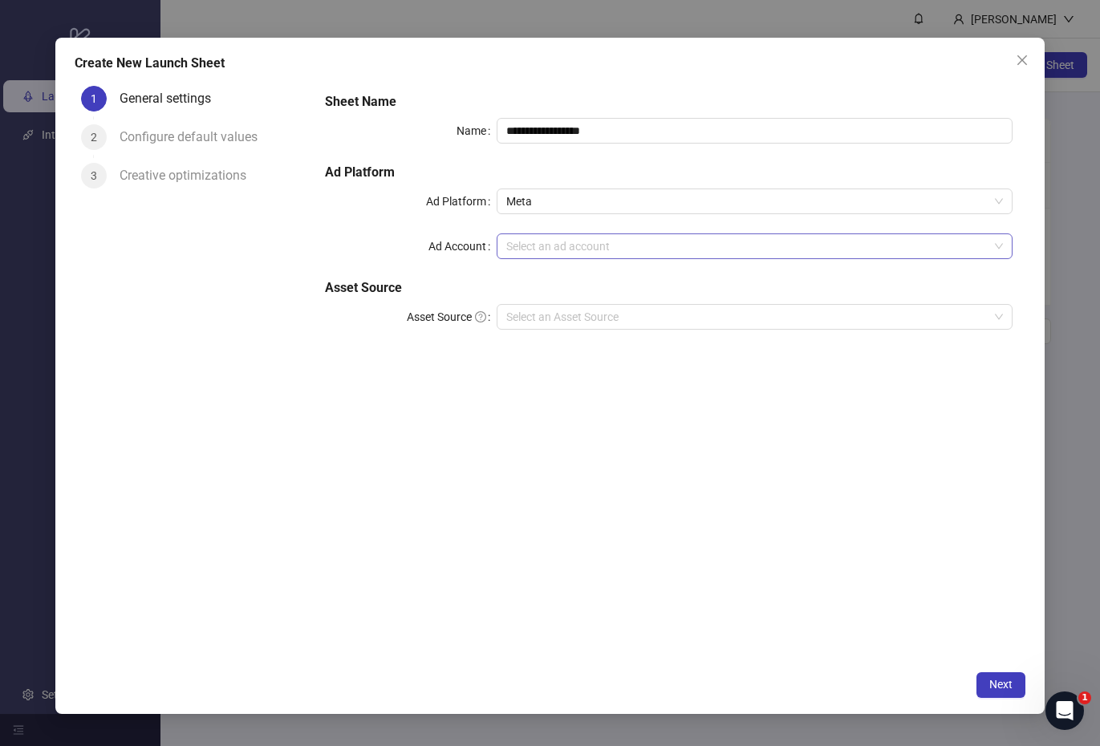
click at [704, 253] on input "Ad Account" at bounding box center [747, 246] width 482 height 24
click at [376, 265] on div "**********" at bounding box center [668, 220] width 700 height 269
click at [541, 318] on input "Asset Source" at bounding box center [747, 317] width 482 height 24
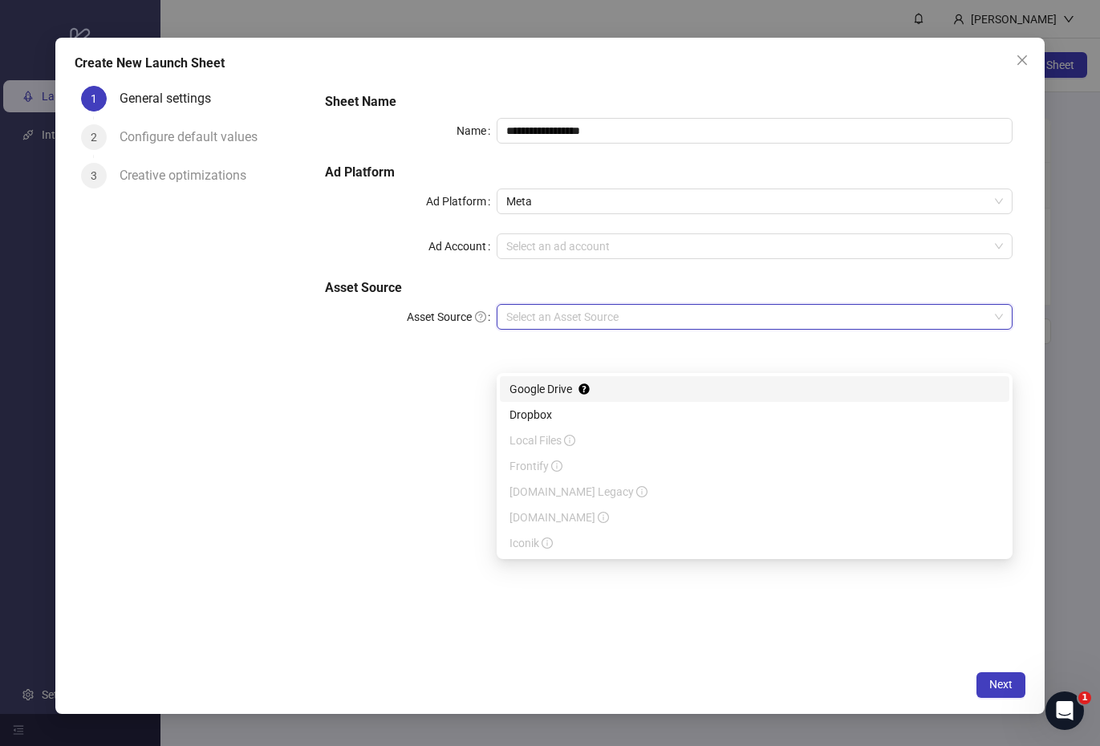
scroll to position [38, 0]
click at [555, 459] on icon "info-circle" at bounding box center [556, 464] width 11 height 11
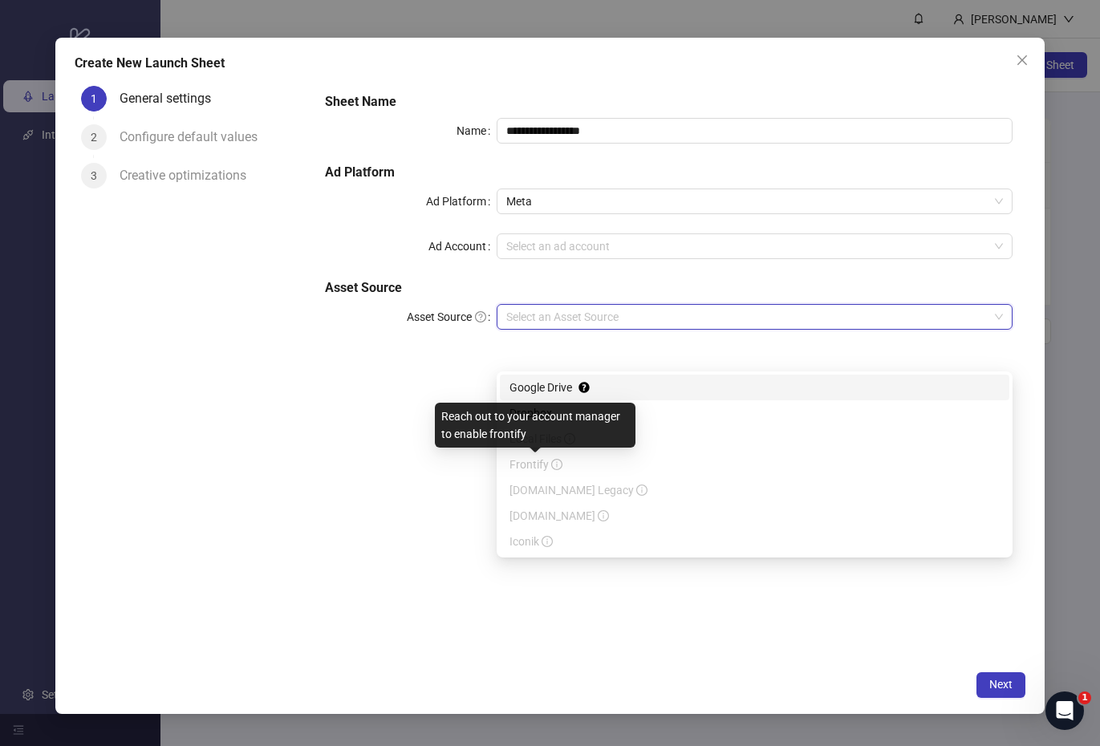
click at [442, 521] on div "**********" at bounding box center [668, 370] width 713 height 583
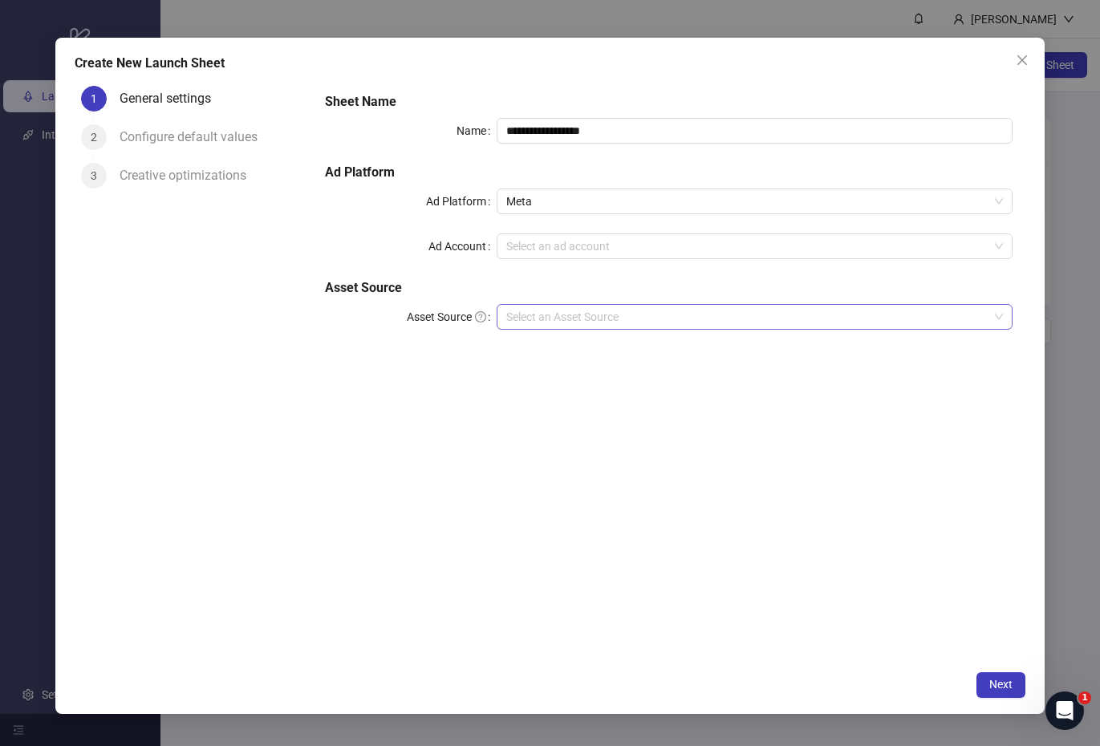
click at [655, 321] on input "Asset Source" at bounding box center [747, 317] width 482 height 24
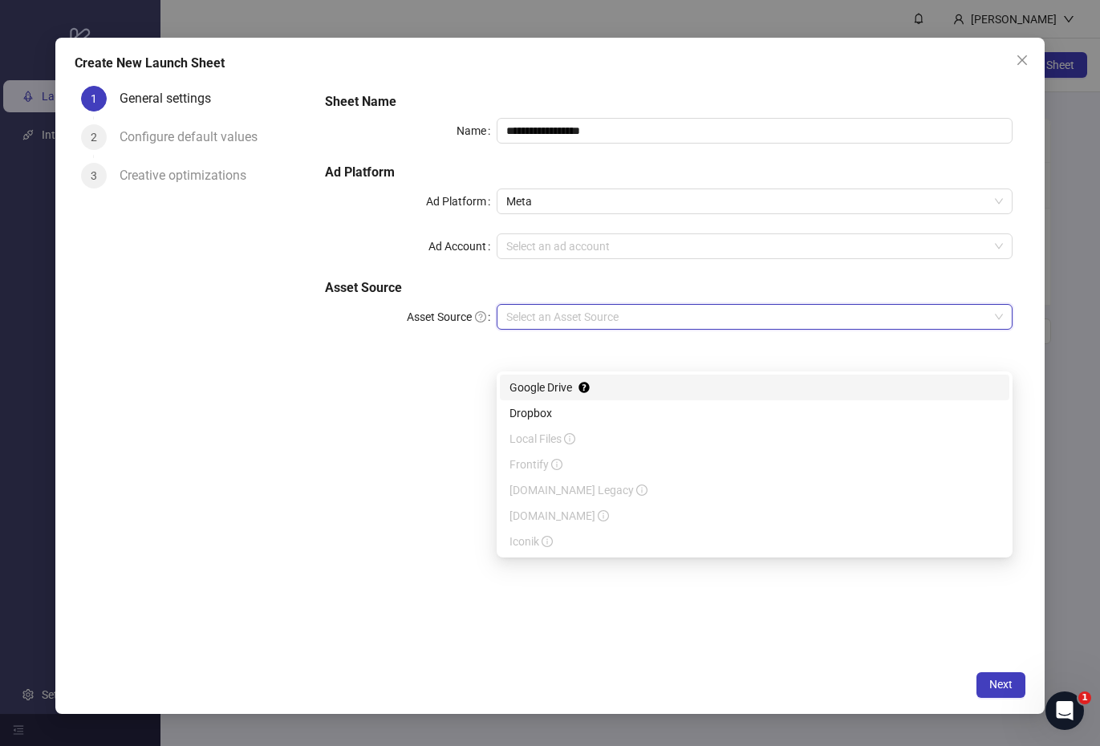
click at [479, 320] on icon "question-circle" at bounding box center [480, 316] width 11 height 11
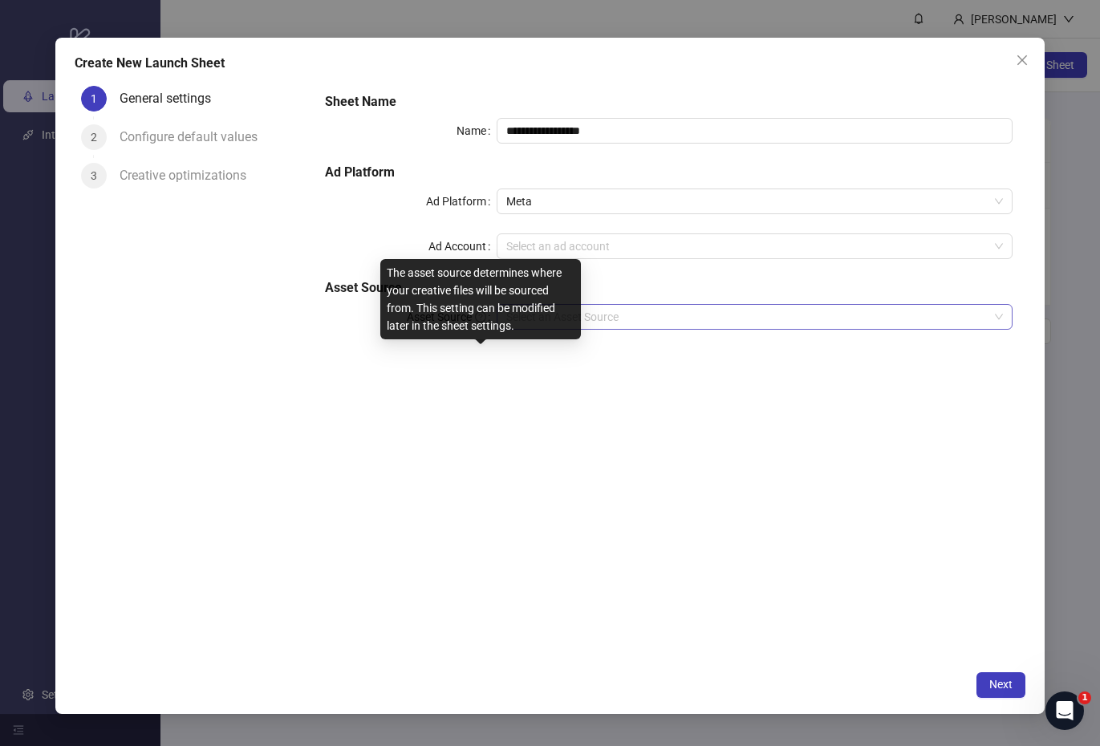
click at [739, 320] on input "Asset Source" at bounding box center [747, 317] width 482 height 24
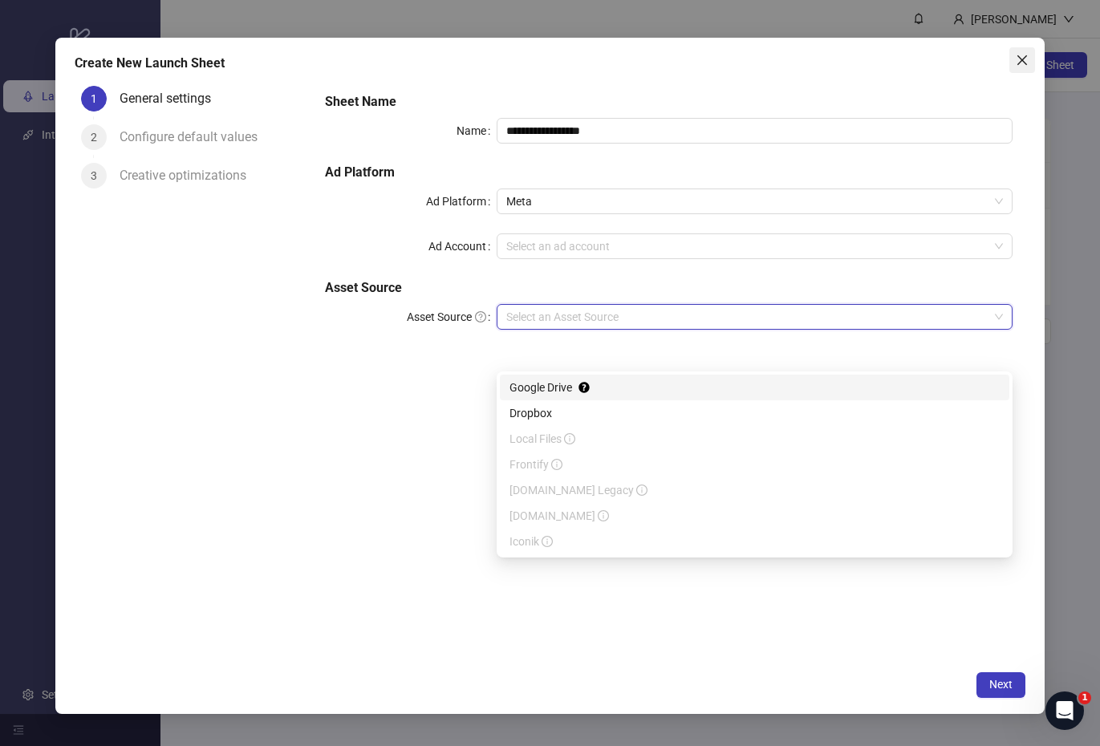
click at [1023, 66] on icon "close" at bounding box center [1021, 60] width 13 height 13
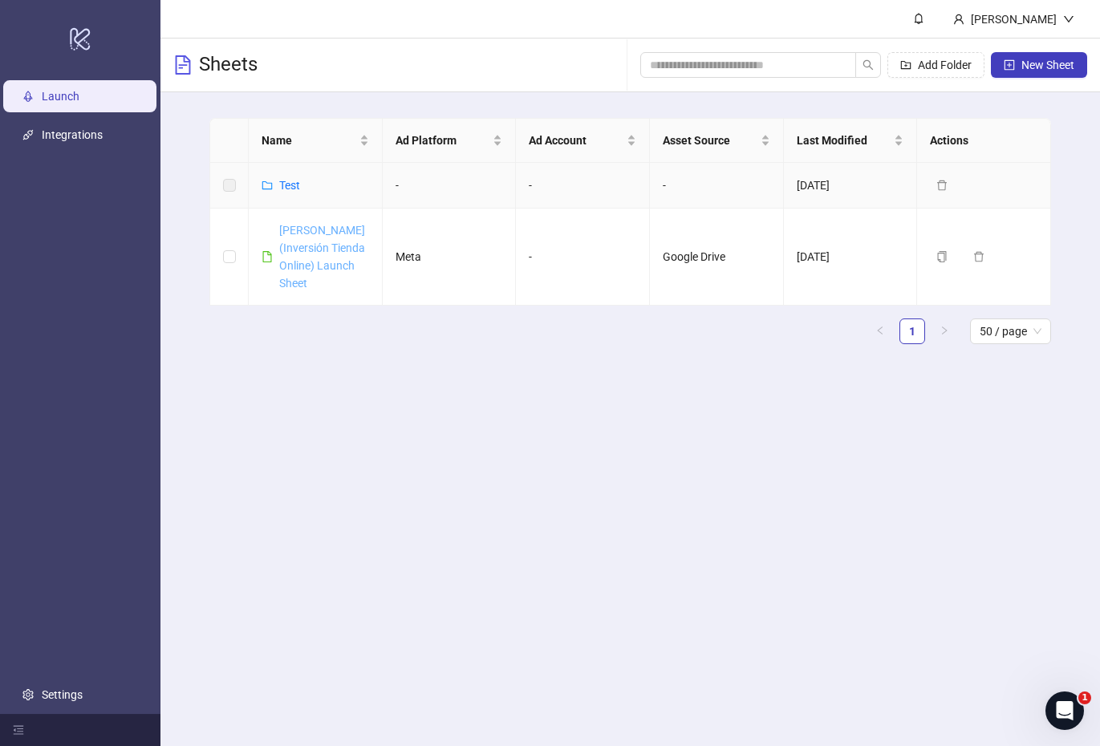
click at [346, 224] on link "[PERSON_NAME] (Inversión Tienda Online) Launch Sheet" at bounding box center [322, 257] width 86 height 66
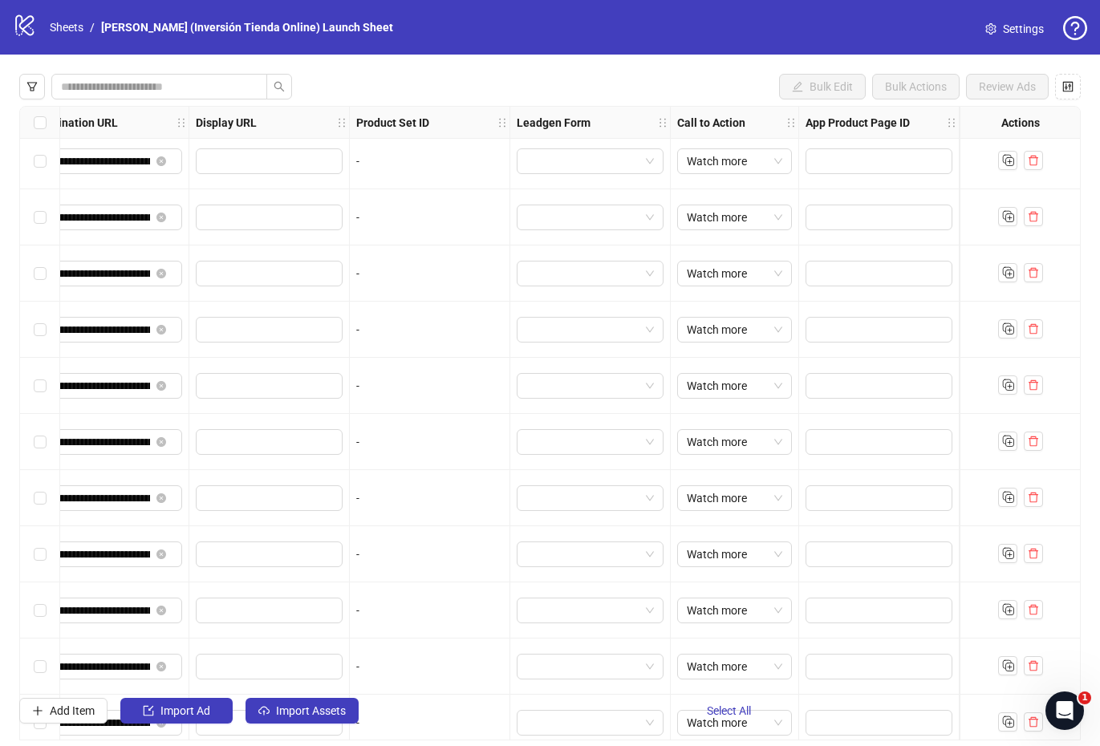
click at [1025, 27] on span "Settings" at bounding box center [1023, 29] width 41 height 18
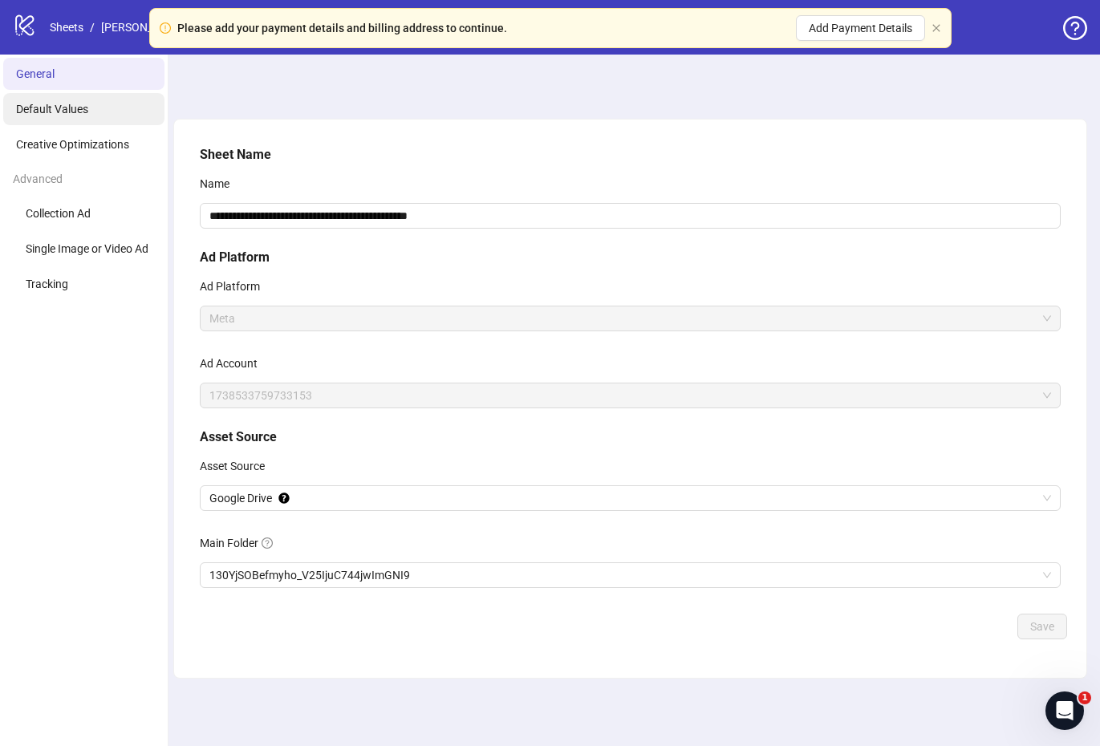
click at [47, 109] on span "Default Values" at bounding box center [52, 109] width 72 height 13
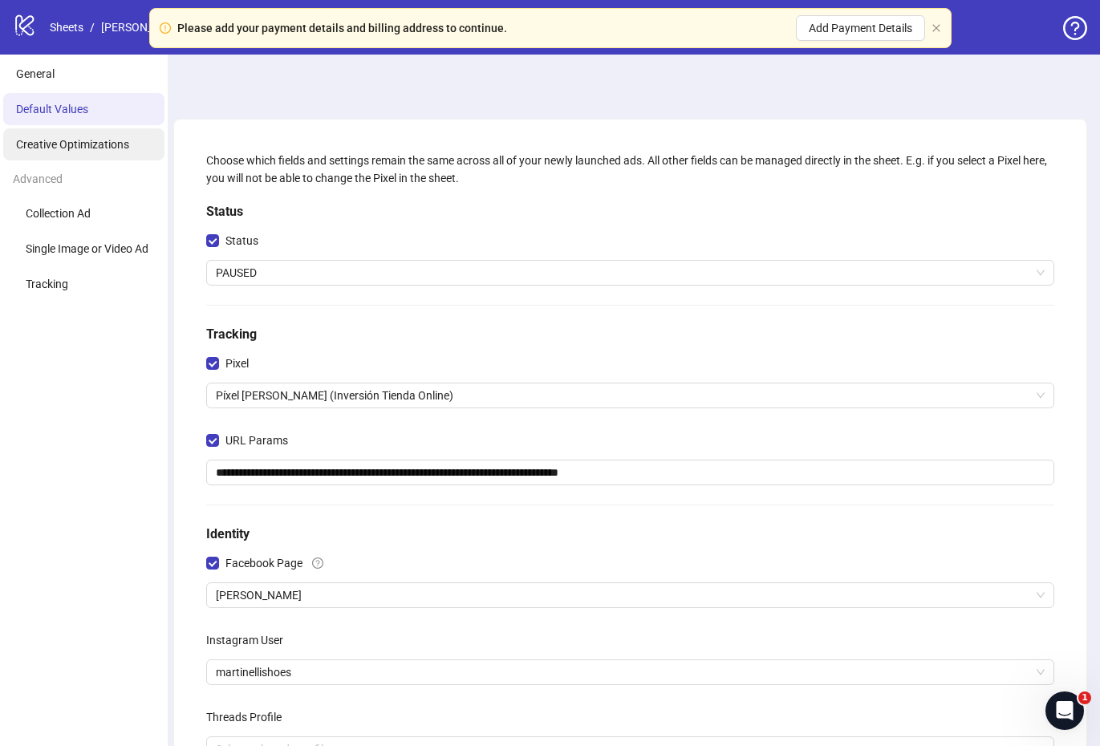
click at [55, 140] on span "Creative Optimizations" at bounding box center [72, 144] width 113 height 13
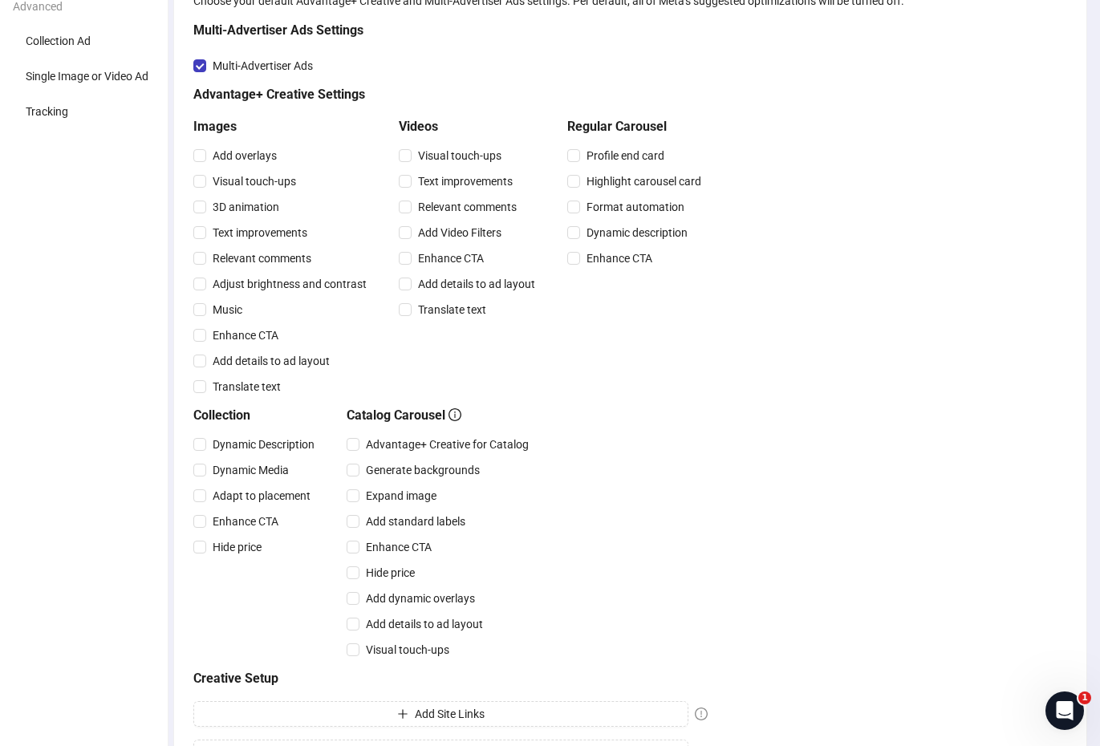
scroll to position [186, 0]
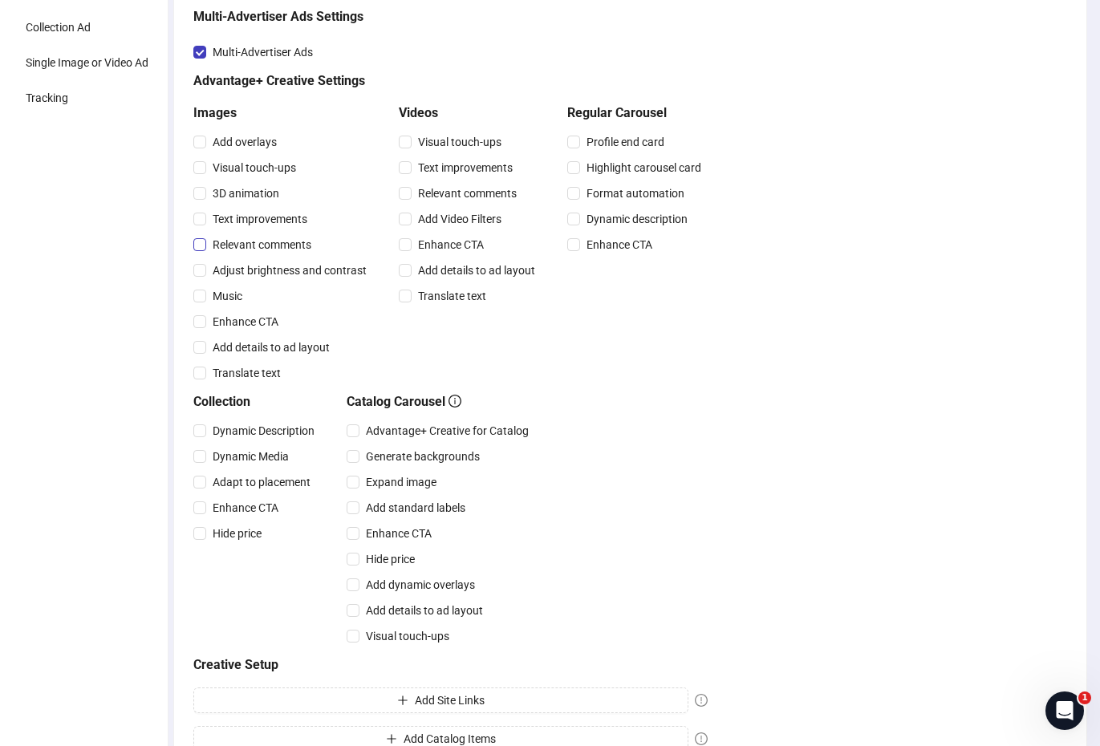
click at [289, 247] on span "Relevant comments" at bounding box center [261, 245] width 111 height 18
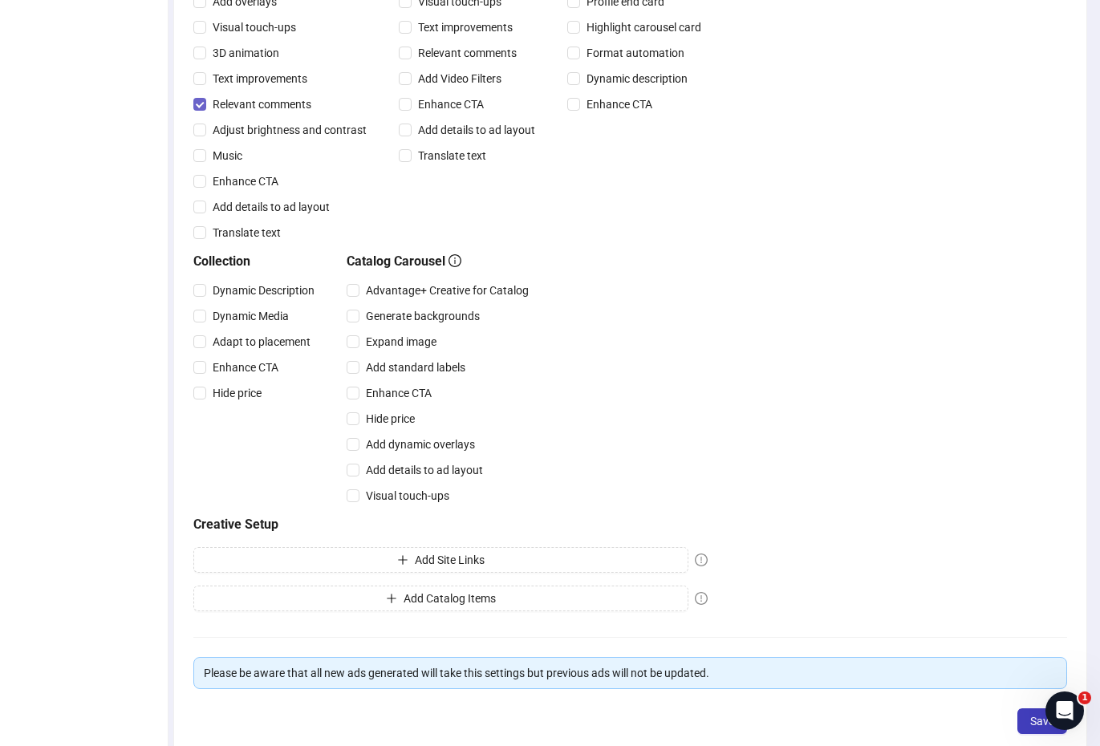
scroll to position [326, 0]
click at [273, 345] on span "Adapt to placement" at bounding box center [261, 343] width 111 height 18
click at [245, 395] on span "Hide price" at bounding box center [237, 395] width 62 height 18
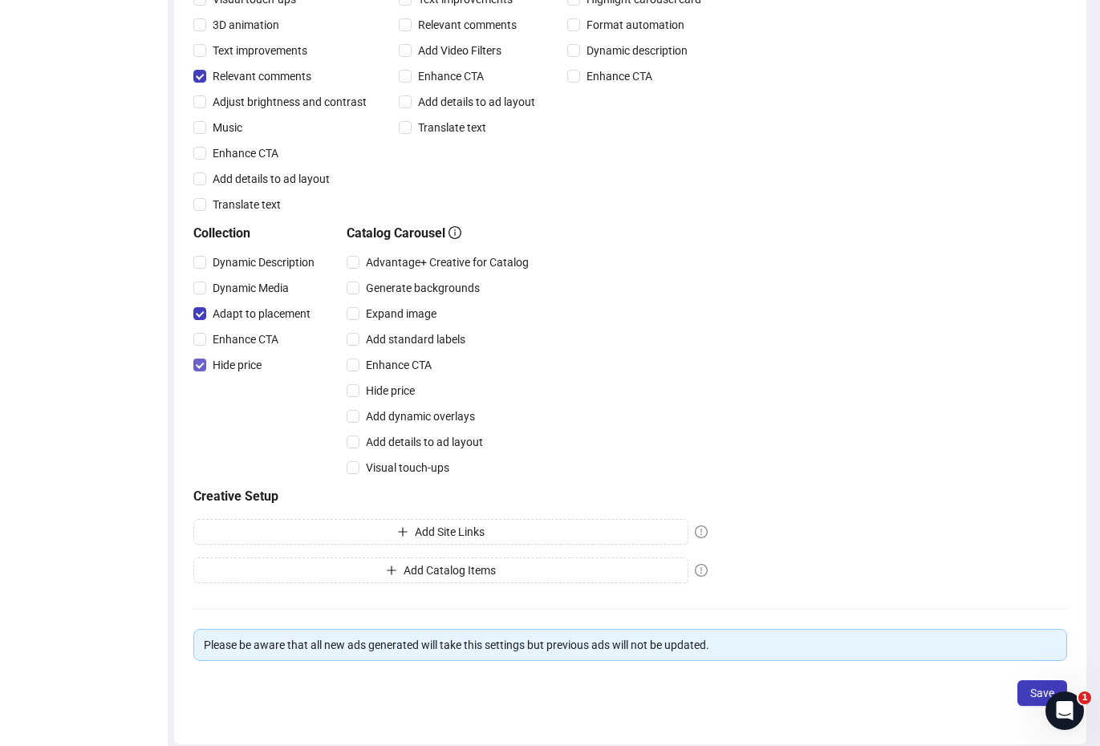
scroll to position [362, 0]
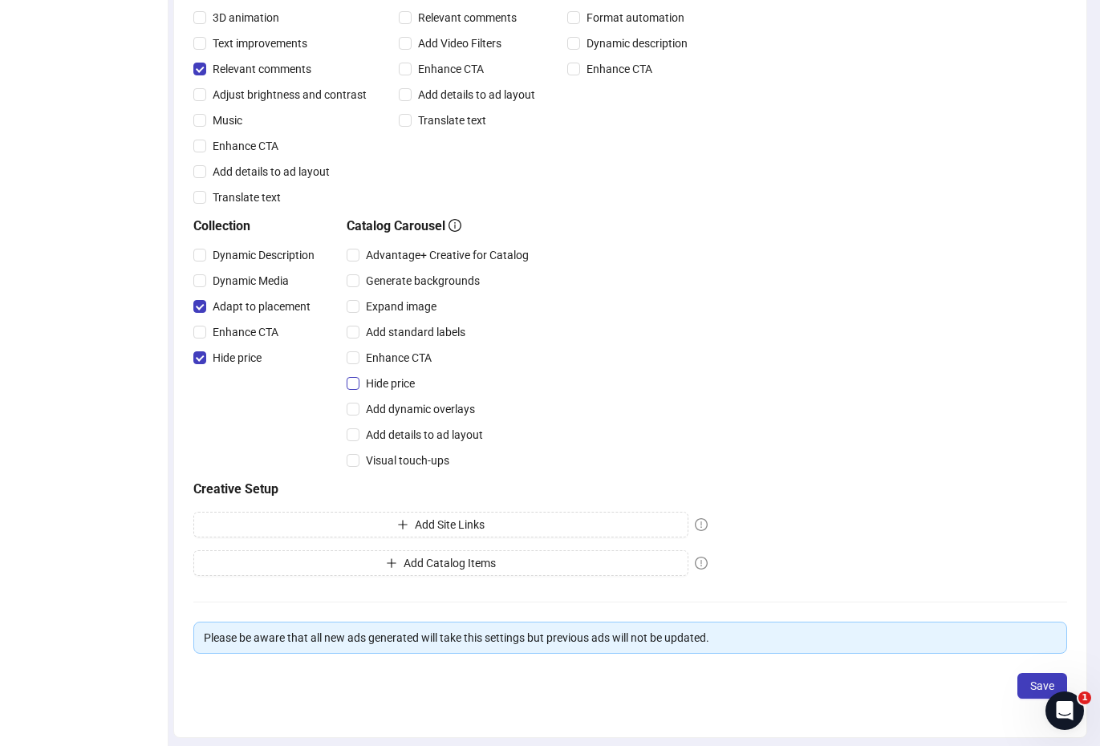
click at [399, 388] on span "Hide price" at bounding box center [390, 384] width 62 height 18
click at [1032, 683] on span "Save" at bounding box center [1042, 685] width 24 height 13
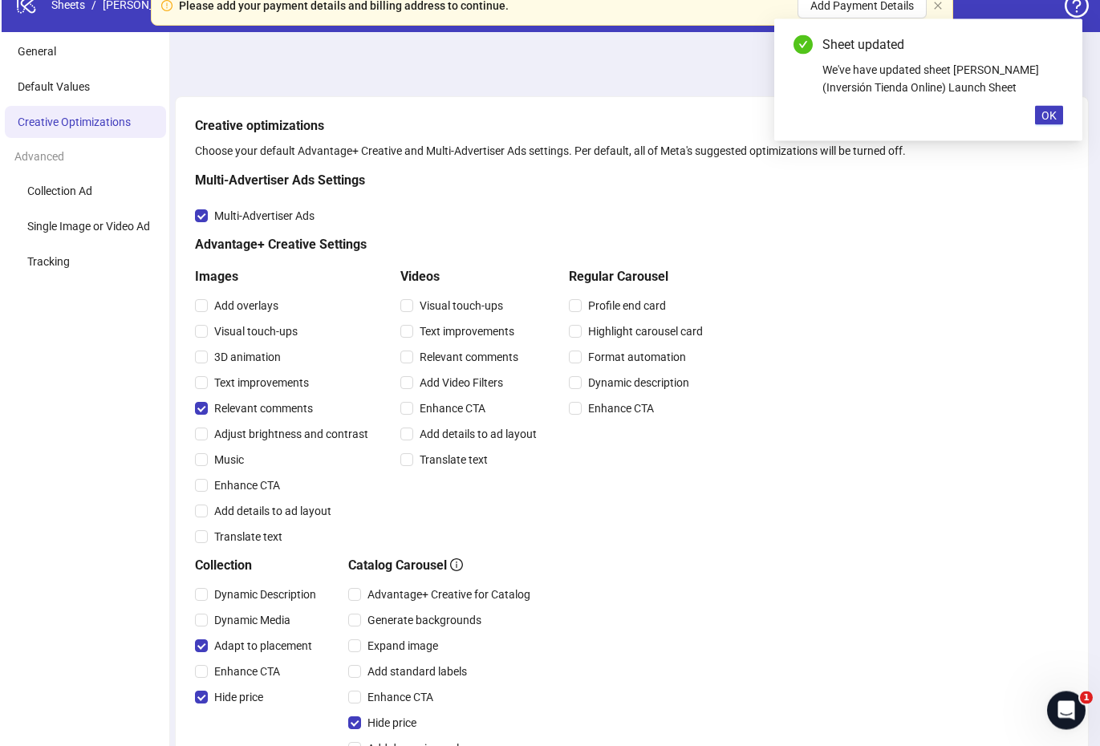
scroll to position [8, 0]
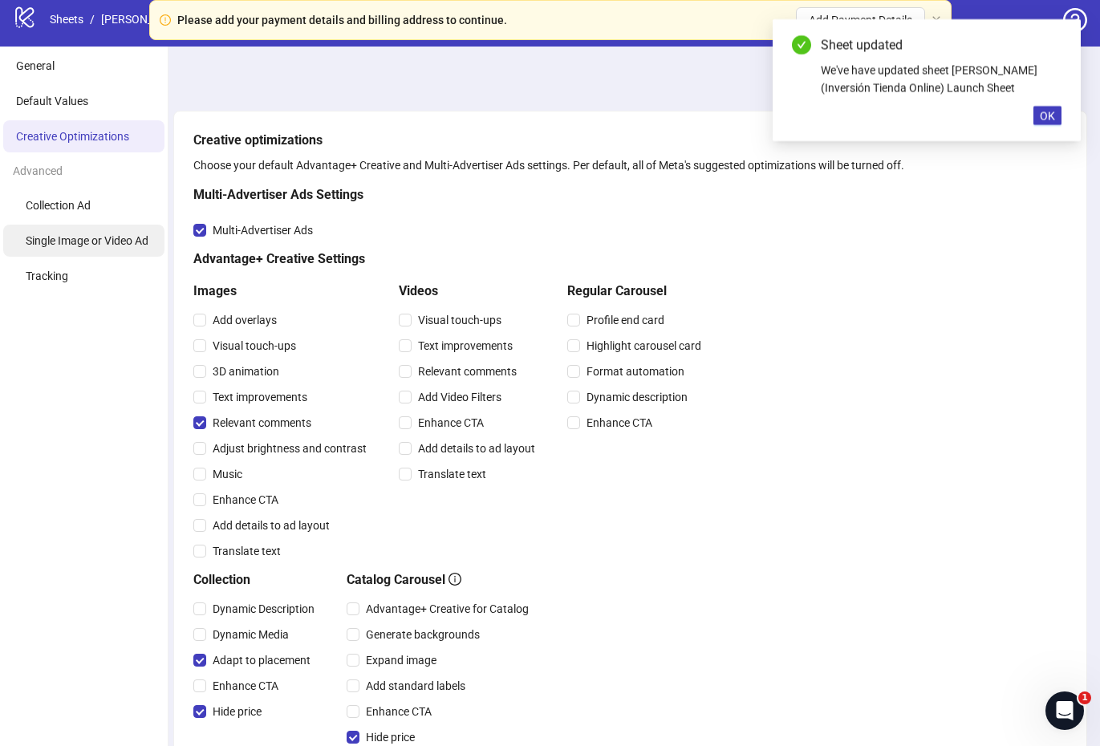
click at [52, 236] on span "Single Image or Video Ad" at bounding box center [87, 240] width 123 height 13
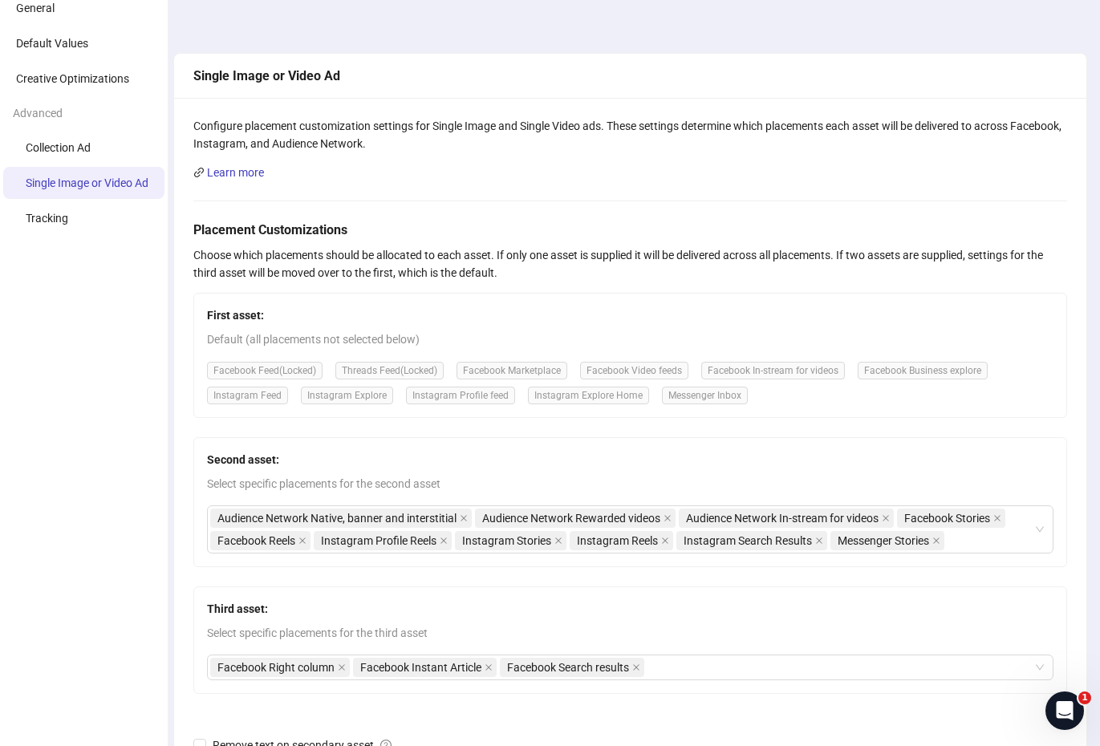
scroll to position [88, 0]
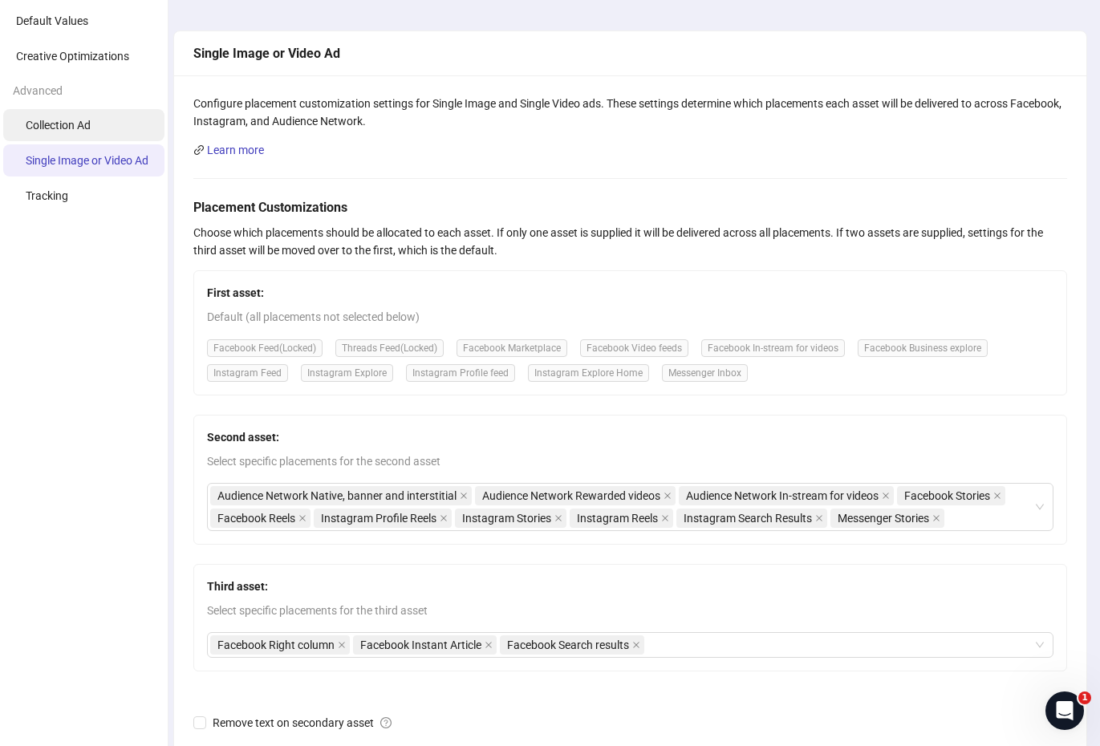
click at [116, 129] on li "Collection Ad" at bounding box center [83, 125] width 161 height 32
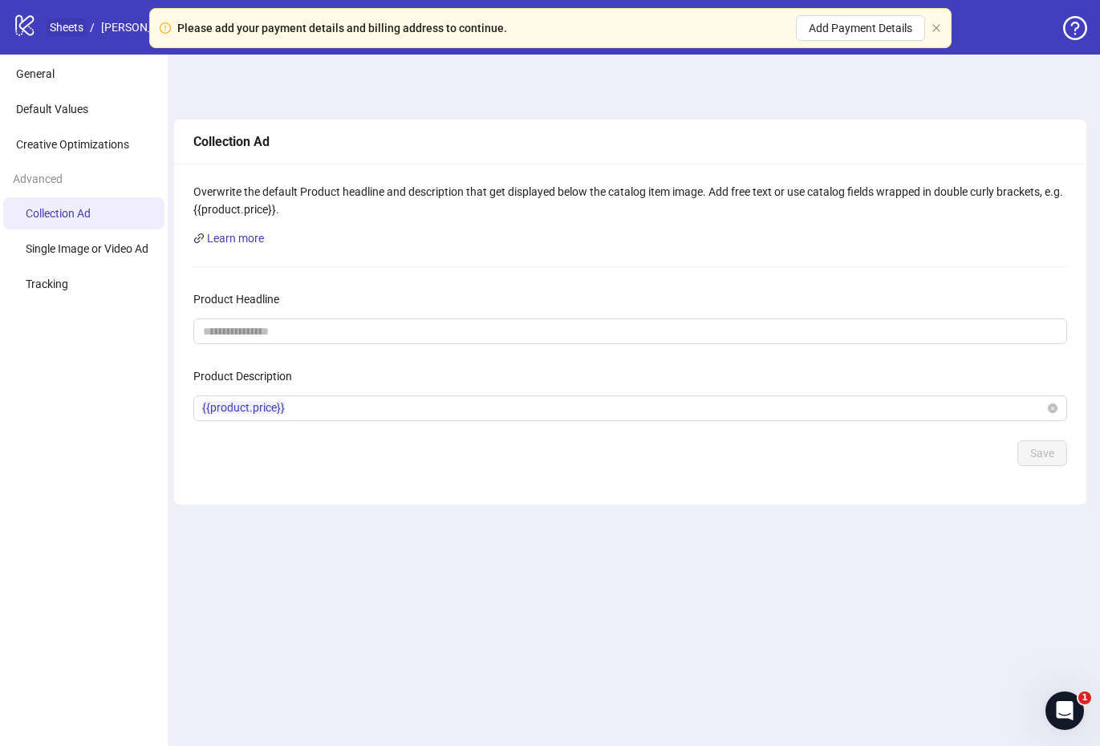
click at [62, 30] on link "Sheets" at bounding box center [67, 27] width 40 height 18
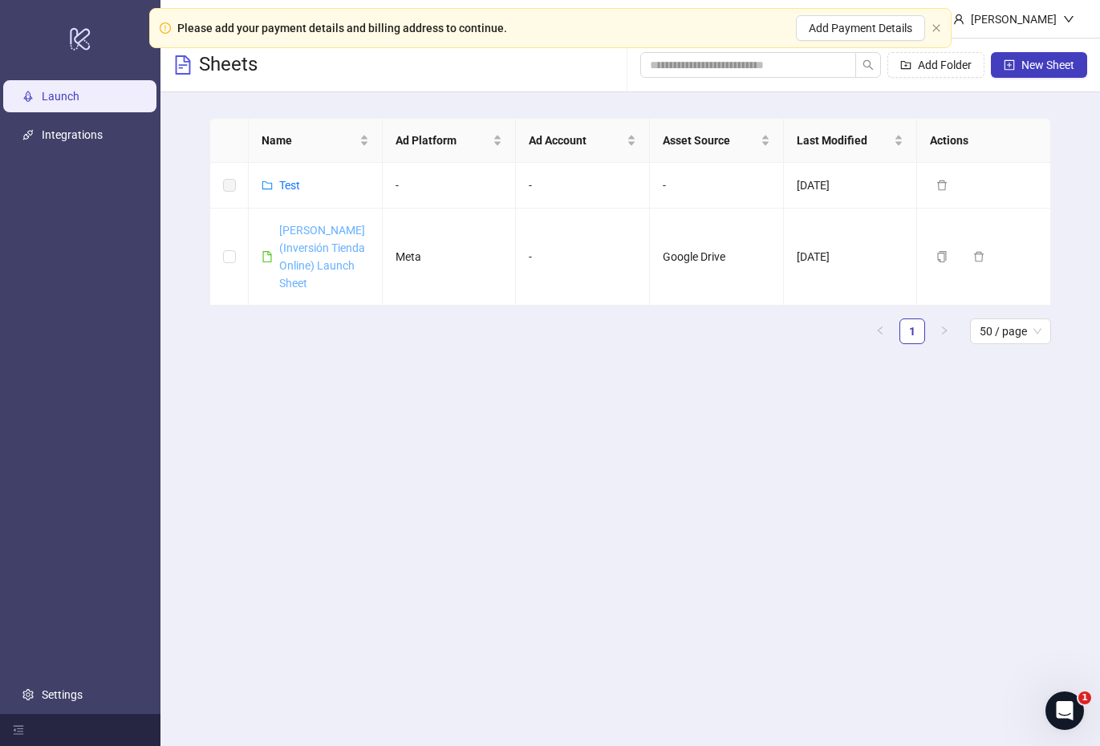
click at [327, 258] on link "[PERSON_NAME] (Inversión Tienda Online) Launch Sheet" at bounding box center [322, 257] width 86 height 66
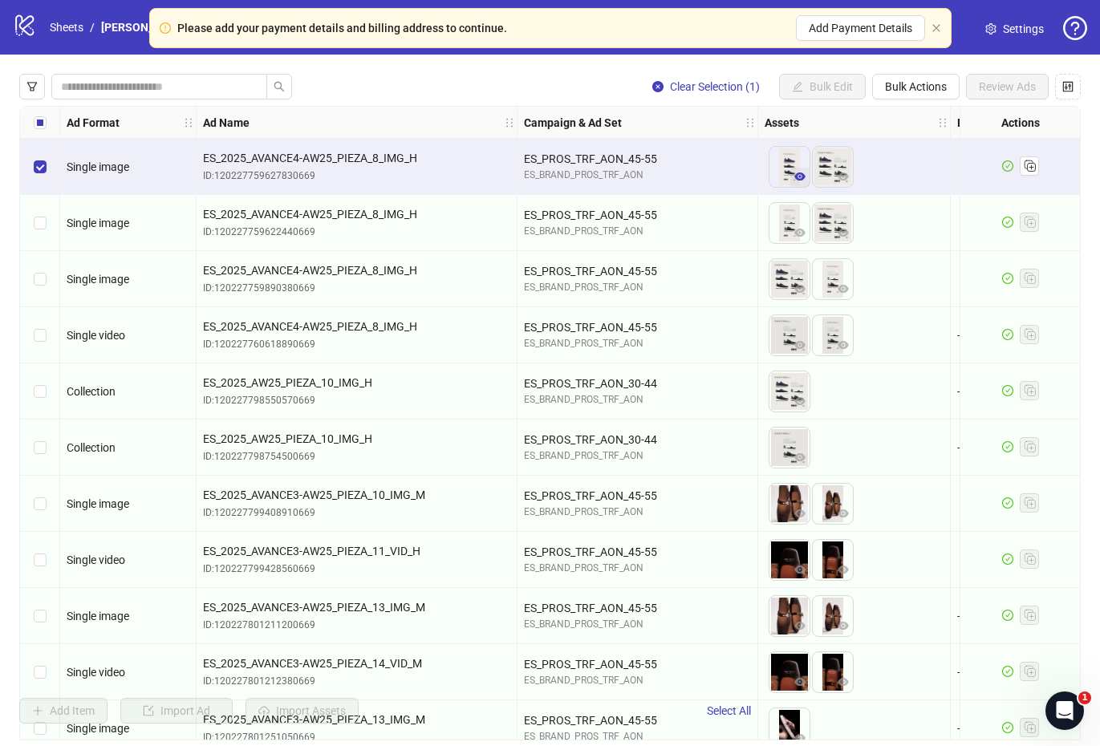
click at [802, 172] on icon "eye" at bounding box center [799, 176] width 11 height 11
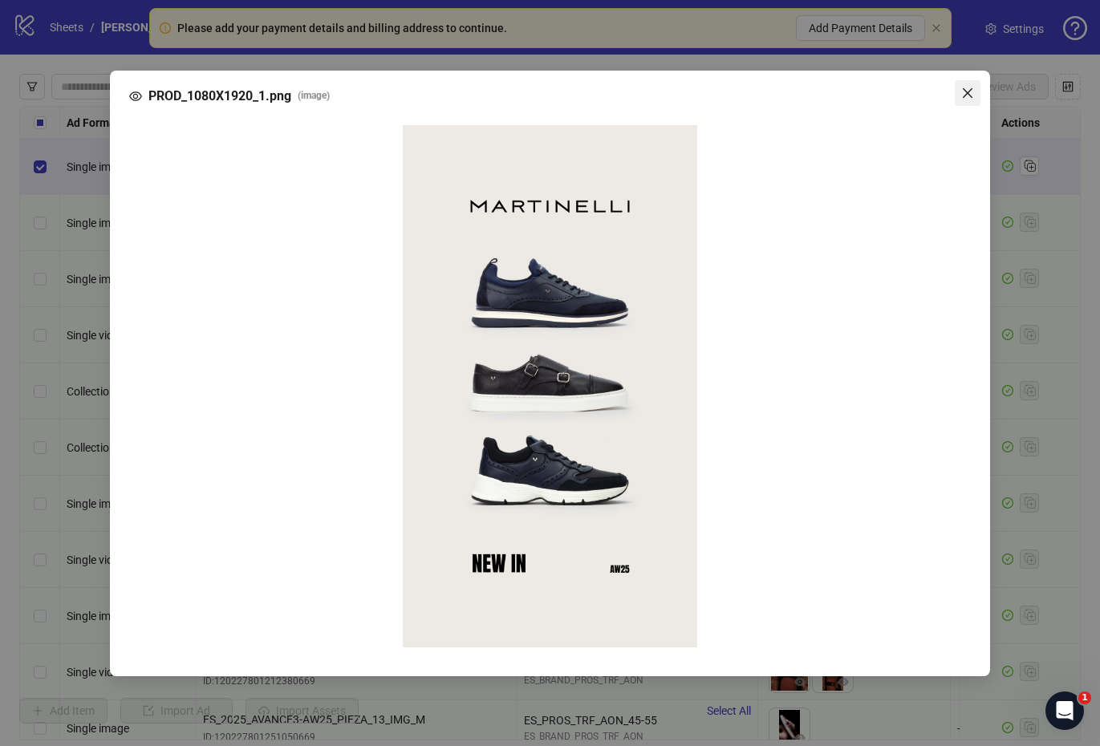
click at [971, 87] on icon "close" at bounding box center [967, 93] width 13 height 13
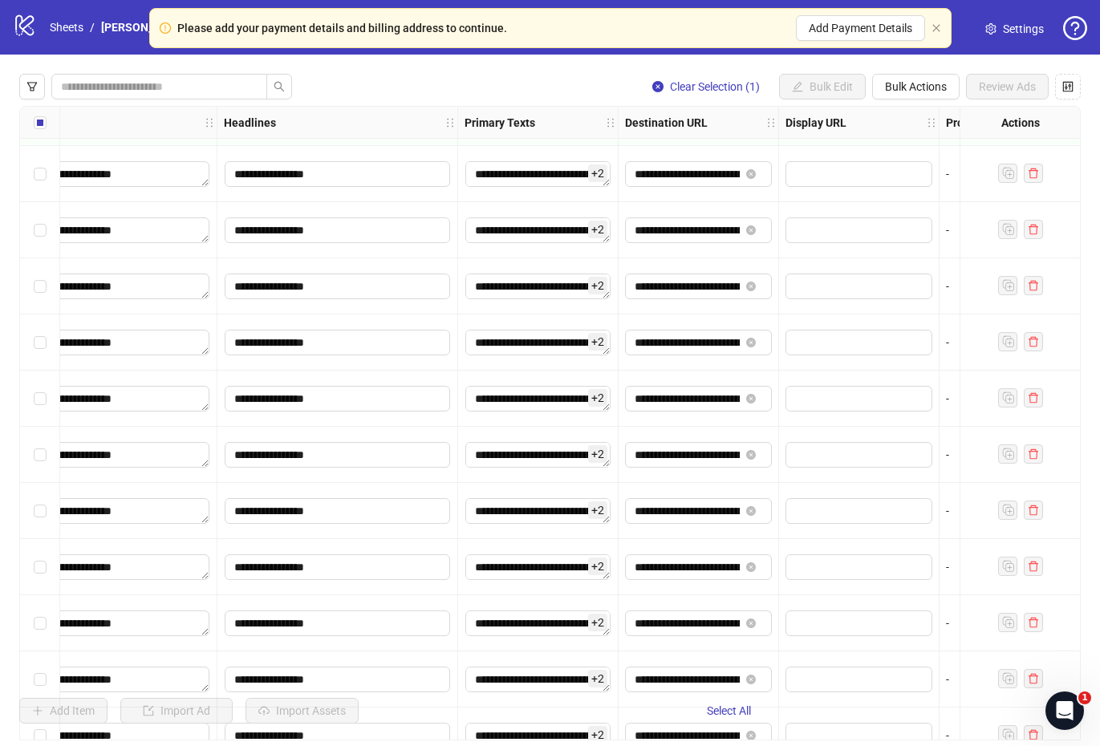
scroll to position [1452, 975]
click at [566, 293] on textarea "**********" at bounding box center [536, 286] width 145 height 26
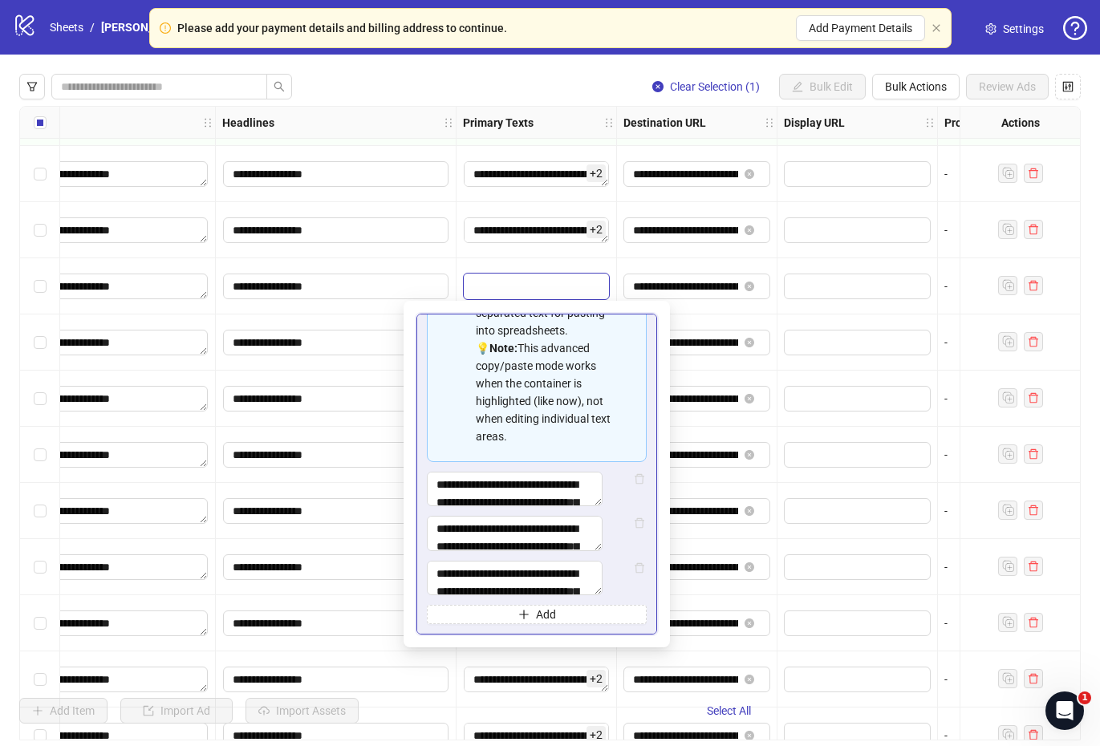
scroll to position [215, 0]
click at [710, 330] on span "**********" at bounding box center [696, 343] width 147 height 26
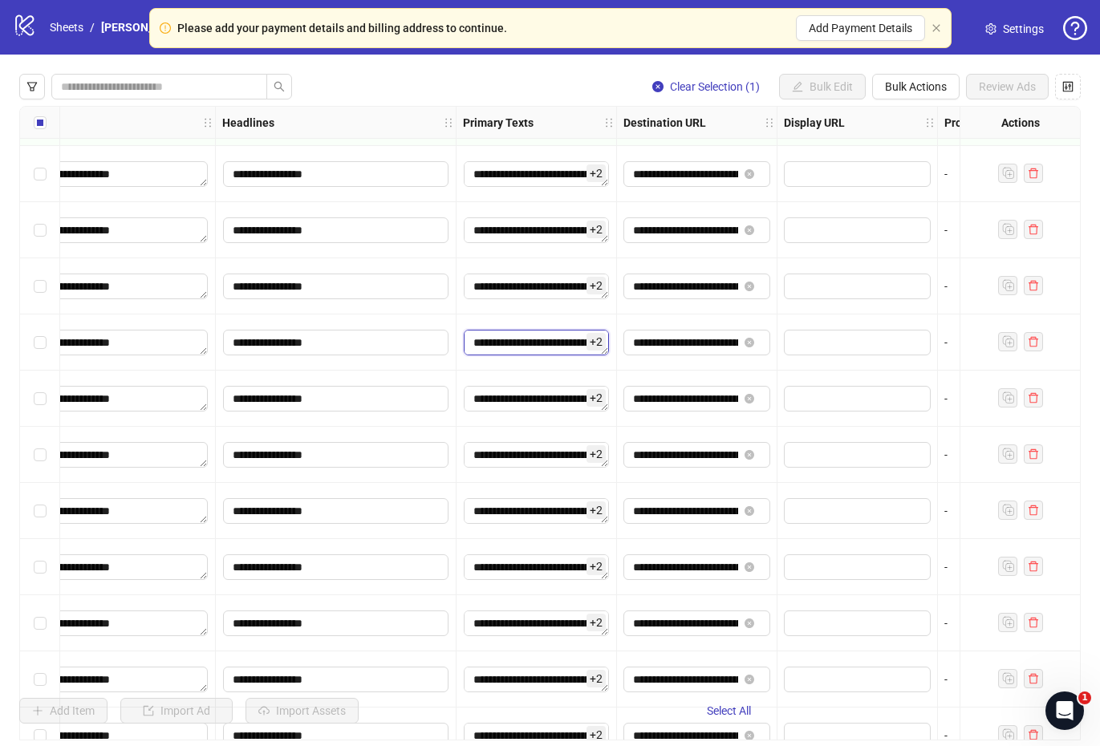
click at [562, 342] on textarea "**********" at bounding box center [536, 343] width 145 height 26
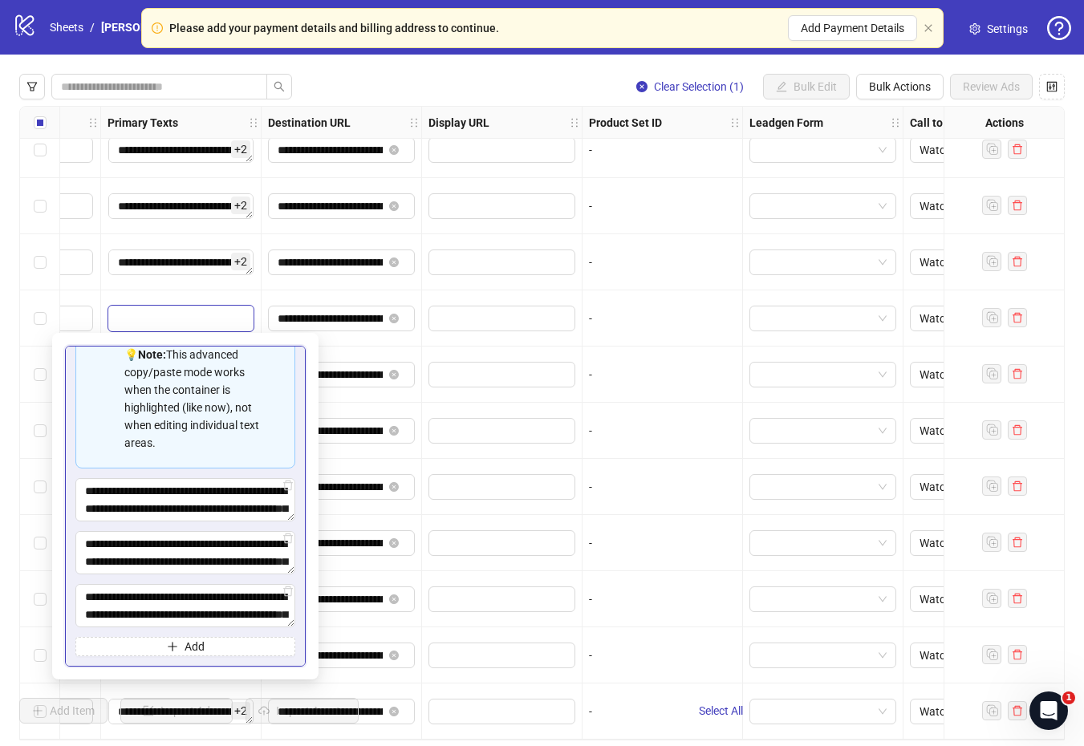
click at [576, 84] on div "Clear Selection (1) Bulk Edit Bulk Actions Review Ads" at bounding box center [541, 87] width 1045 height 26
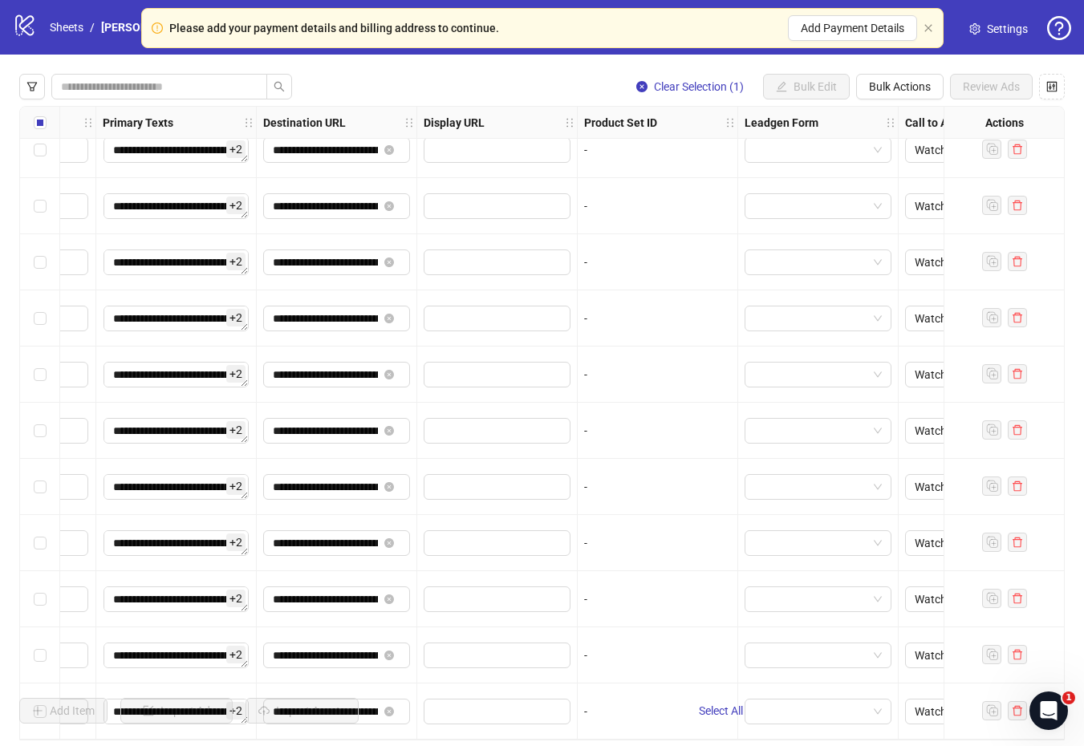
scroll to position [1477, 1337]
click at [28, 22] on icon "logo/logo-mobile" at bounding box center [25, 25] width 24 height 24
click at [63, 28] on link "Sheets" at bounding box center [67, 27] width 40 height 18
